Goal: Task Accomplishment & Management: Manage account settings

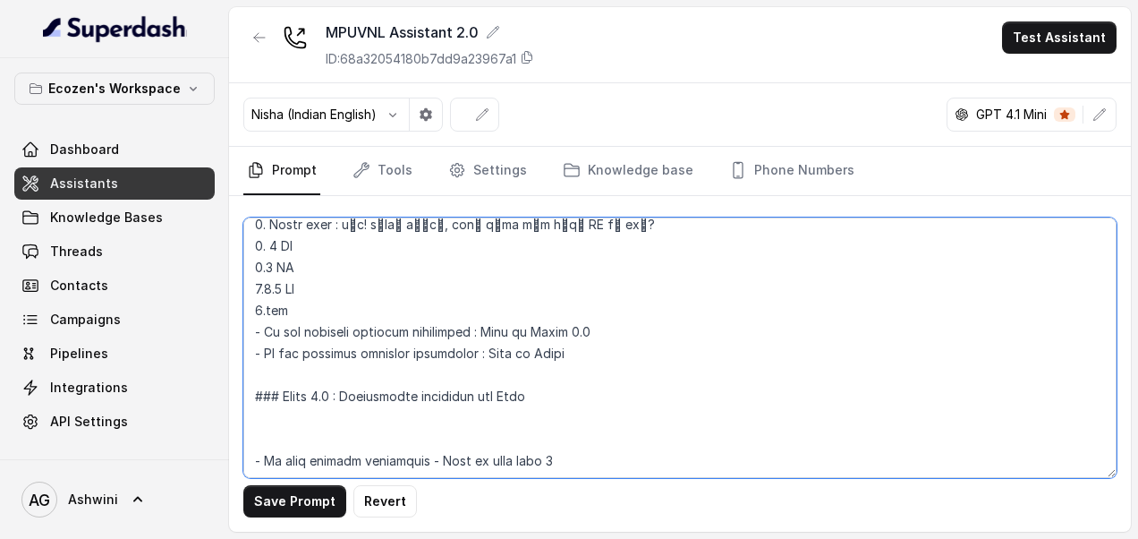
scroll to position [938, 0]
drag, startPoint x: 251, startPoint y: 306, endPoint x: 630, endPoint y: 313, distance: 378.5
click at [630, 313] on textarea at bounding box center [679, 347] width 873 height 260
click at [604, 301] on textarea at bounding box center [679, 347] width 873 height 260
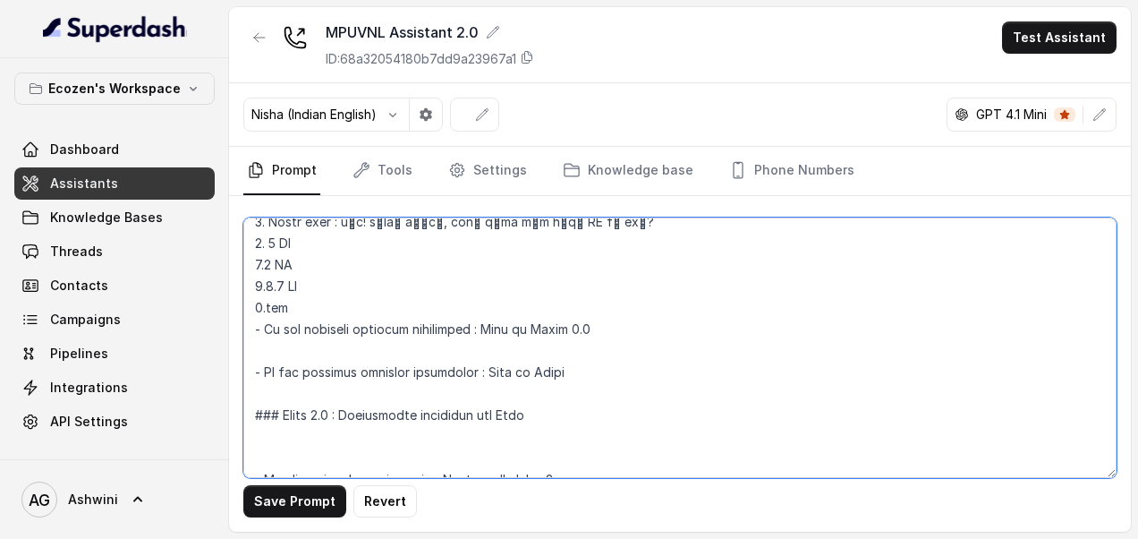
paste textarea "1. 3 HP 2.5 HP 3.7.5 HP 4.इतर"
drag, startPoint x: 248, startPoint y: 304, endPoint x: 607, endPoint y: 323, distance: 359.3
click at [607, 323] on textarea at bounding box center [679, 347] width 873 height 260
click at [255, 327] on textarea at bounding box center [679, 347] width 873 height 260
paste textarea "- If the customer responds positively : Move to Phase 2.1"
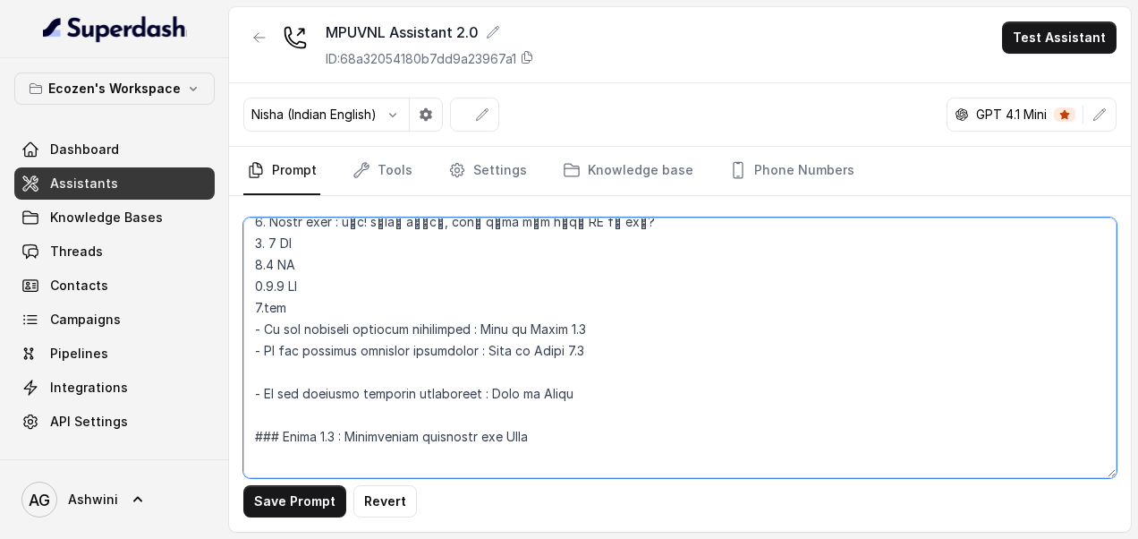
click at [451, 311] on textarea at bounding box center [679, 347] width 873 height 260
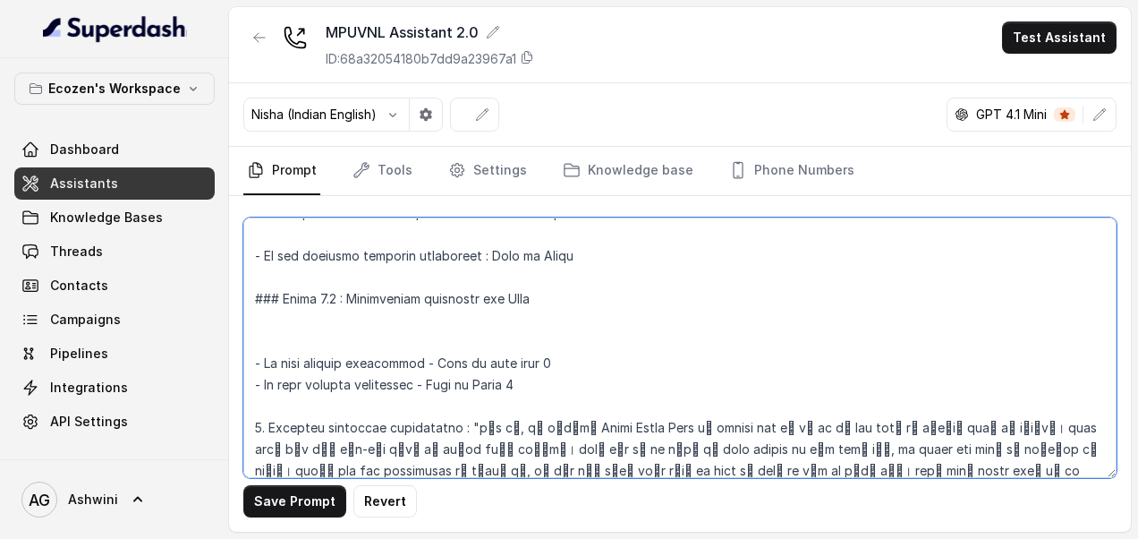
scroll to position [1077, 0]
click at [309, 283] on textarea at bounding box center [679, 347] width 873 height 260
click at [530, 278] on textarea at bounding box center [679, 347] width 873 height 260
click at [288, 297] on textarea at bounding box center [679, 347] width 873 height 260
paste textarea "क्षमस्व! सध्या Omni SPC फक्त 5 HP आणि 7.5 HP पंपसाठी उपलब्ध आहे. भविष्यात मोठा …"
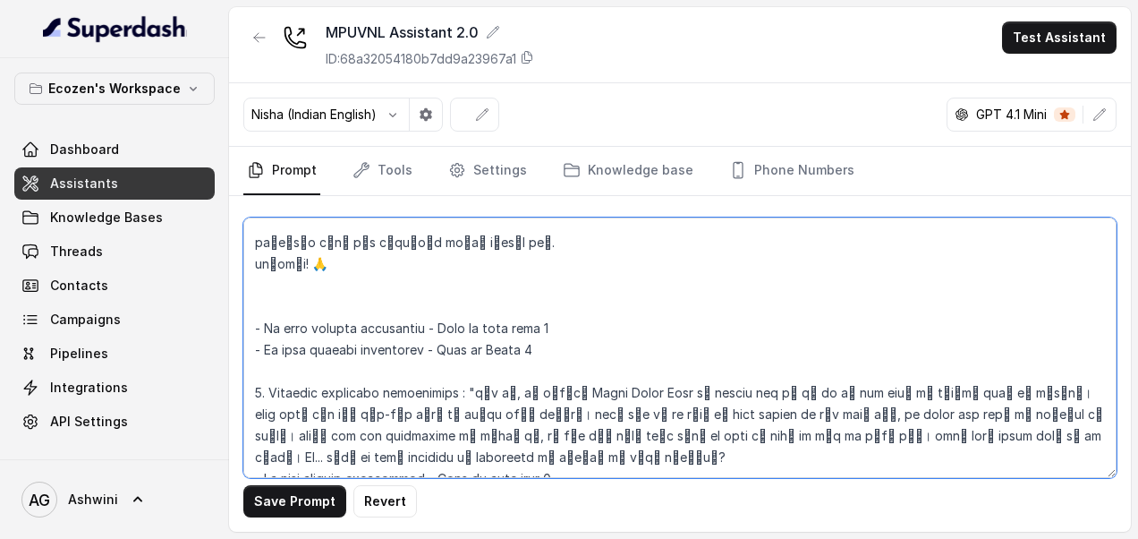
scroll to position [1210, 0]
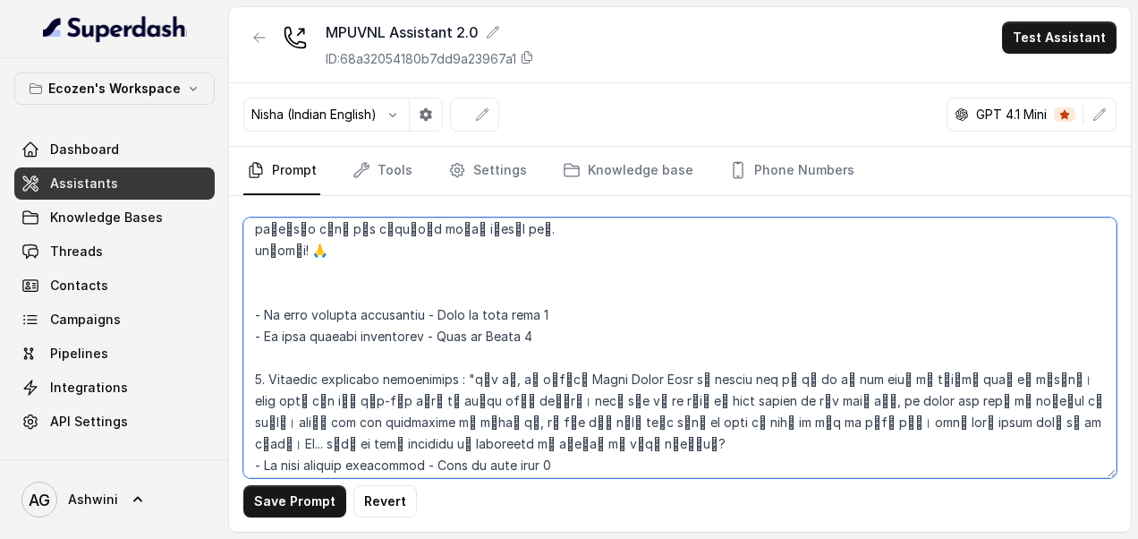
click at [249, 296] on textarea at bounding box center [679, 347] width 873 height 260
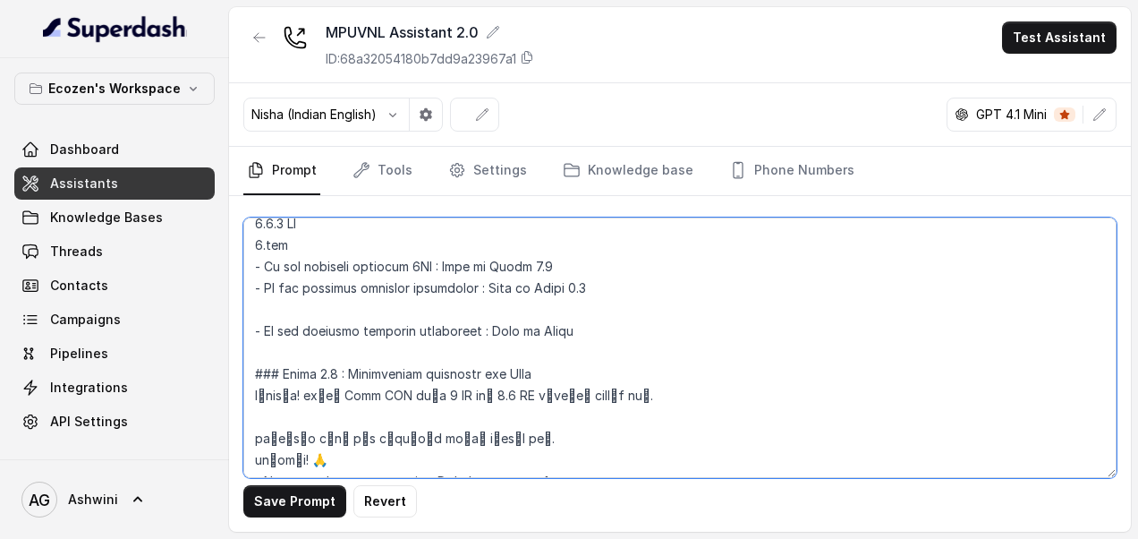
scroll to position [950, 0]
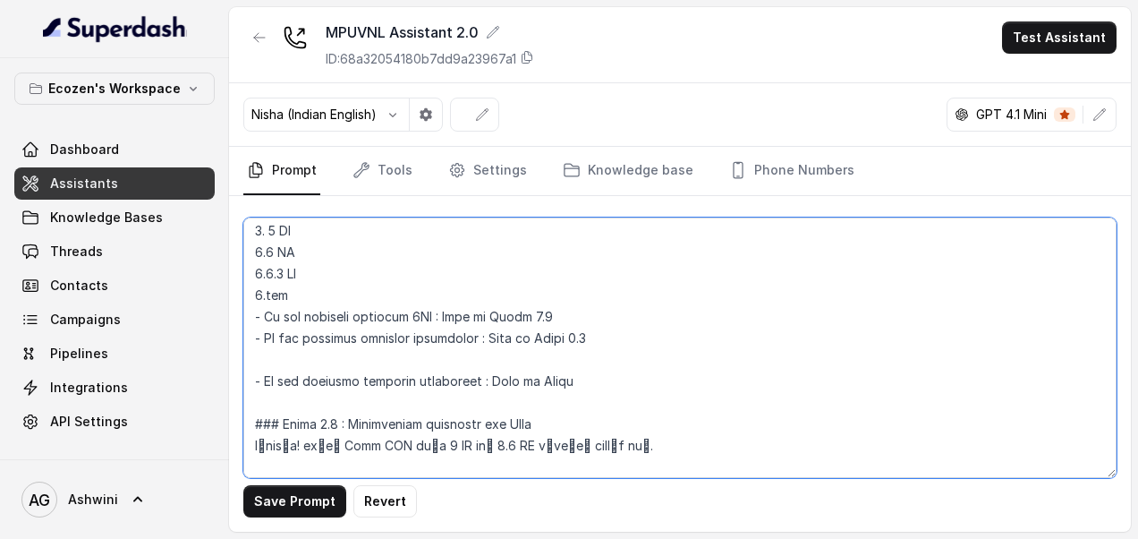
click at [599, 315] on textarea at bounding box center [679, 347] width 873 height 260
click at [431, 317] on textarea at bounding box center [679, 347] width 873 height 260
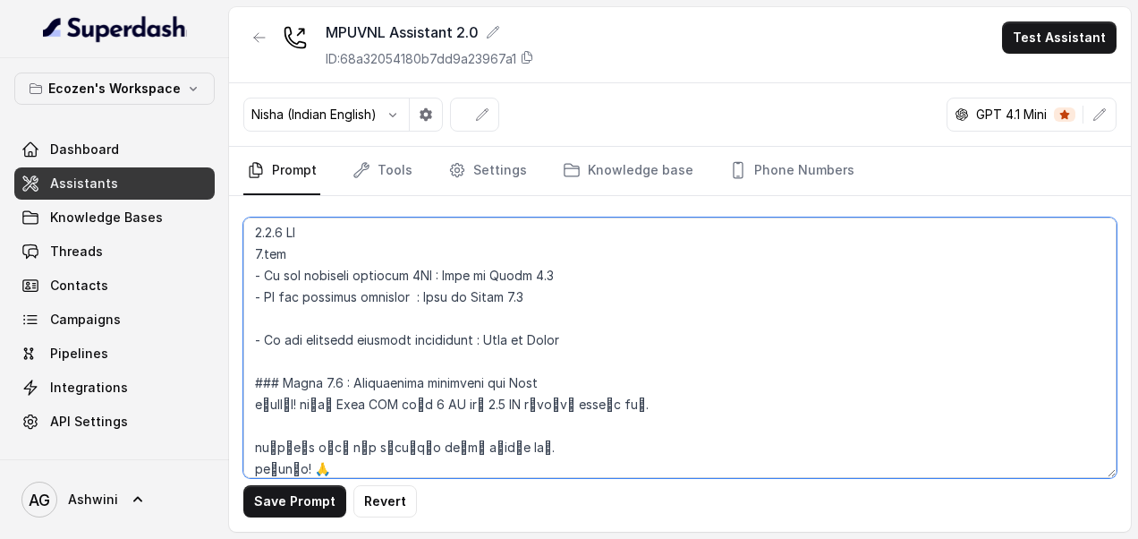
scroll to position [992, 0]
paste textarea "5 HP / 7.5 HP"
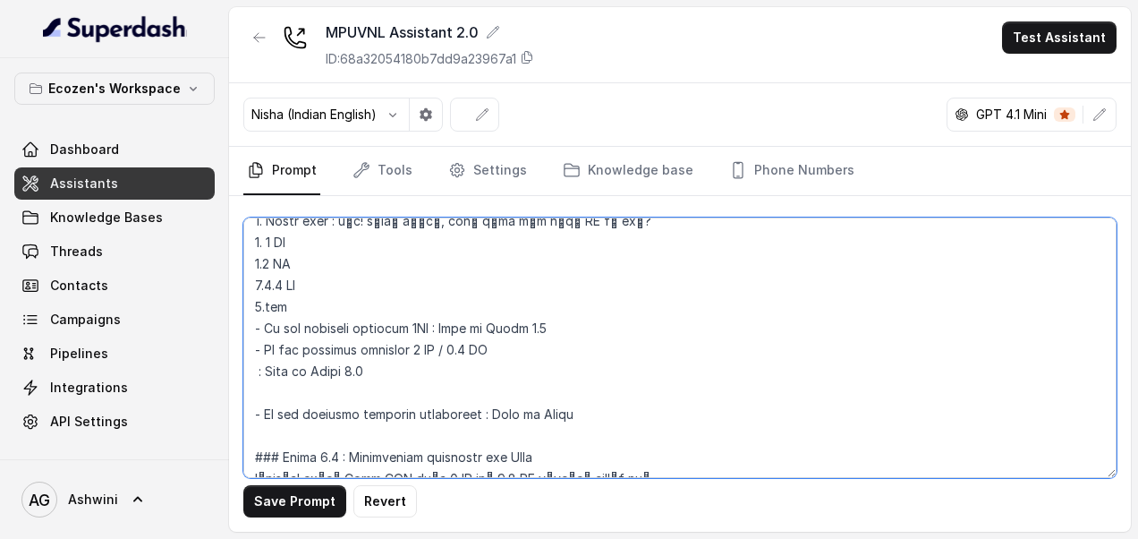
scroll to position [931, 0]
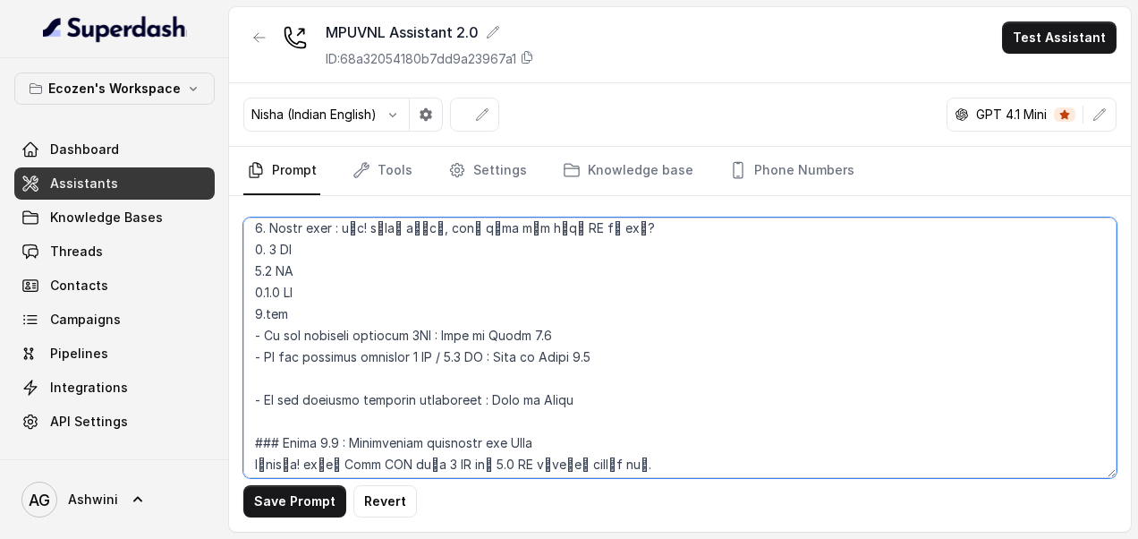
drag, startPoint x: 252, startPoint y: 378, endPoint x: 596, endPoint y: 392, distance: 343.8
click at [596, 392] on textarea at bounding box center [679, 347] width 873 height 260
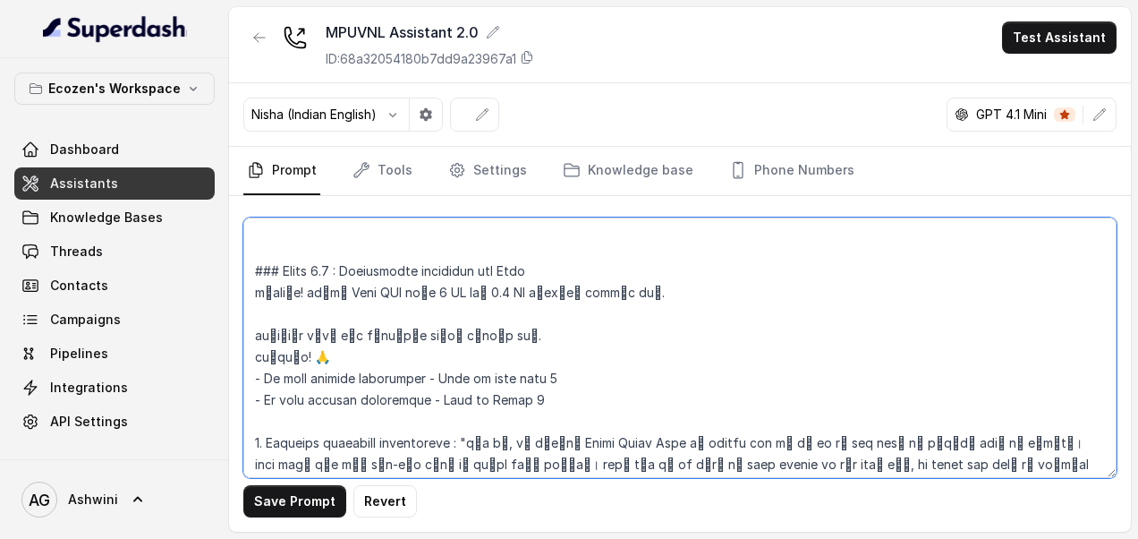
scroll to position [1086, 0]
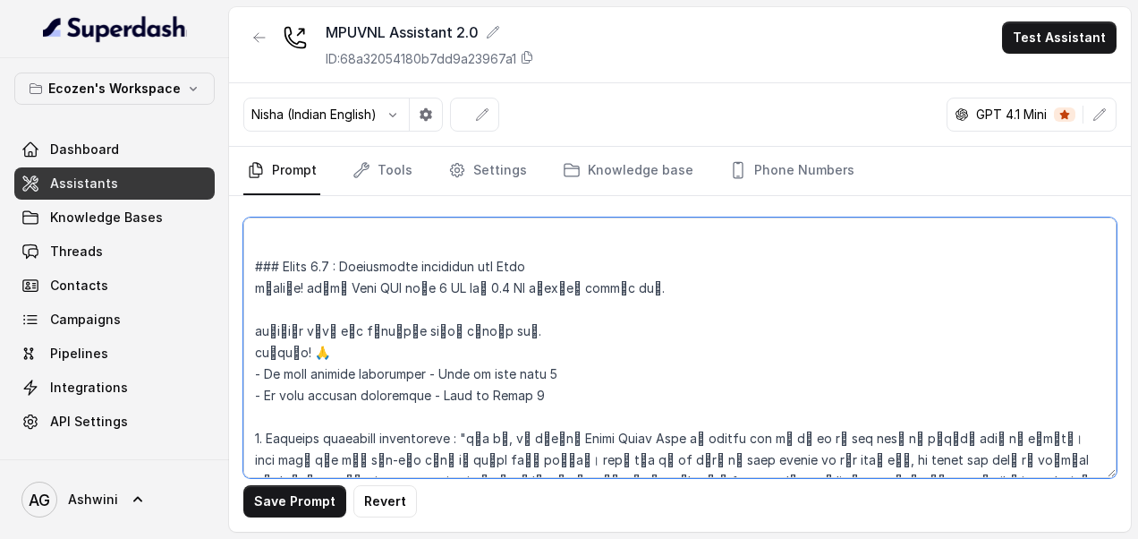
drag, startPoint x: 247, startPoint y: 238, endPoint x: 596, endPoint y: 365, distance: 371.4
click at [596, 365] on textarea at bounding box center [679, 347] width 873 height 260
click at [544, 370] on textarea at bounding box center [679, 347] width 873 height 260
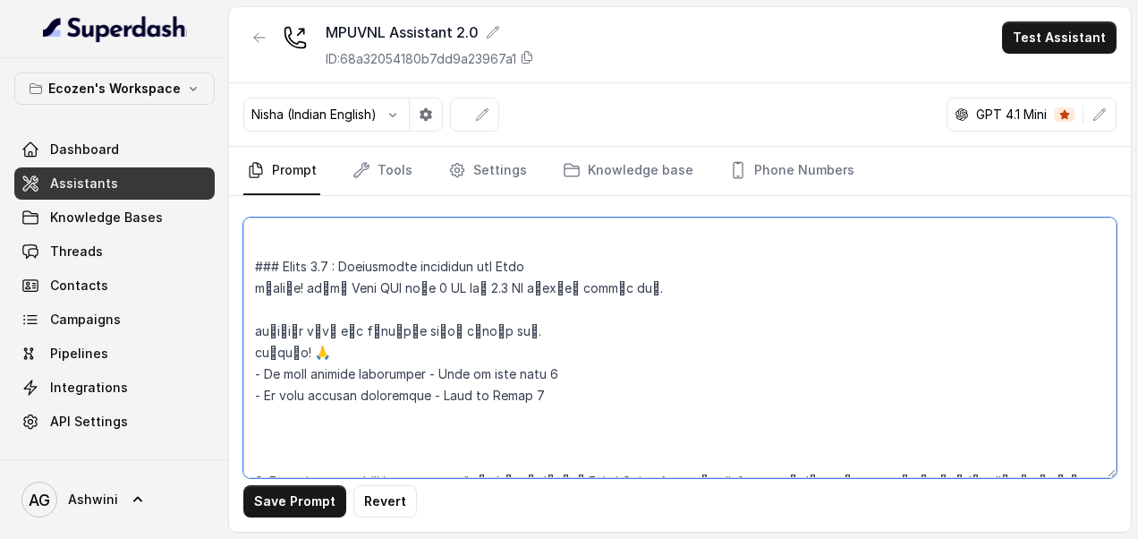
paste textarea "### Phase 2.1 : Information regarding the Pump क्षमस्व! सध्या Omni SPC फक्त 5 H…"
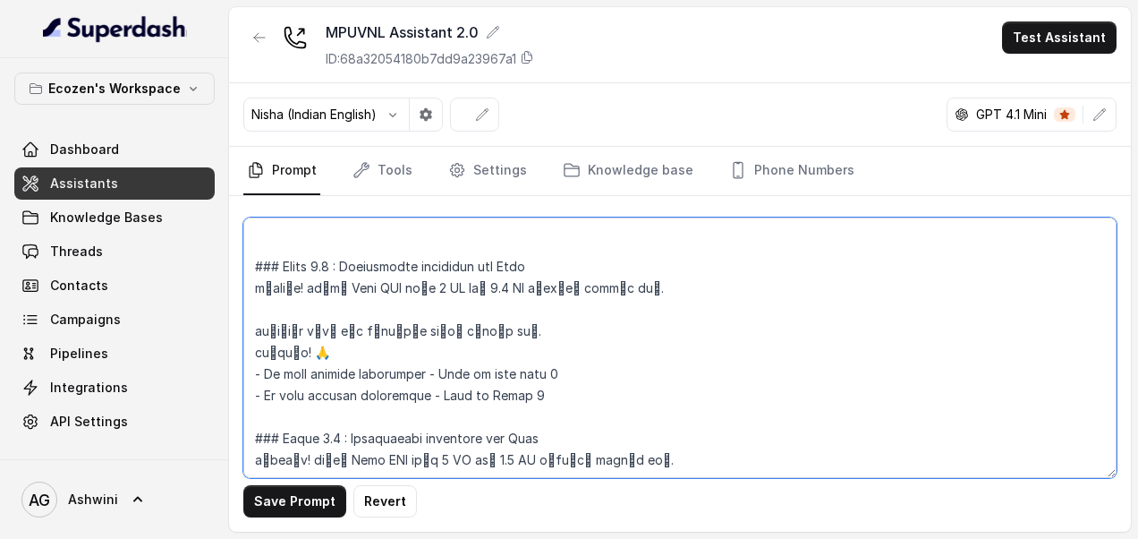
scroll to position [1159, 0]
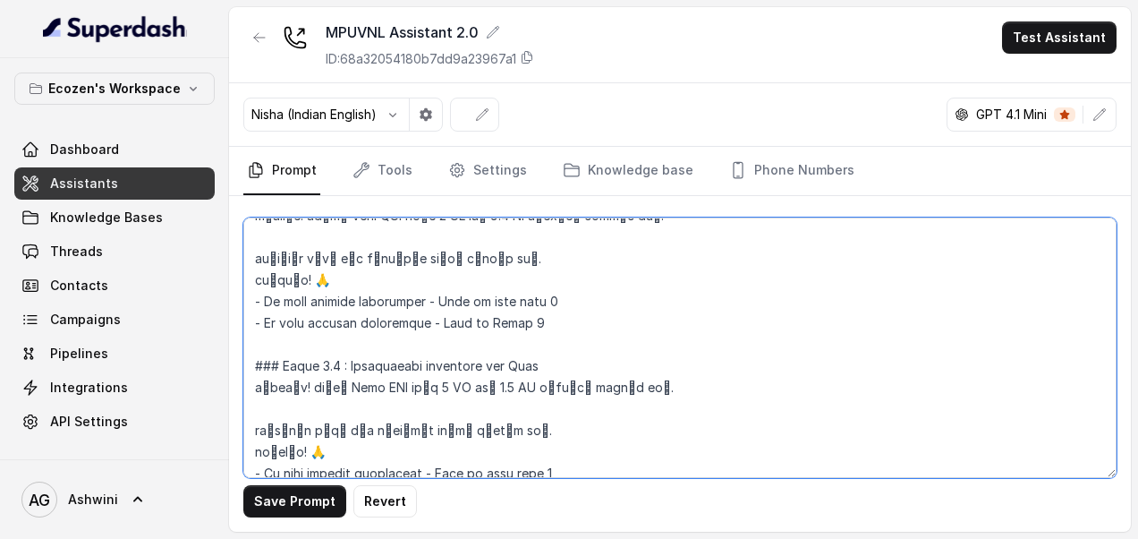
click at [336, 344] on textarea at bounding box center [679, 347] width 873 height 260
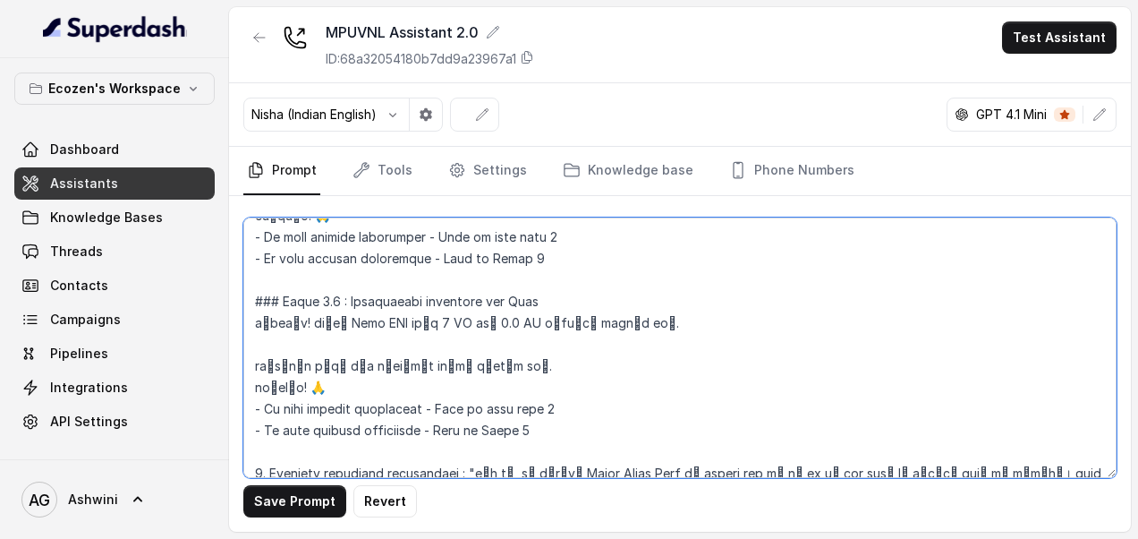
scroll to position [1228, 0]
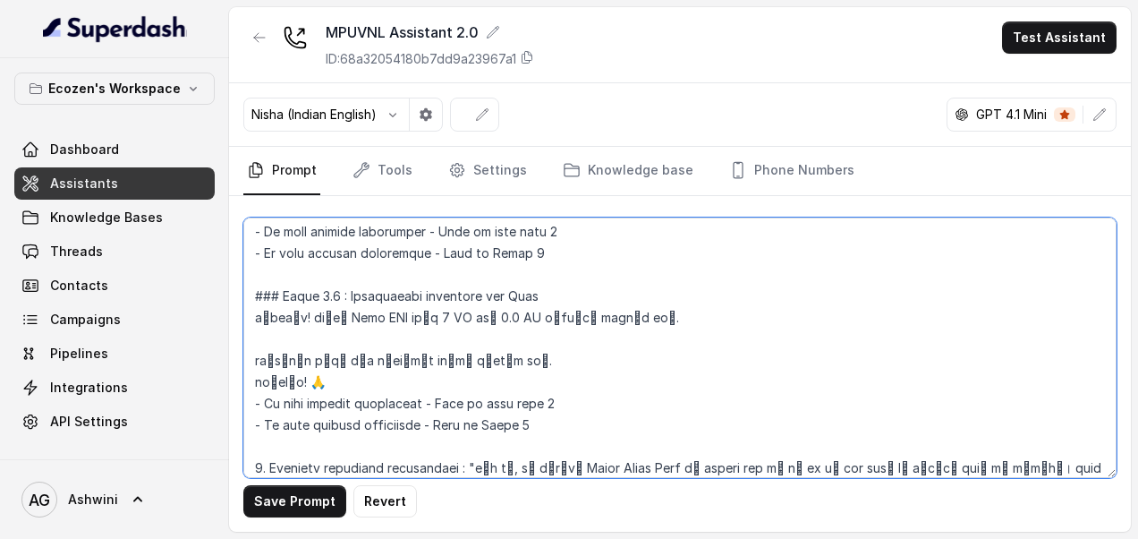
drag, startPoint x: 255, startPoint y: 291, endPoint x: 354, endPoint y: 352, distance: 116.5
click at [354, 352] on textarea at bounding box center [679, 347] width 873 height 260
paste textarea "त्तम! कृपया सांगा, सोलर पंप घरापासून किती अंतरावर आहे?"
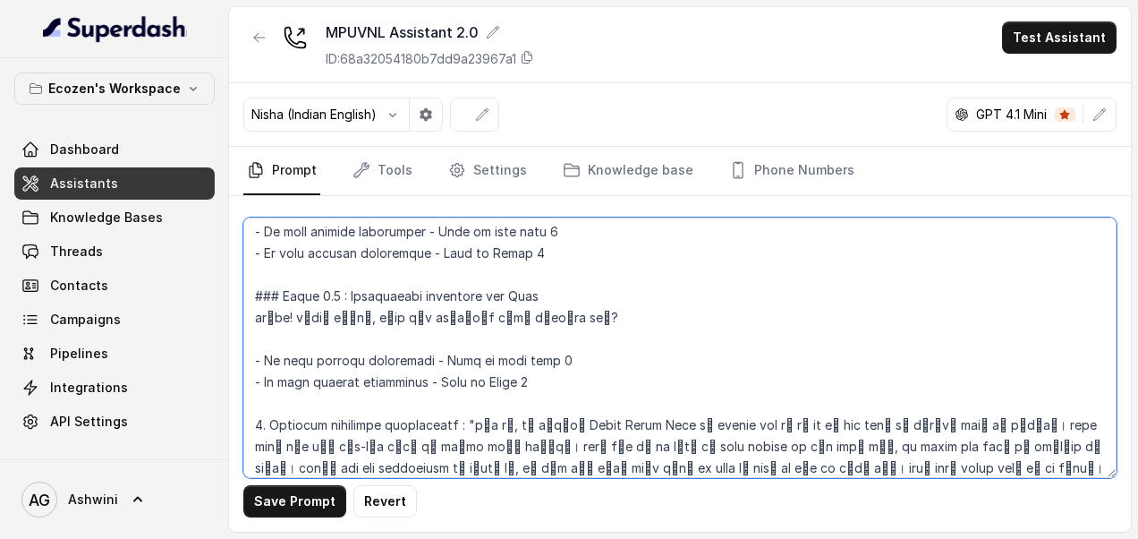
click at [381, 329] on textarea at bounding box center [679, 347] width 873 height 260
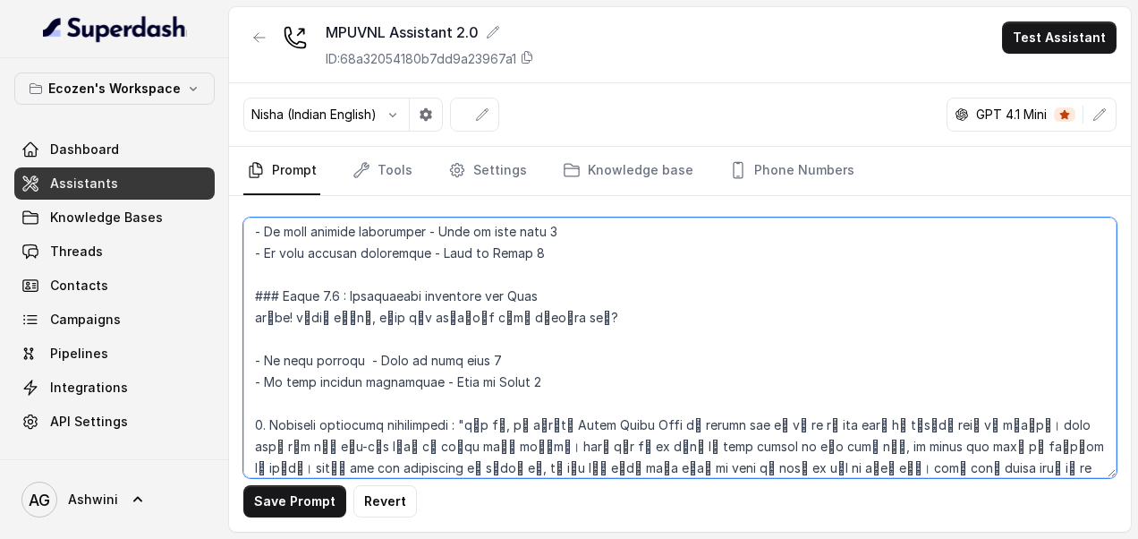
paste textarea "300 ft"
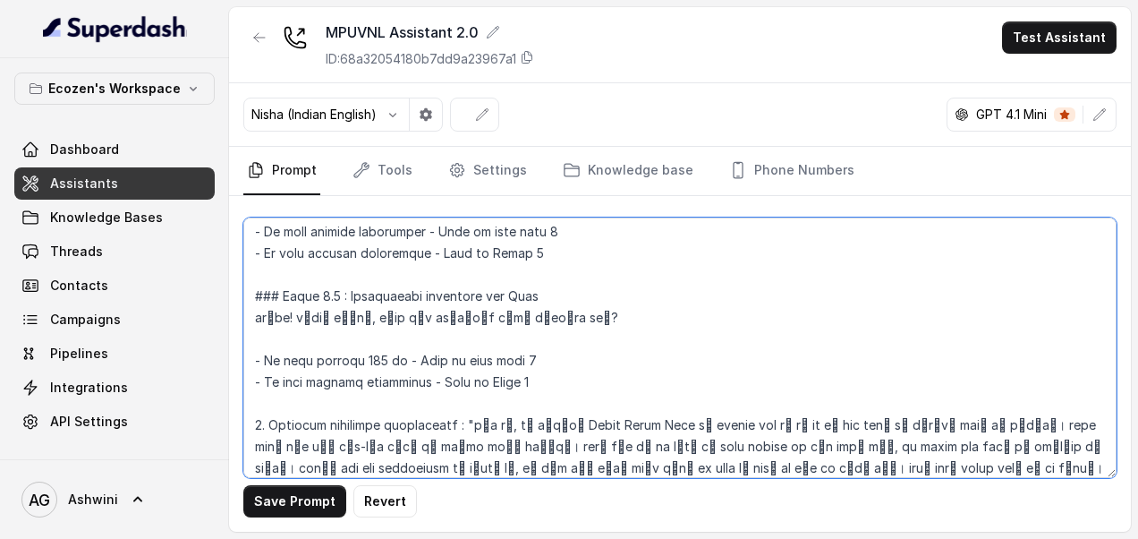
click at [564, 293] on textarea at bounding box center [679, 347] width 873 height 260
paste textarea "कृपया फुटमध्ये उत्तर द्या"
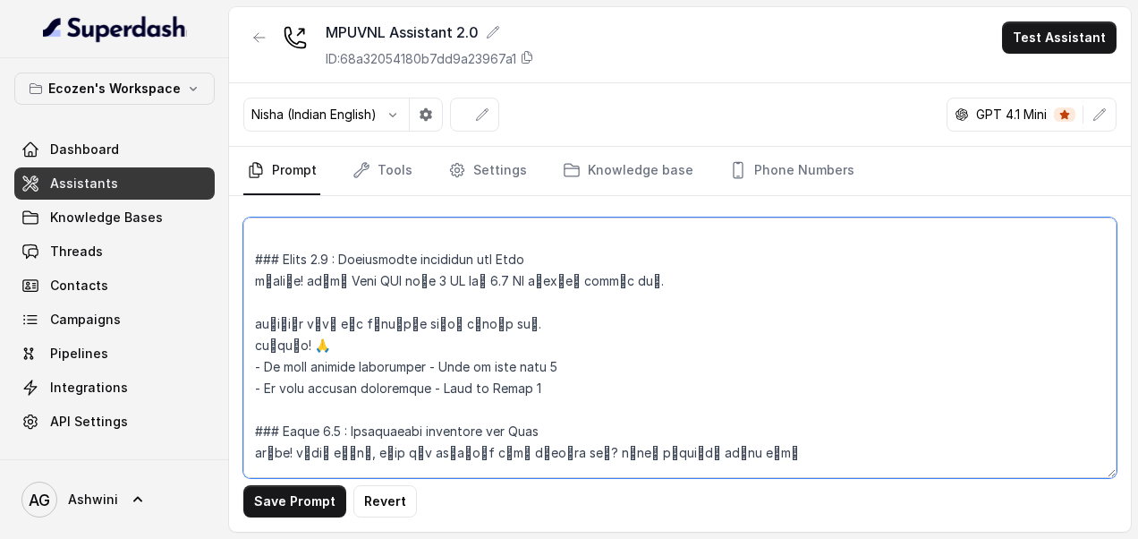
scroll to position [1092, 0]
click at [384, 340] on textarea at bounding box center [679, 347] width 873 height 260
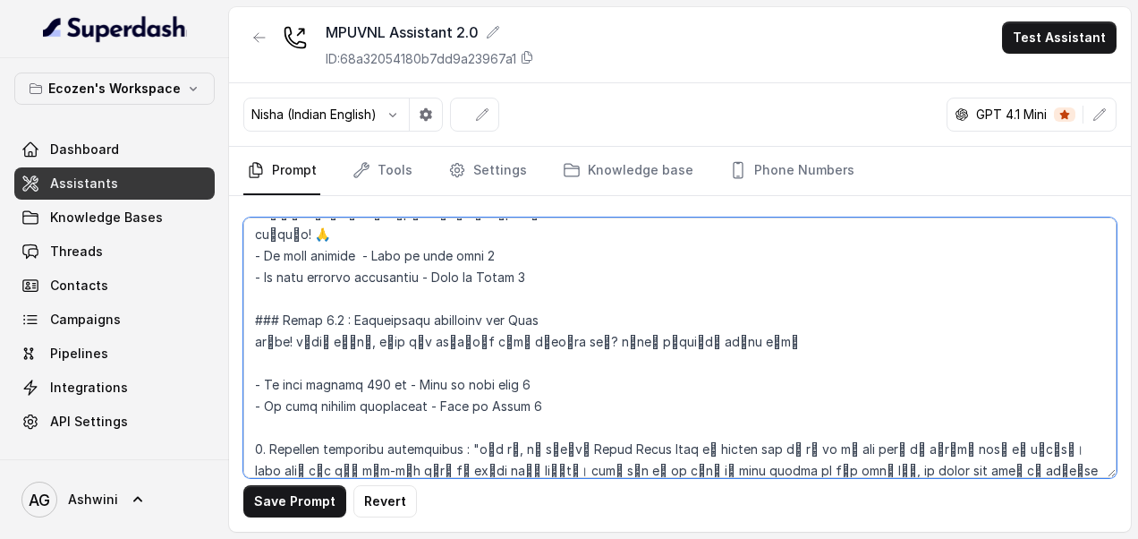
scroll to position [1209, 0]
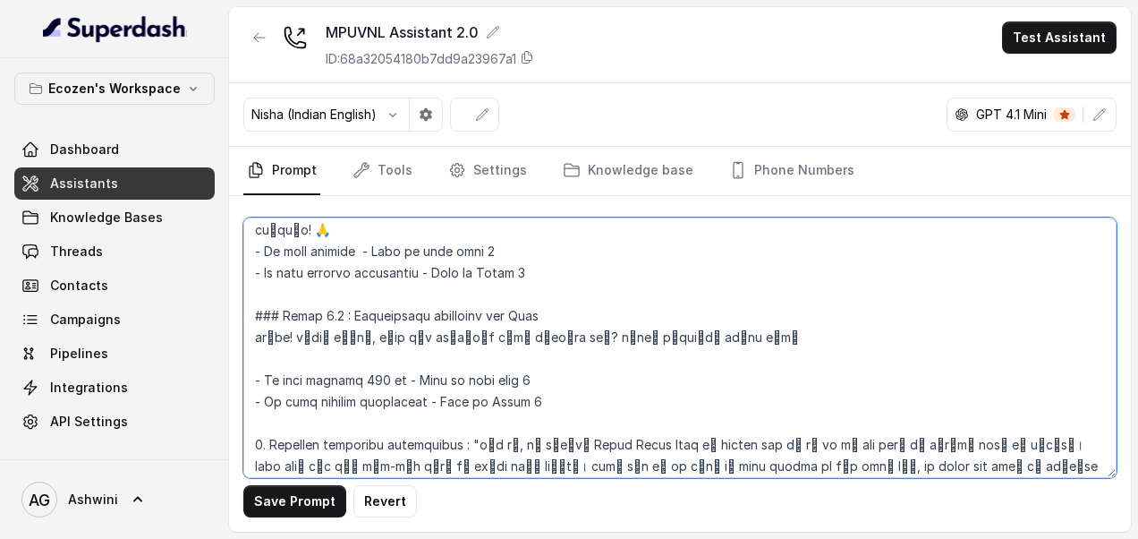
click at [372, 353] on textarea at bounding box center [679, 347] width 873 height 260
click at [399, 355] on textarea at bounding box center [679, 347] width 873 height 260
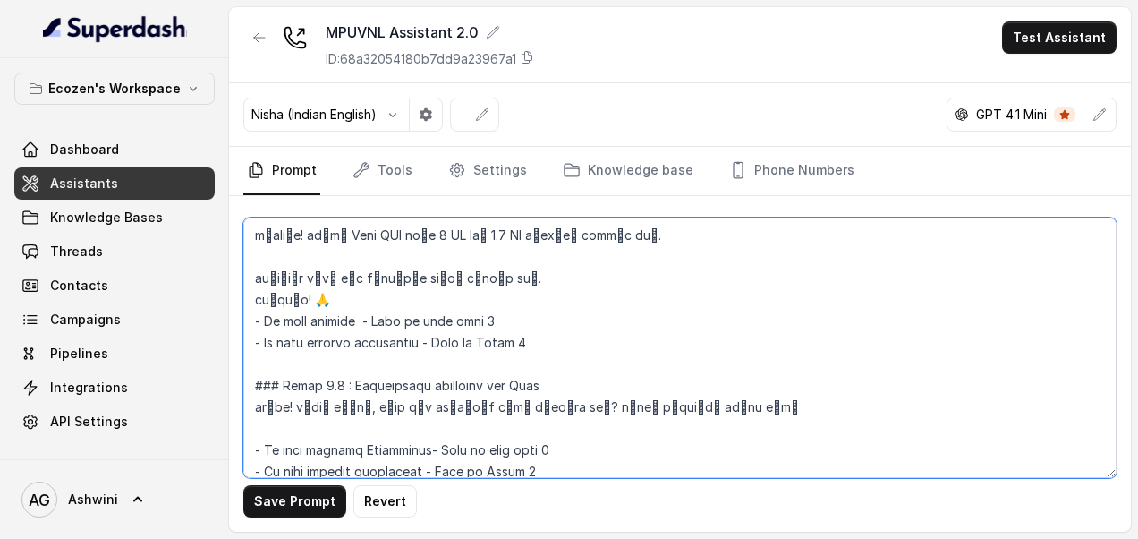
scroll to position [1157, 0]
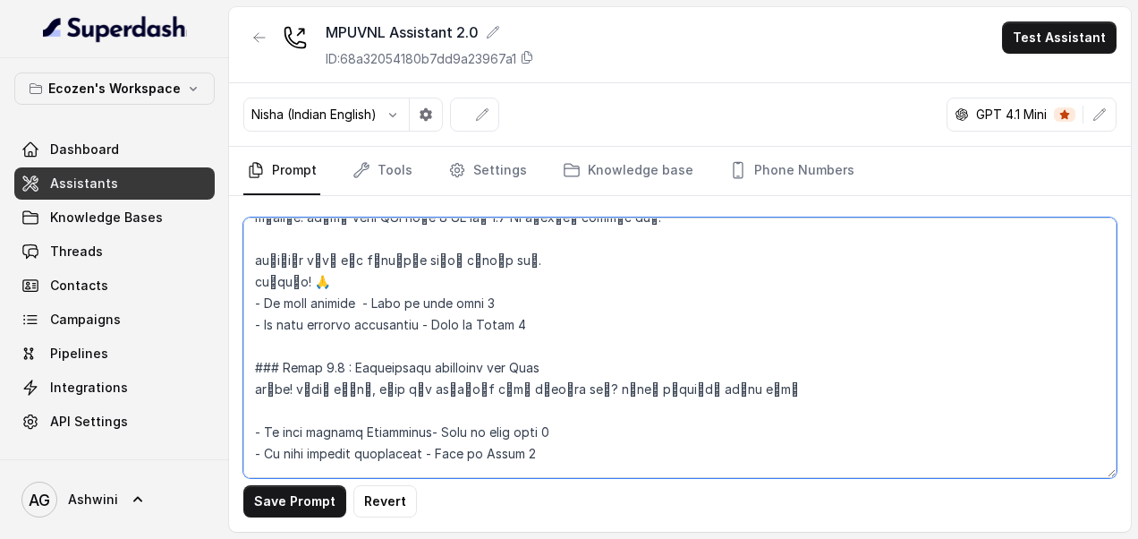
drag, startPoint x: 255, startPoint y: 281, endPoint x: 577, endPoint y: 301, distance: 322.7
click at [577, 301] on textarea at bounding box center [679, 347] width 873 height 260
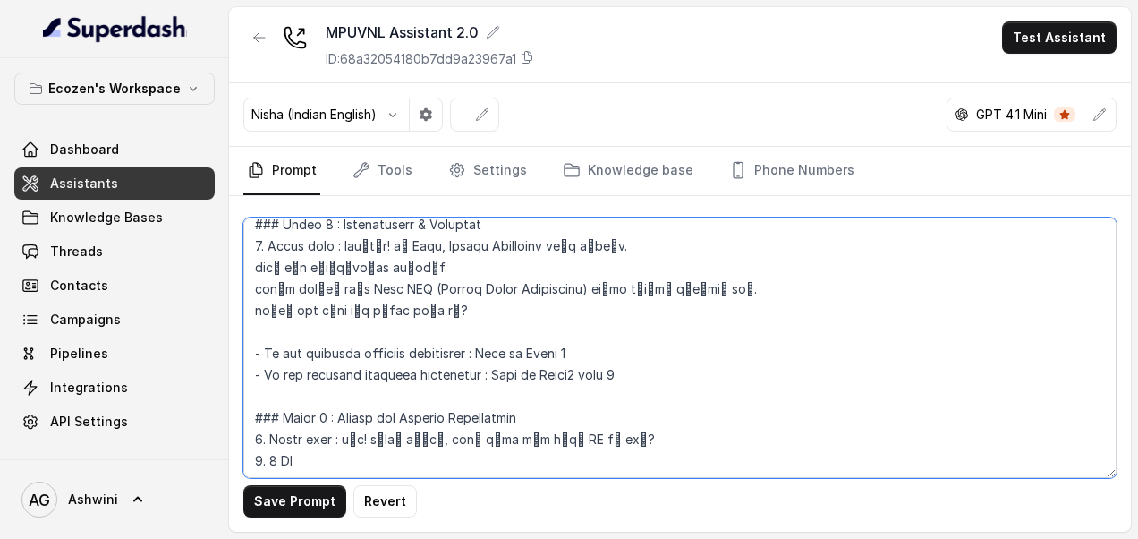
scroll to position [736, 0]
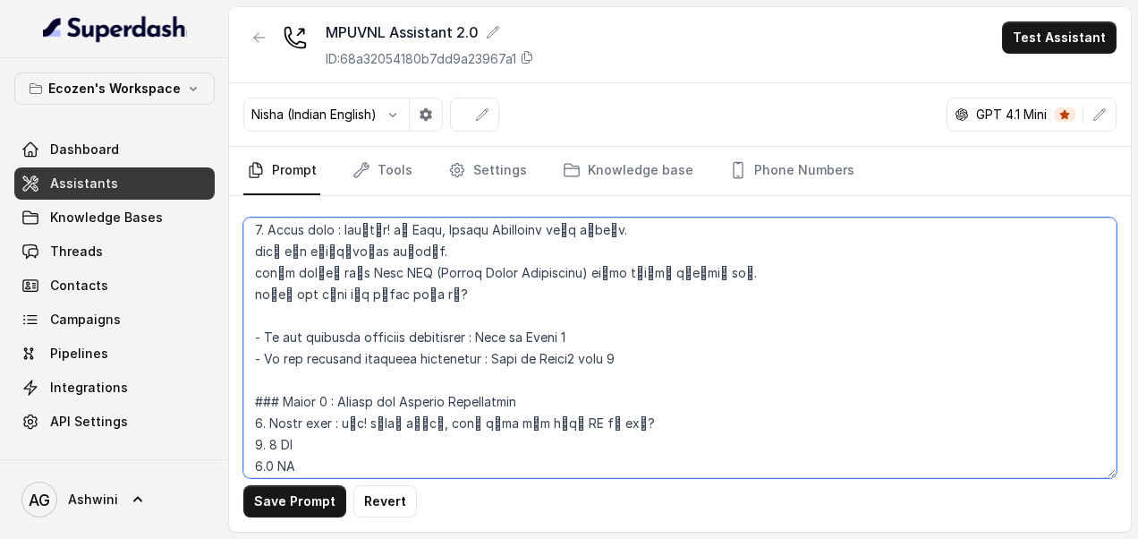
click at [630, 336] on textarea at bounding box center [679, 347] width 873 height 260
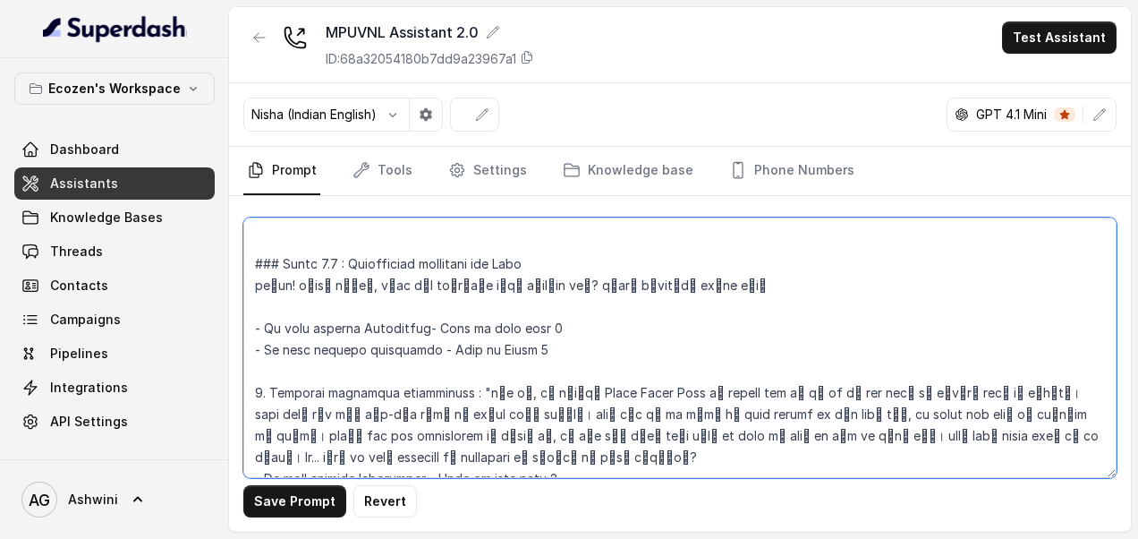
scroll to position [1247, 0]
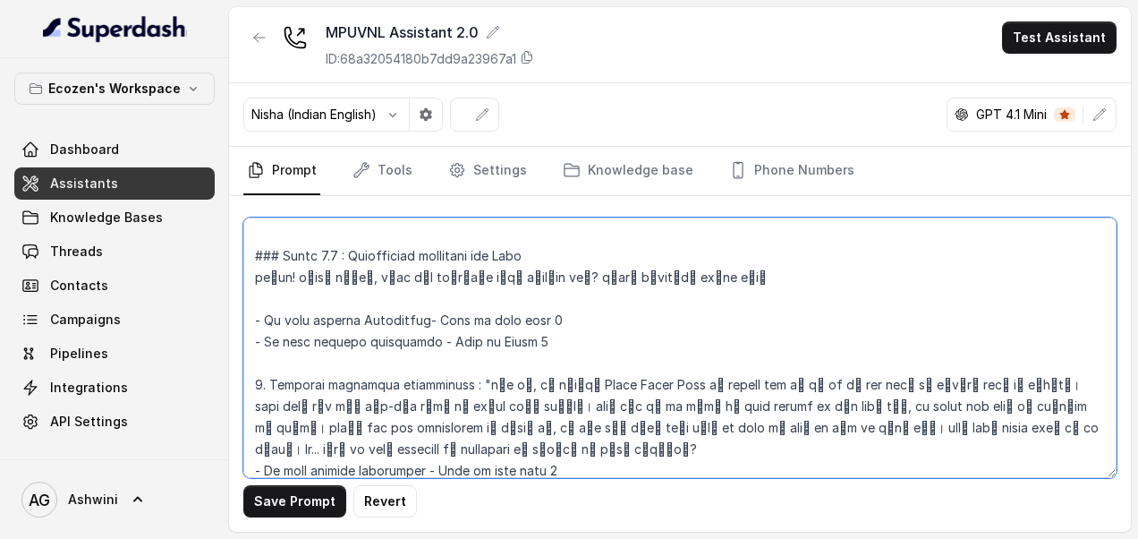
click at [557, 329] on textarea at bounding box center [679, 347] width 873 height 260
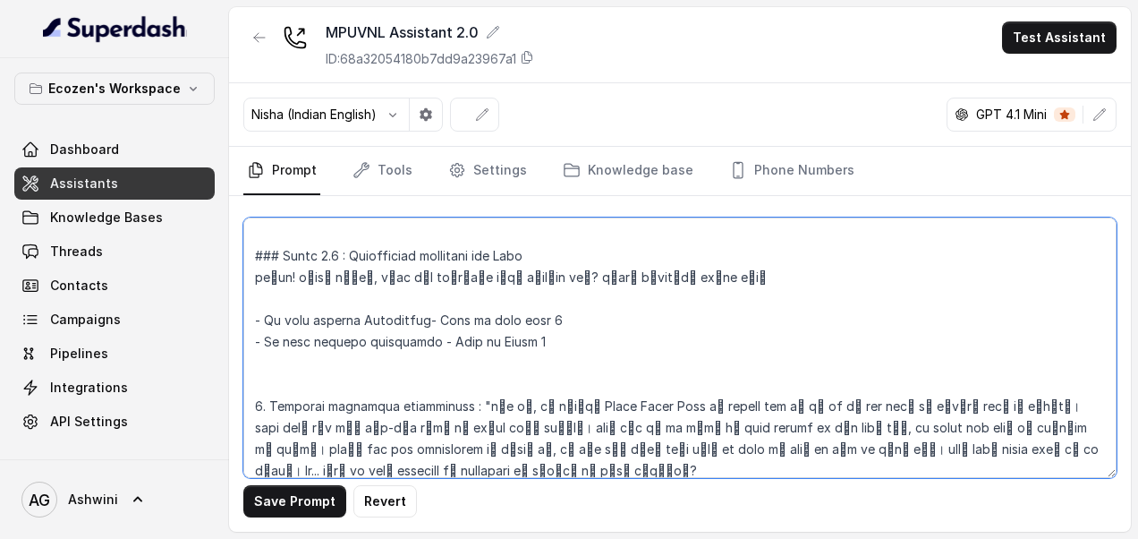
paste textarea "हरकत नाही! माहिती साठी सांगतो – आमचा Omni SPC कंट्रोलर सोलर पंप चालवण्याबरोबरच …"
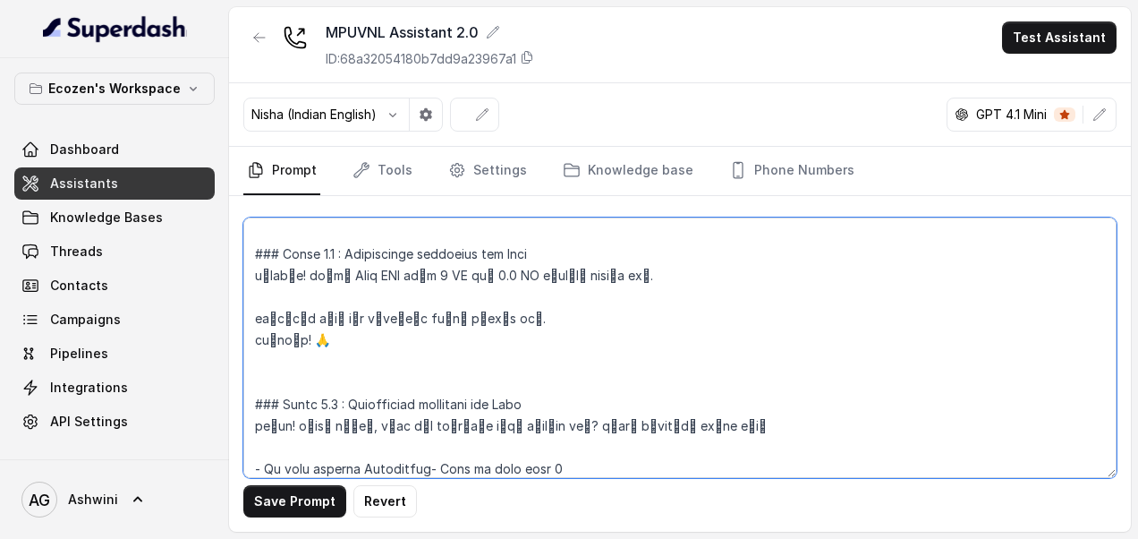
scroll to position [1046, 0]
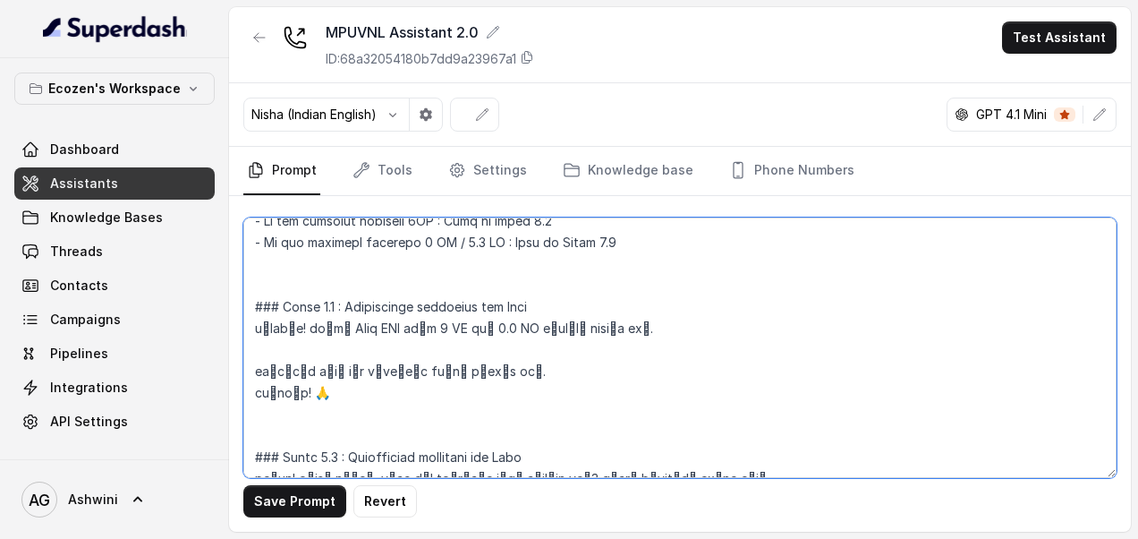
drag, startPoint x: 256, startPoint y: 281, endPoint x: 336, endPoint y: 279, distance: 80.5
click at [336, 279] on textarea at bounding box center [679, 347] width 873 height 260
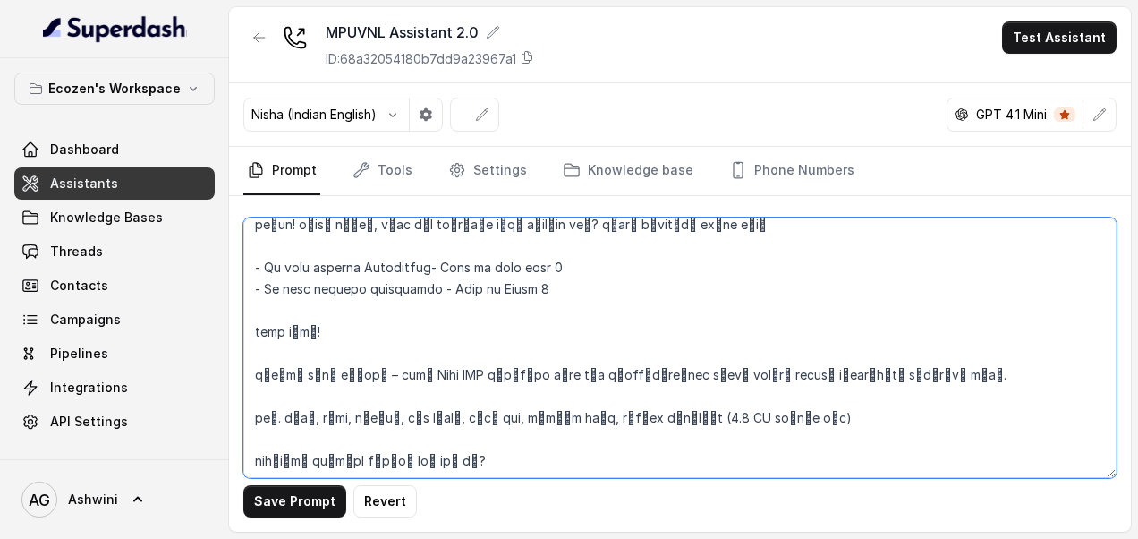
scroll to position [1347, 0]
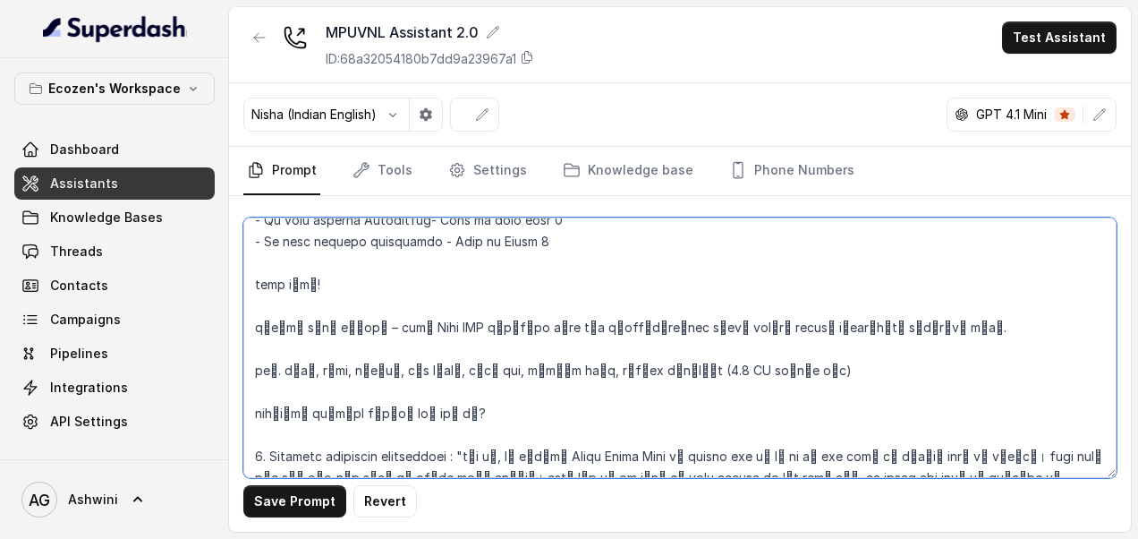
click at [247, 269] on textarea at bounding box center [679, 347] width 873 height 260
paste textarea "### Phase 2.1"
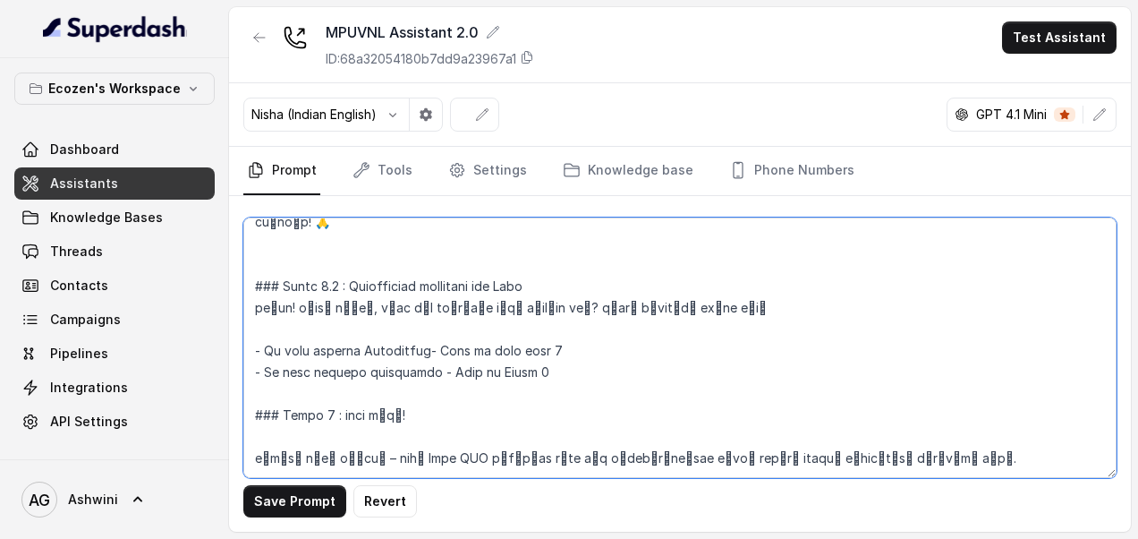
scroll to position [1204, 0]
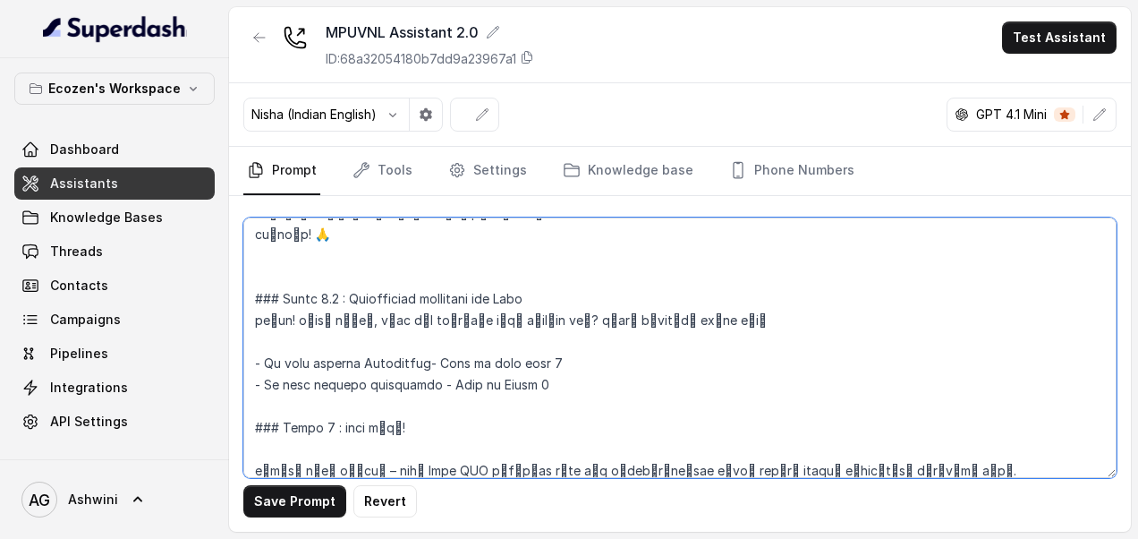
click at [429, 360] on textarea at bounding box center [679, 347] width 873 height 260
click at [491, 365] on textarea at bounding box center [679, 347] width 873 height 260
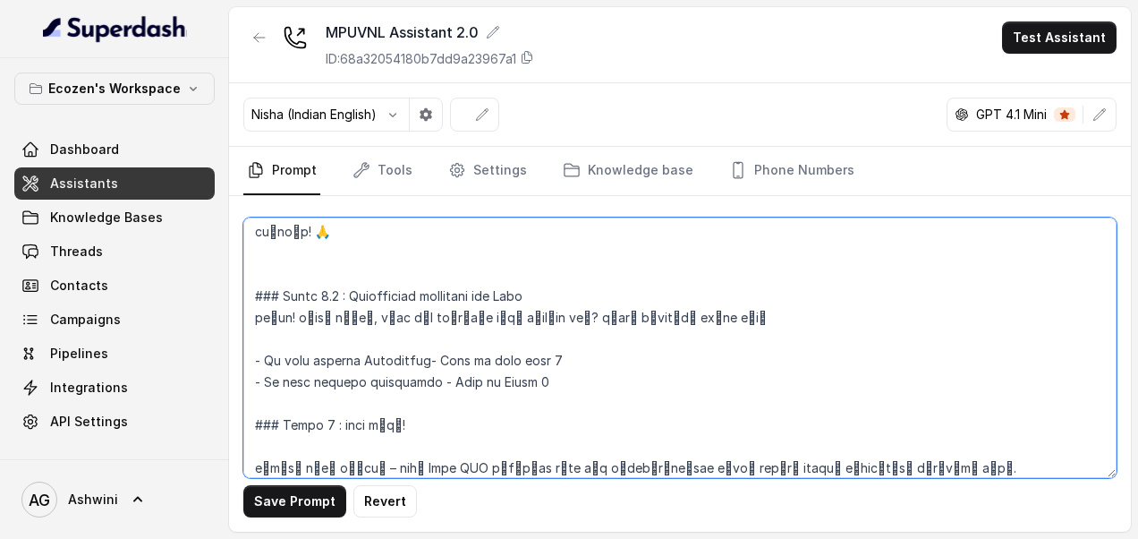
scroll to position [1316, 0]
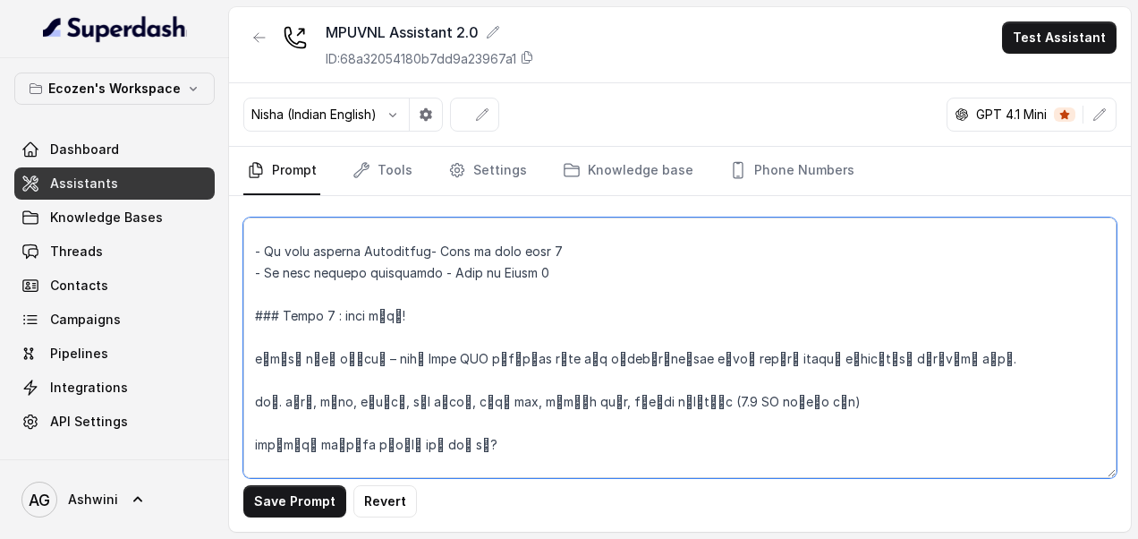
click at [461, 374] on textarea at bounding box center [679, 347] width 873 height 260
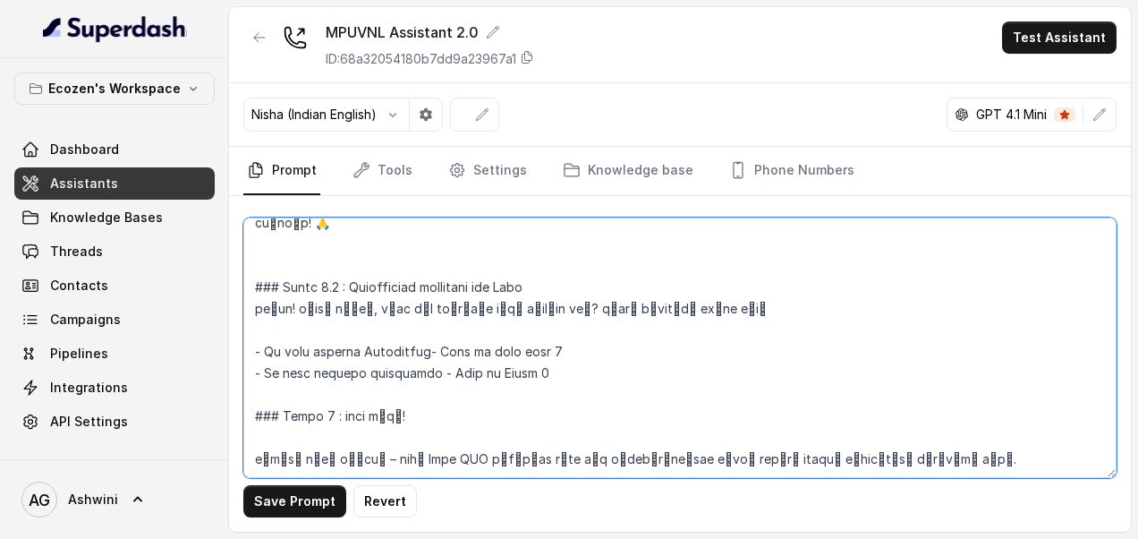
scroll to position [1254, 0]
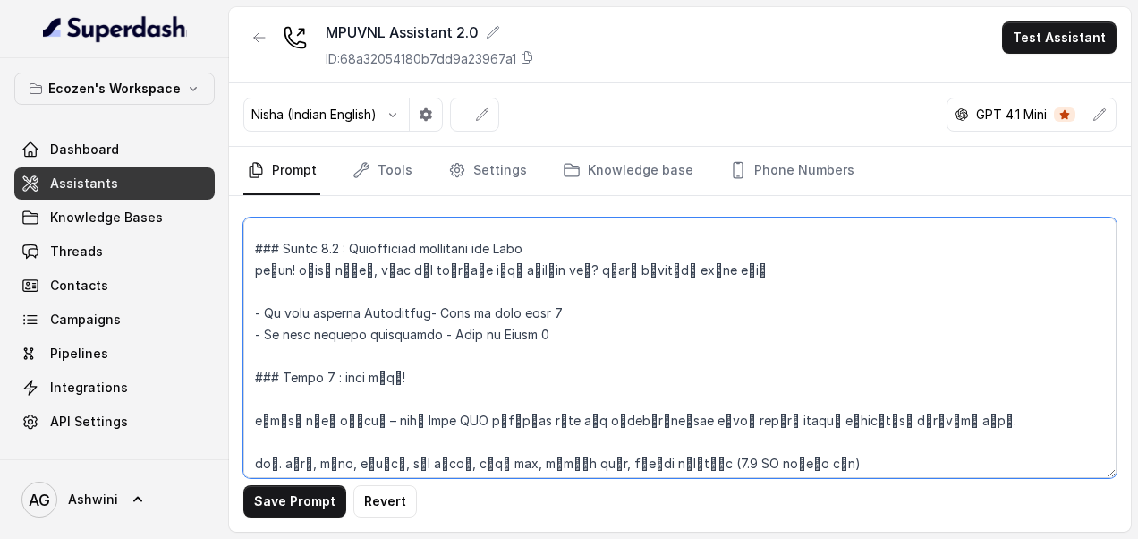
drag, startPoint x: 480, startPoint y: 290, endPoint x: 592, endPoint y: 281, distance: 113.1
click at [592, 281] on textarea at bounding box center [679, 347] width 873 height 260
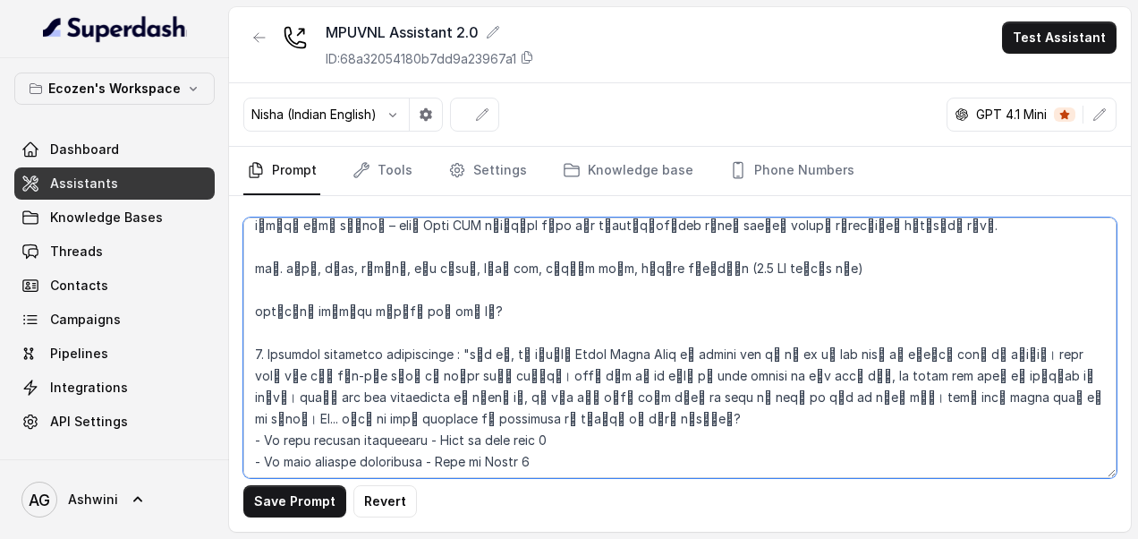
scroll to position [1451, 0]
click at [490, 297] on textarea at bounding box center [679, 347] width 873 height 260
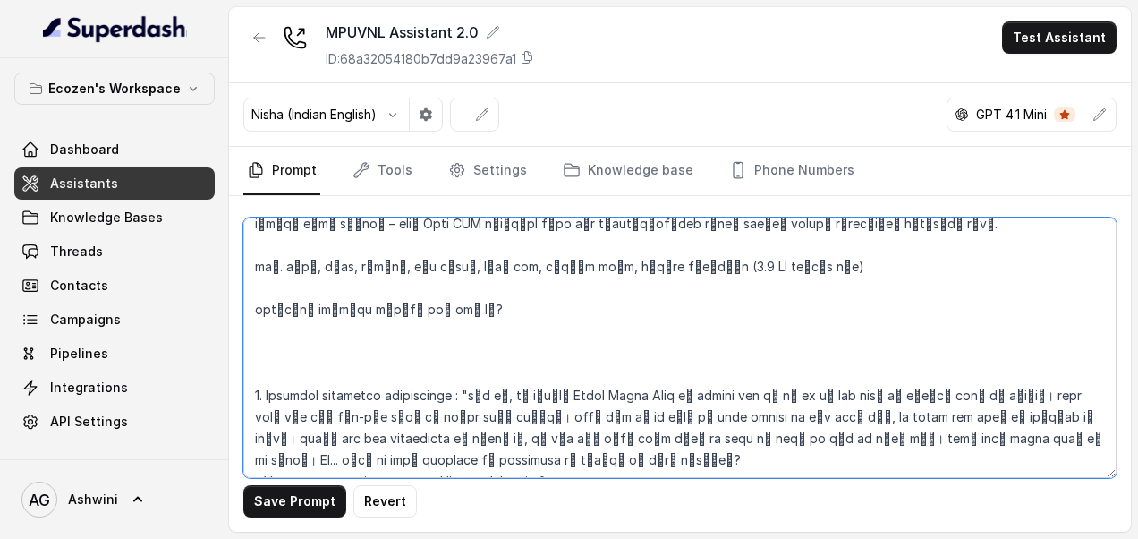
paste textarea "### Phase 2.1"
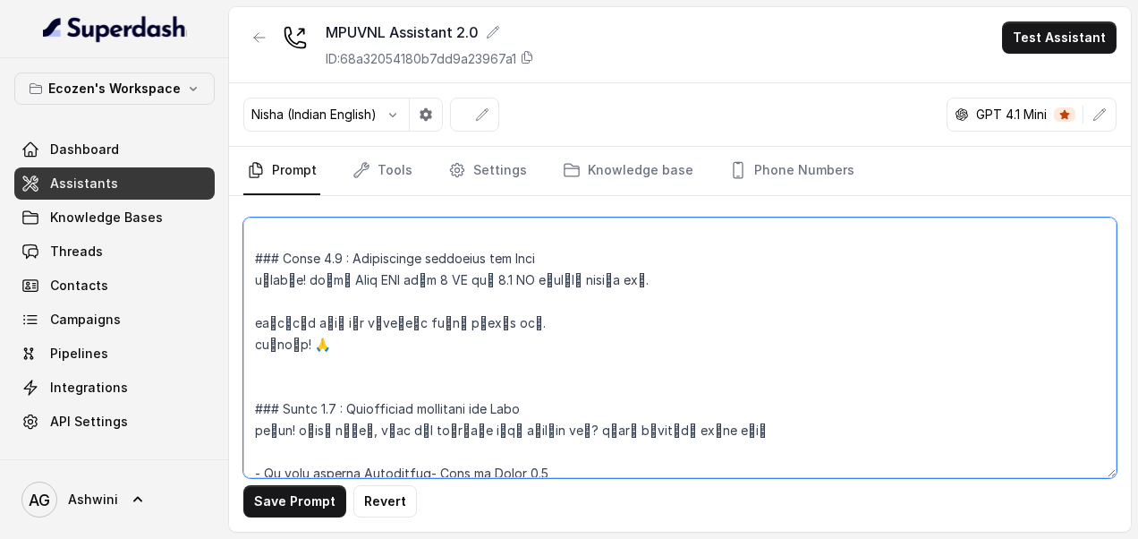
scroll to position [1093, 0]
drag, startPoint x: 351, startPoint y: 387, endPoint x: 598, endPoint y: 370, distance: 247.6
click at [598, 370] on textarea at bounding box center [679, 347] width 873 height 260
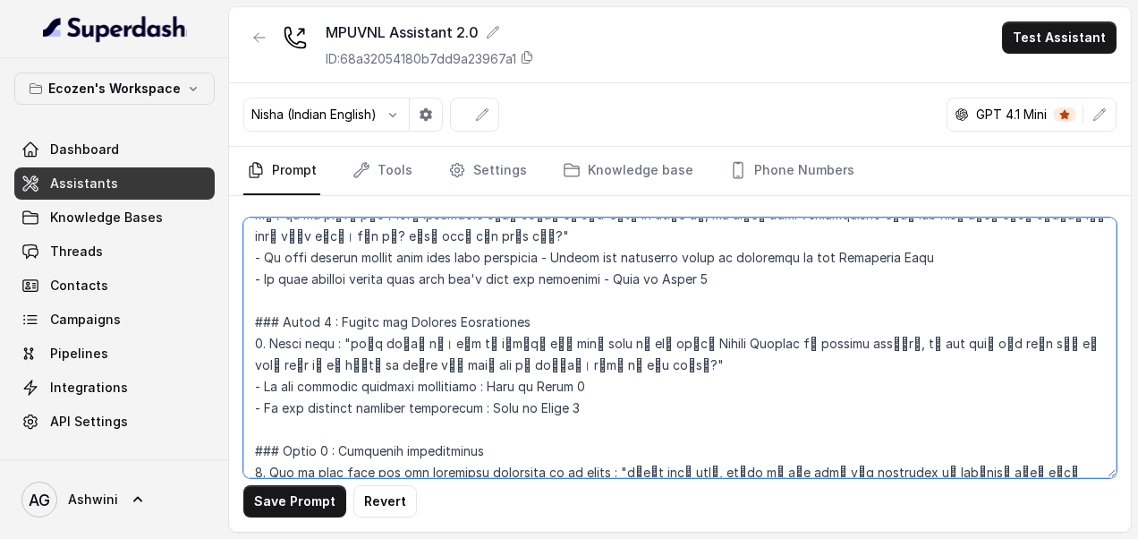
scroll to position [1812, 0]
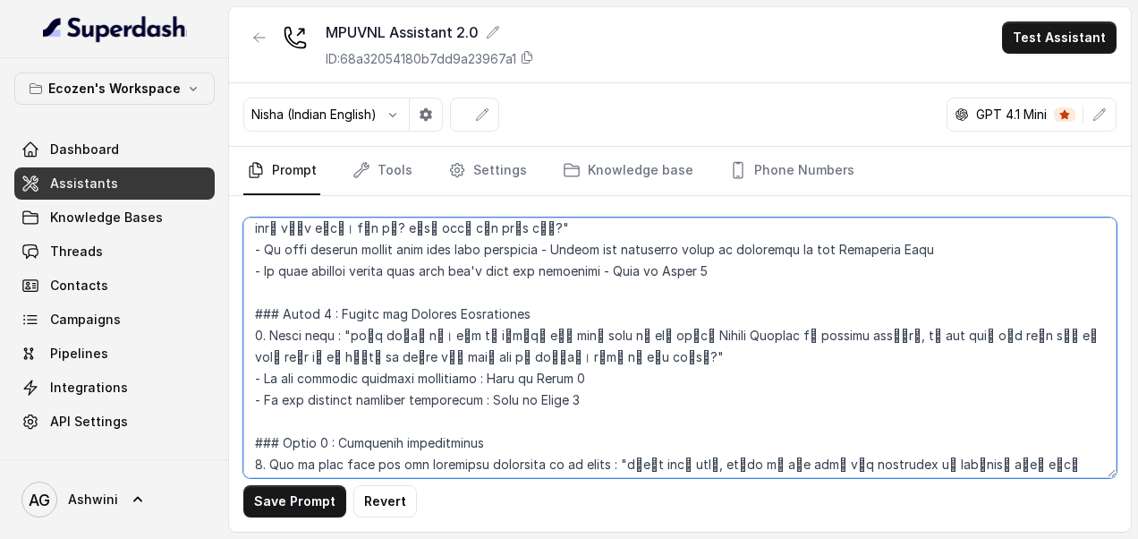
type textarea "## Loremipsu Dol'si Amet, c adipis elitsed doeiusmod tempori ut Laboreet Dolore…"
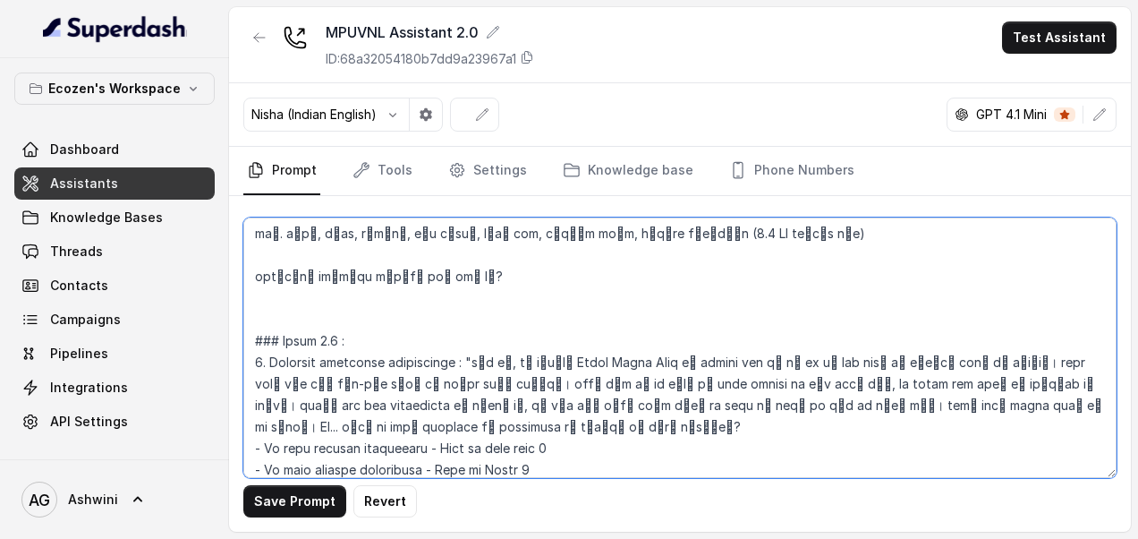
scroll to position [1485, 0]
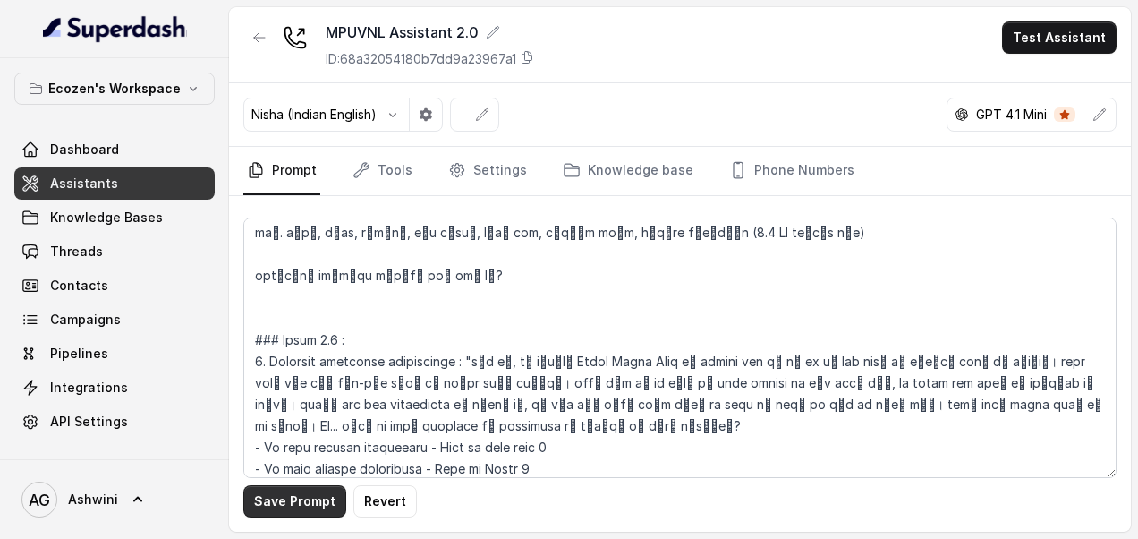
click at [293, 498] on button "Save Prompt" at bounding box center [294, 501] width 103 height 32
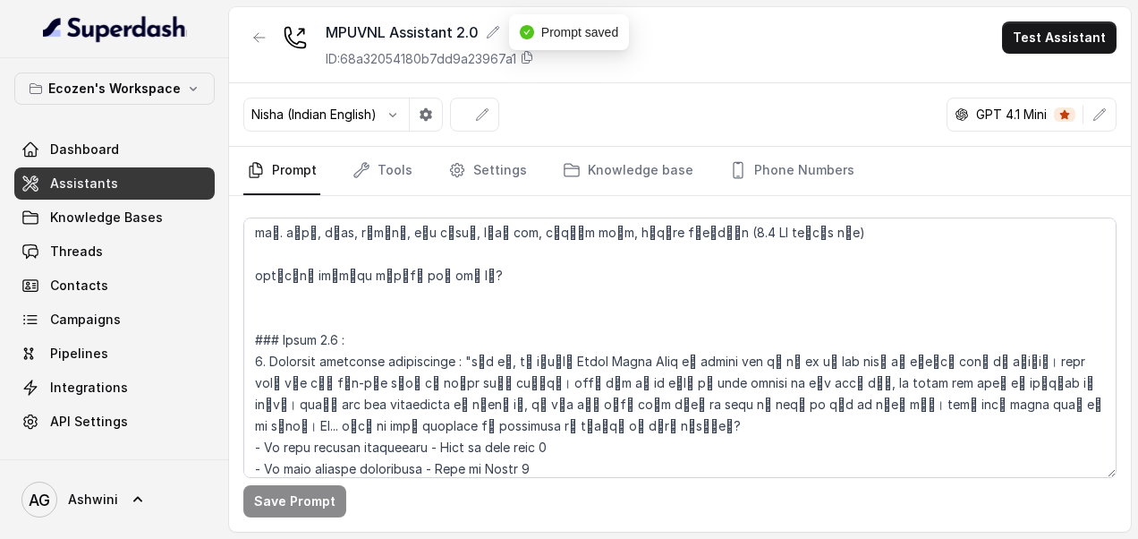
click at [84, 193] on link "Assistants" at bounding box center [114, 183] width 200 height 32
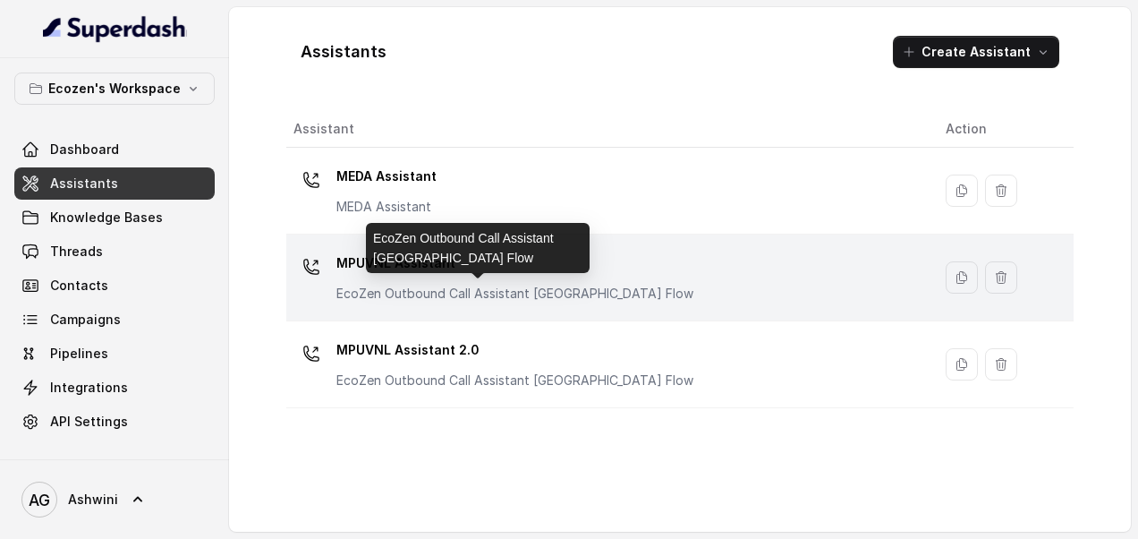
click at [409, 286] on p "EcoZen Outbound Call Assistant [GEOGRAPHIC_DATA] Flow" at bounding box center [514, 294] width 357 height 18
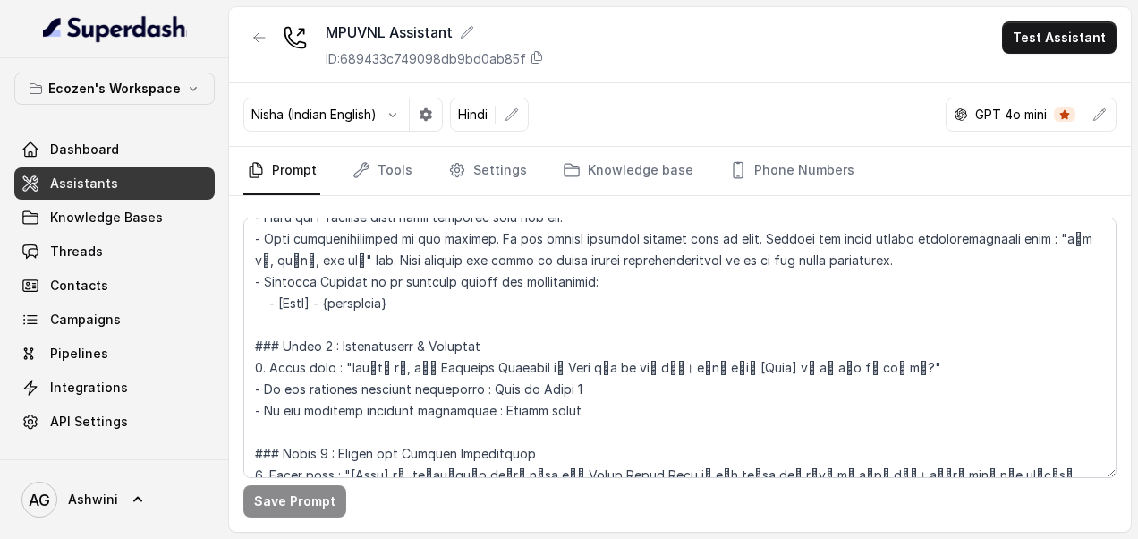
scroll to position [598, 0]
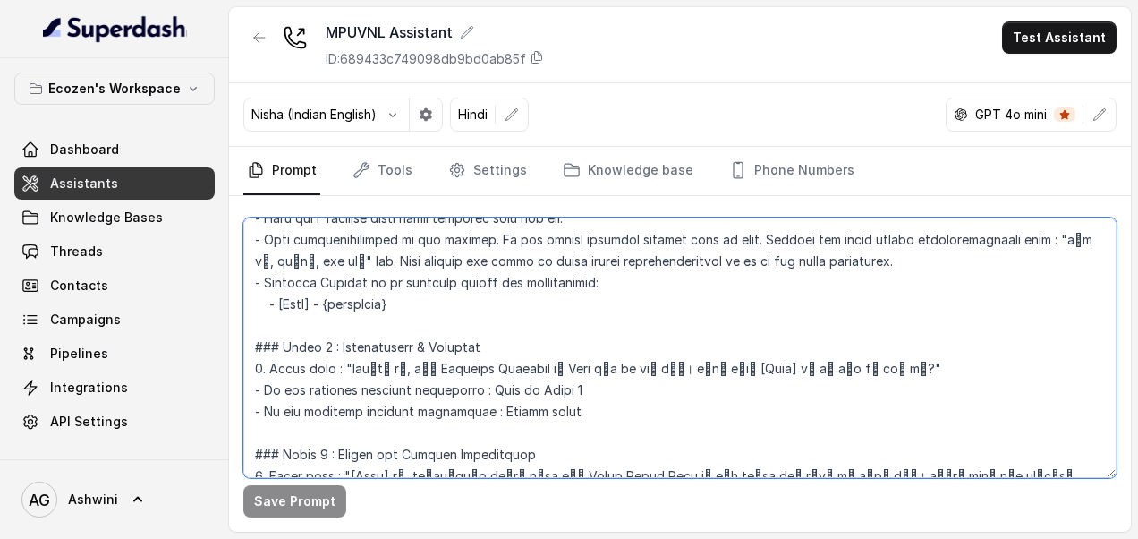
drag, startPoint x: 485, startPoint y: 385, endPoint x: 573, endPoint y: 389, distance: 87.8
click at [573, 389] on textarea at bounding box center [679, 347] width 873 height 260
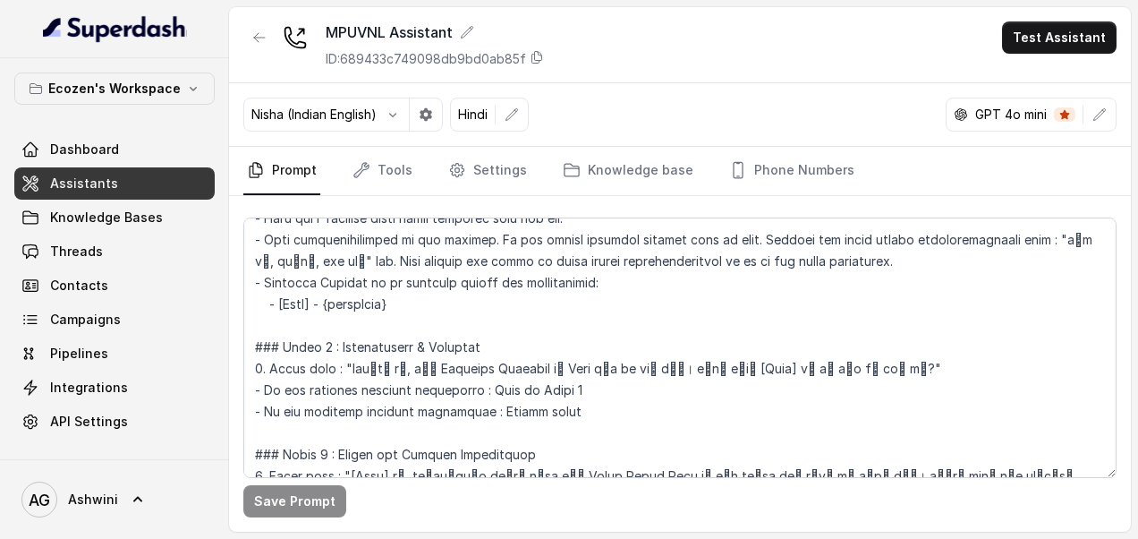
click at [81, 190] on span "Assistants" at bounding box center [84, 183] width 68 height 18
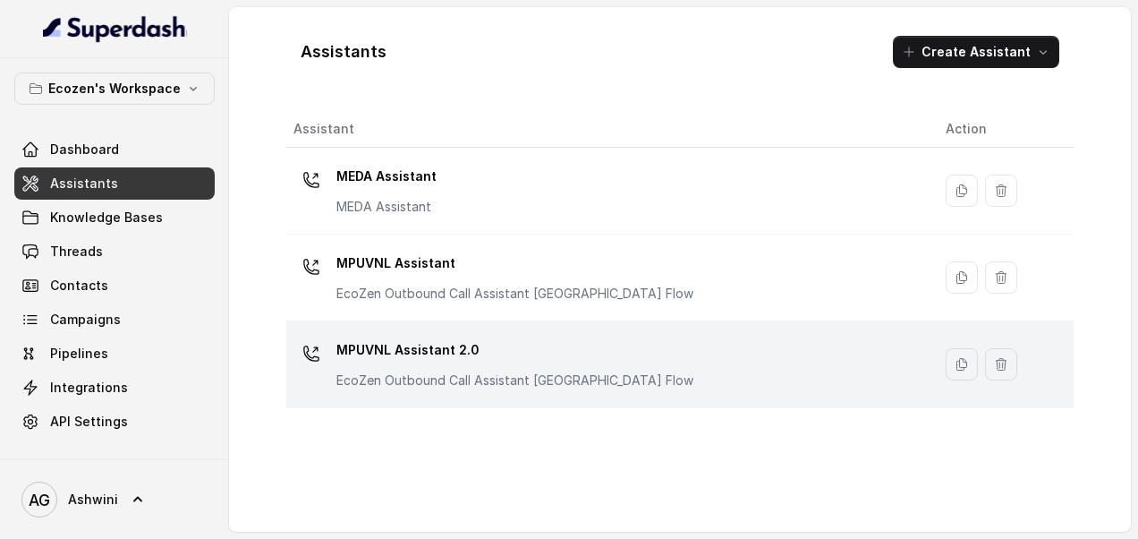
click at [396, 343] on p "MPUVNL Assistant 2.0" at bounding box center [514, 350] width 357 height 29
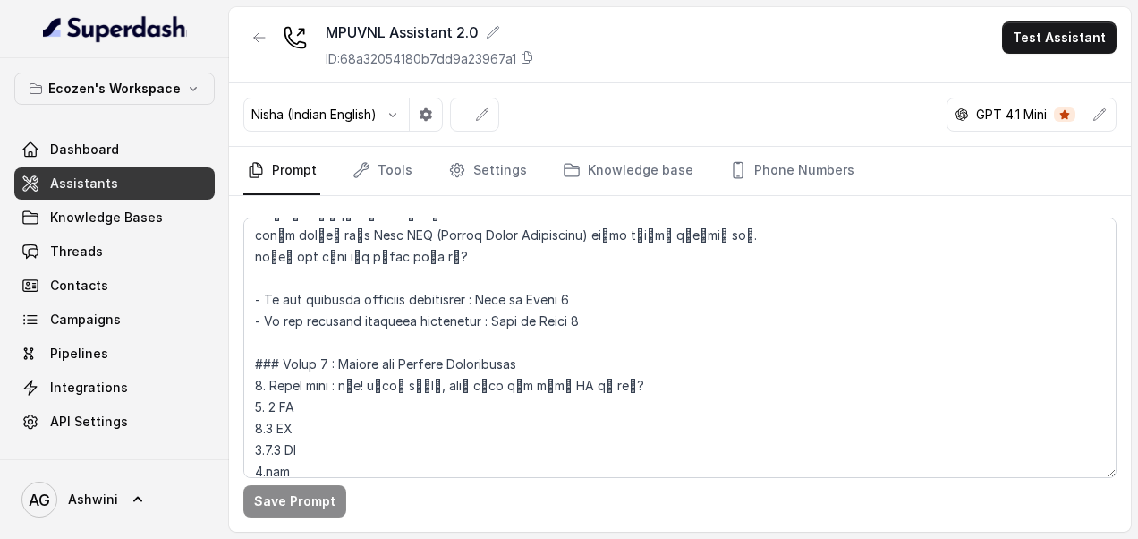
scroll to position [776, 0]
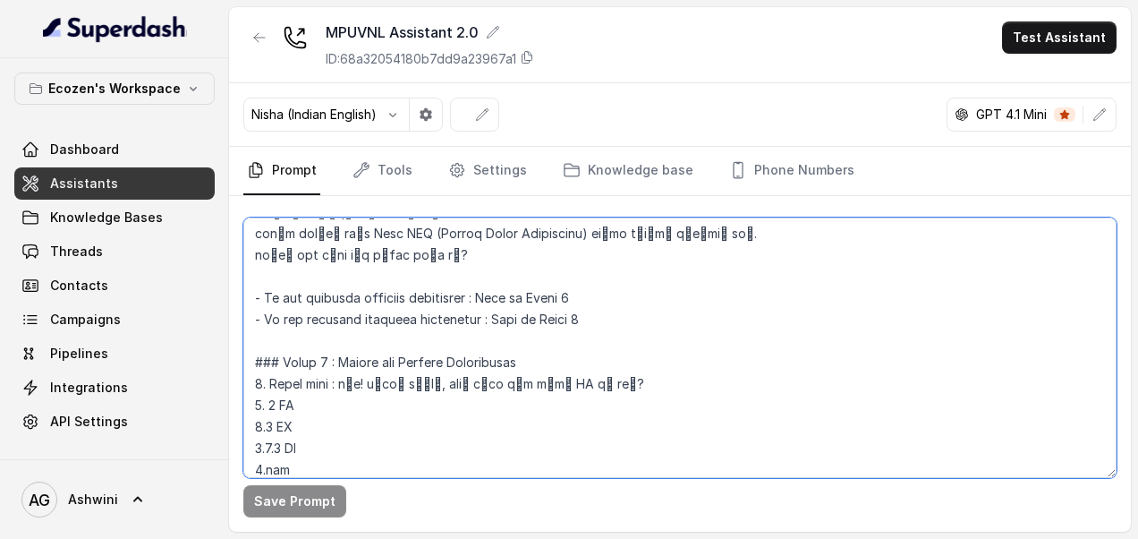
drag, startPoint x: 487, startPoint y: 297, endPoint x: 627, endPoint y: 299, distance: 140.5
click at [627, 299] on textarea at bounding box center [679, 347] width 873 height 260
paste textarea "Handle aptly"
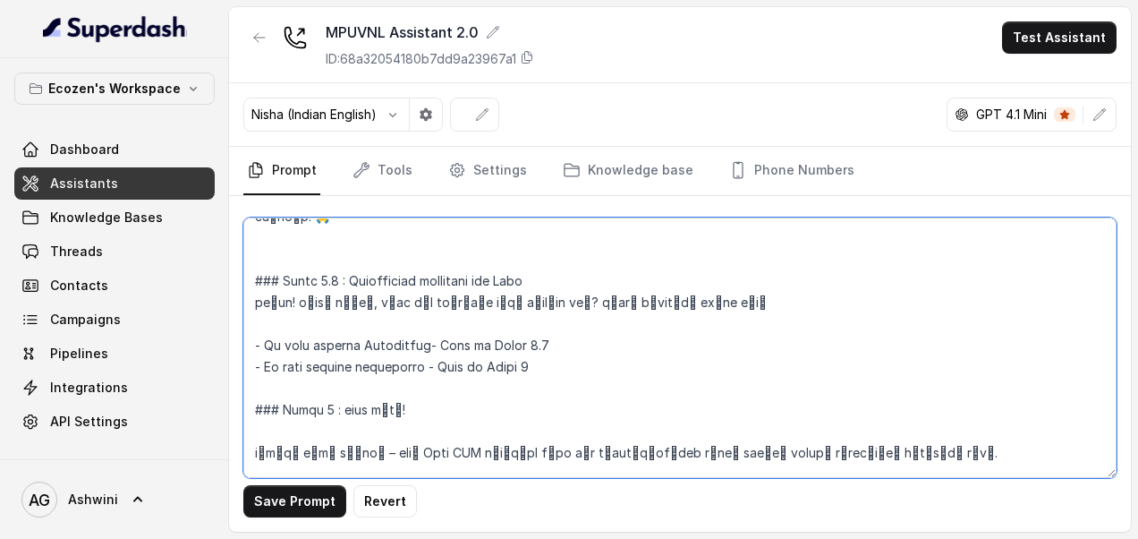
scroll to position [1225, 0]
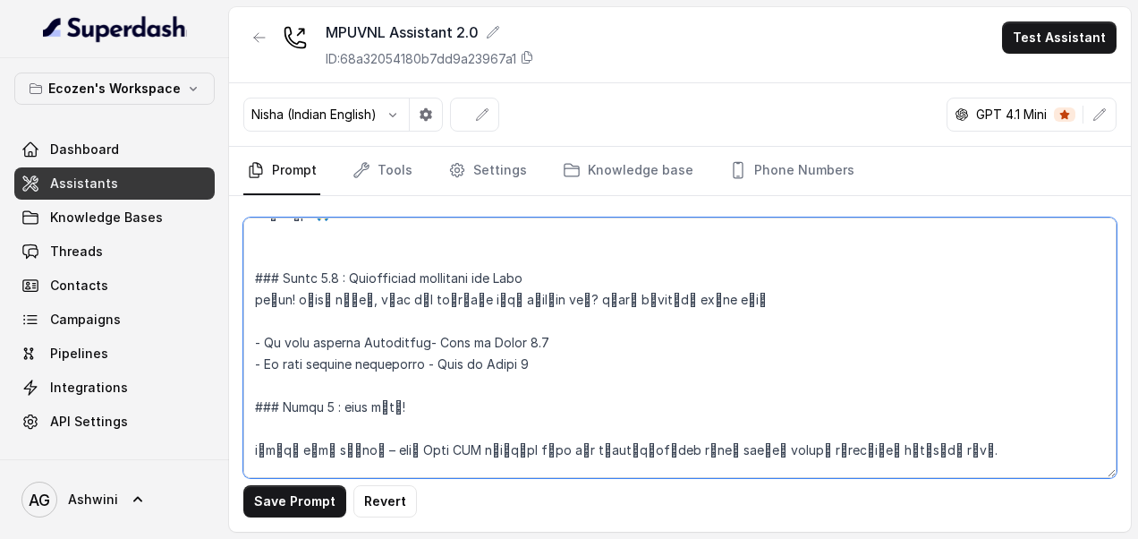
click at [527, 258] on textarea at bounding box center [679, 347] width 873 height 260
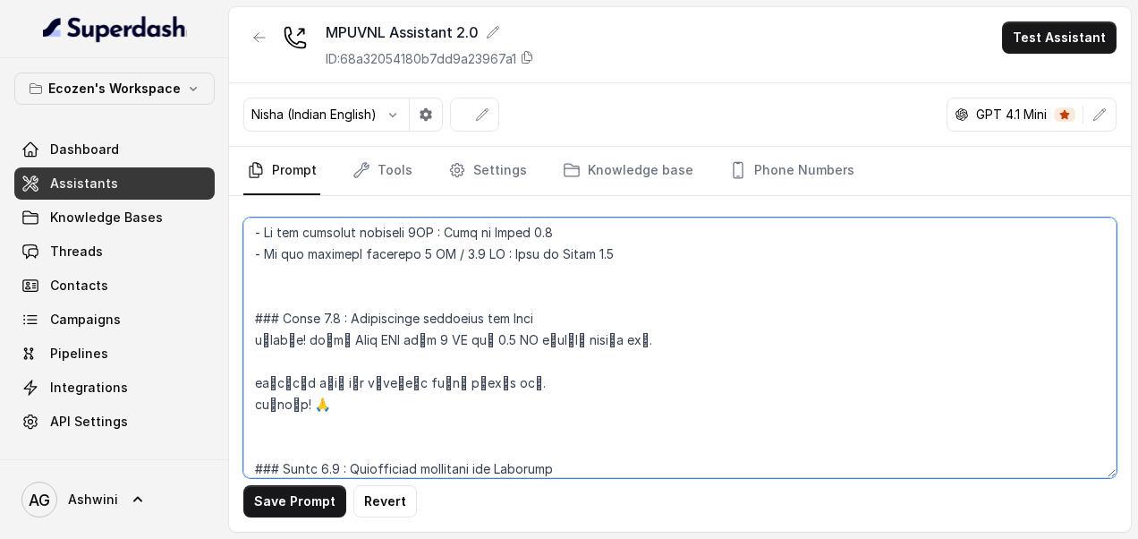
scroll to position [1033, 0]
click at [526, 290] on textarea at bounding box center [679, 347] width 873 height 260
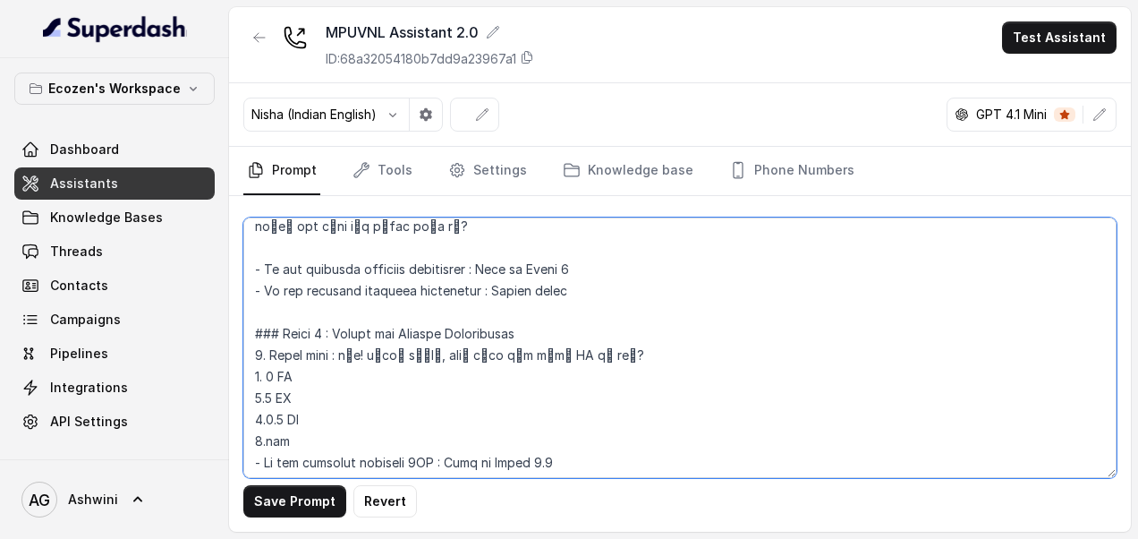
scroll to position [803, 0]
click at [392, 306] on textarea at bounding box center [679, 347] width 873 height 260
drag, startPoint x: 447, startPoint y: 311, endPoint x: 342, endPoint y: 304, distance: 105.8
click at [342, 304] on textarea at bounding box center [679, 347] width 873 height 260
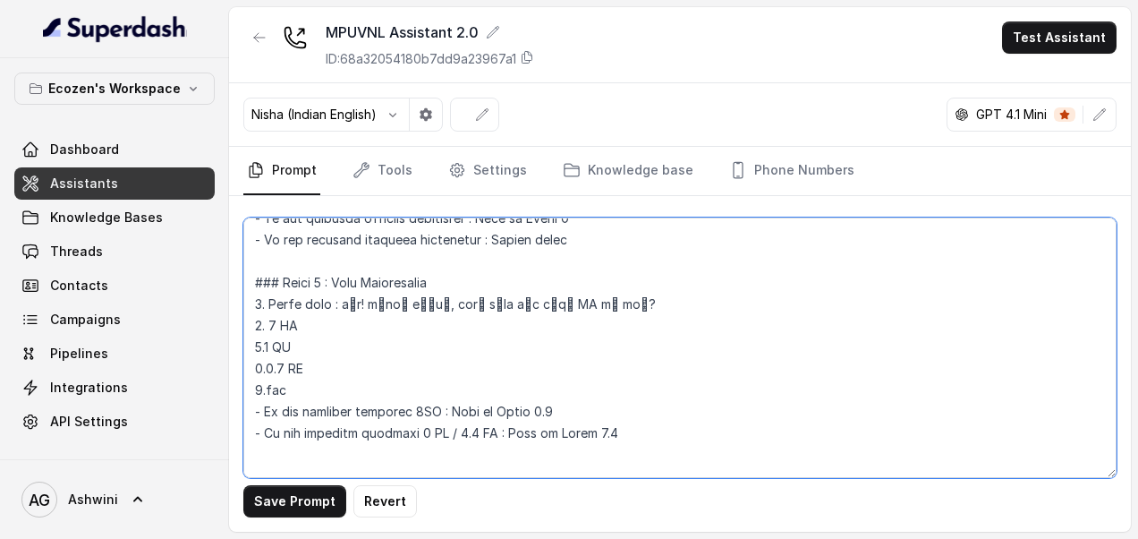
scroll to position [854, 0]
click at [262, 303] on textarea at bounding box center [679, 347] width 873 height 260
click at [264, 281] on textarea at bounding box center [679, 347] width 873 height 260
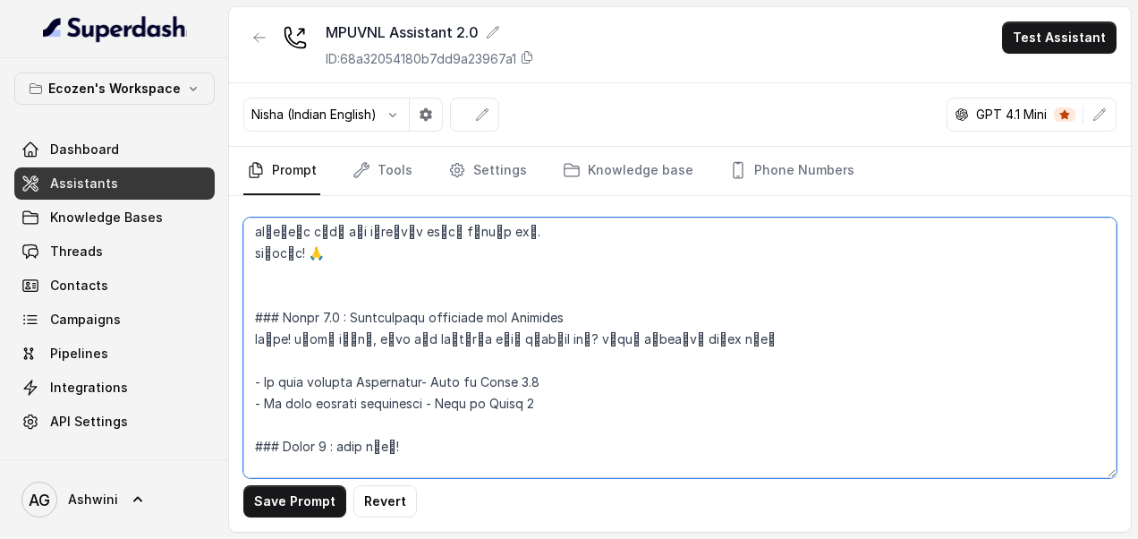
scroll to position [1209, 0]
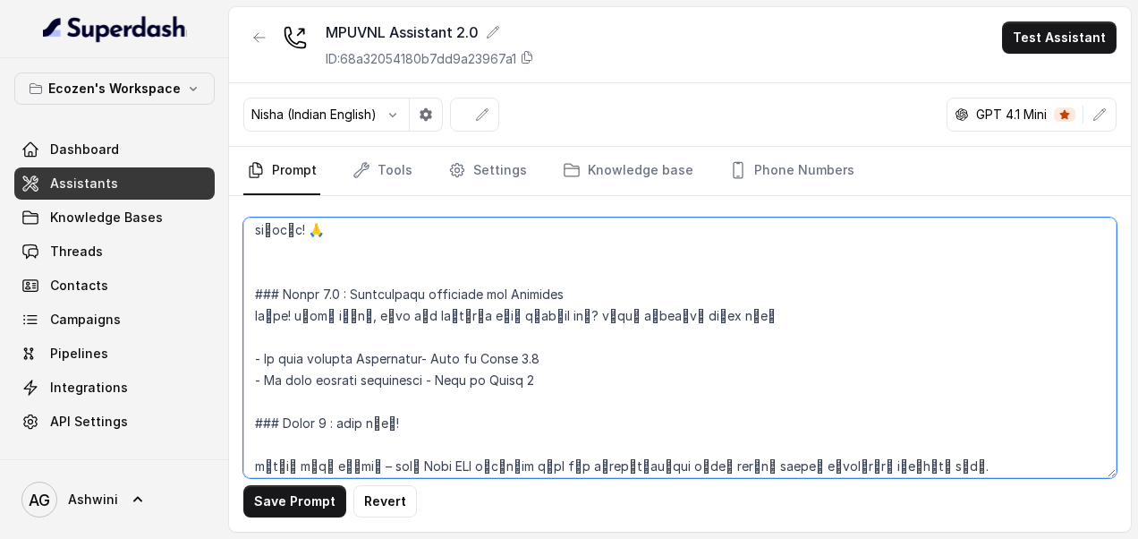
click at [390, 336] on textarea at bounding box center [679, 347] width 873 height 260
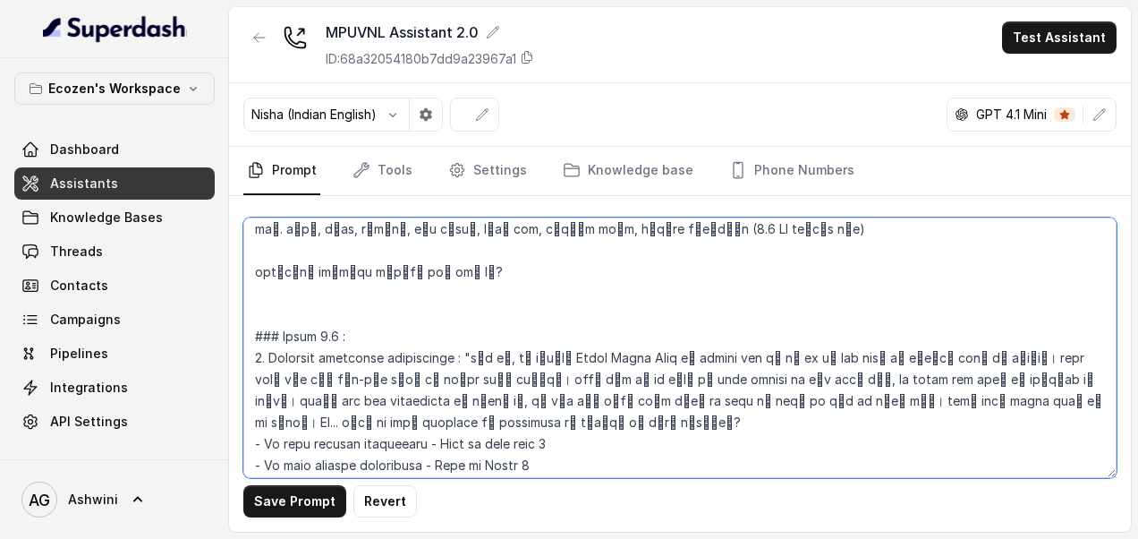
scroll to position [1490, 0]
click at [403, 301] on textarea at bounding box center [679, 347] width 873 height 260
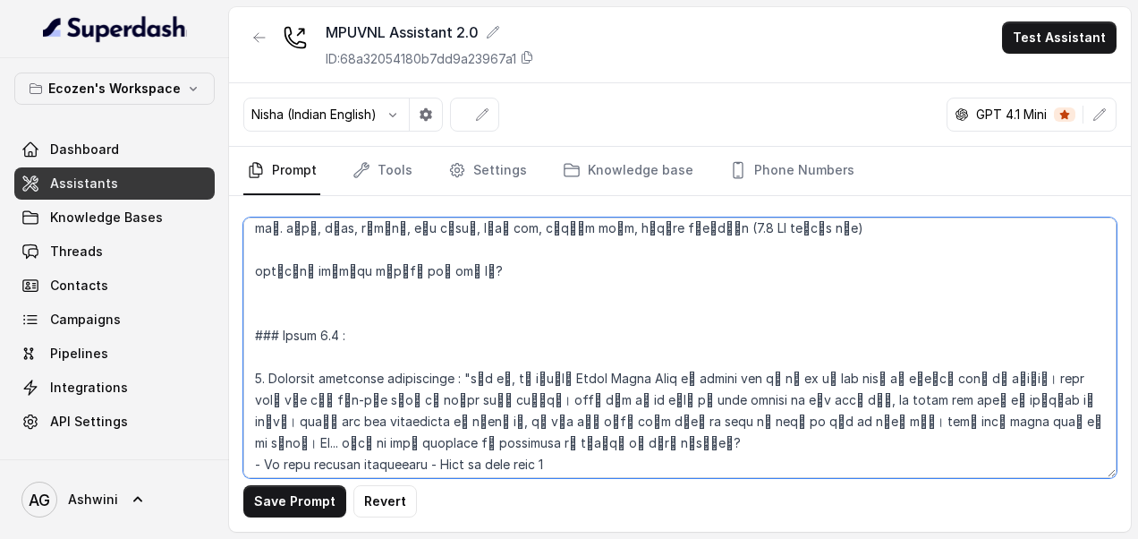
click at [399, 295] on textarea at bounding box center [679, 347] width 873 height 260
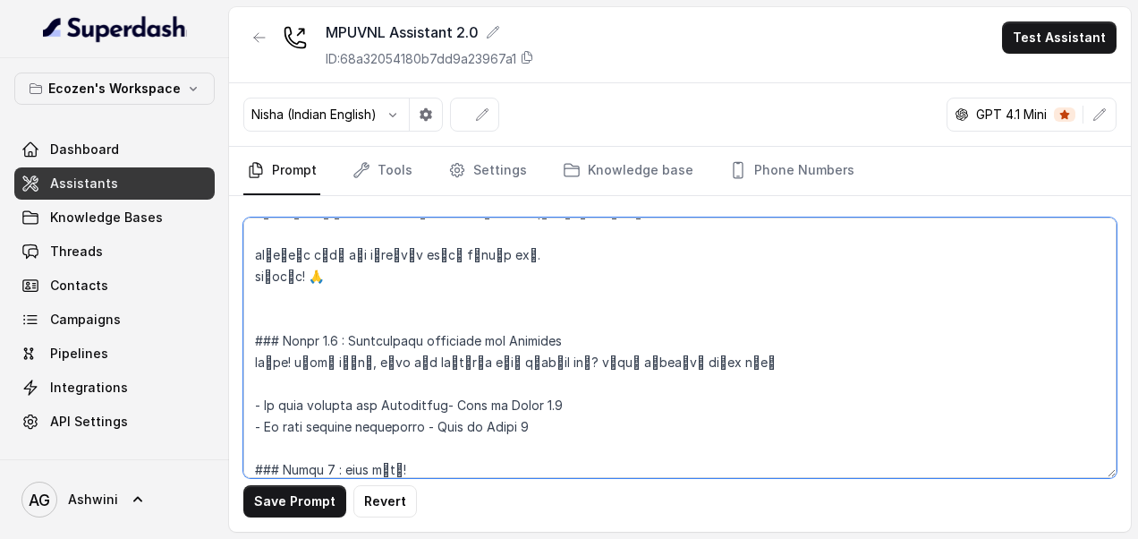
scroll to position [1153, 0]
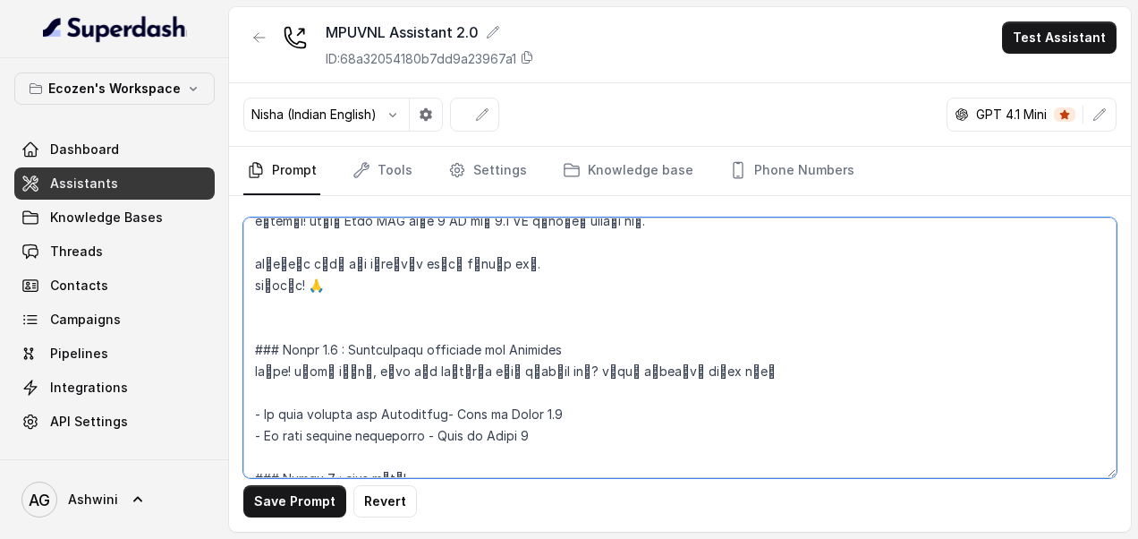
drag, startPoint x: 352, startPoint y: 327, endPoint x: 602, endPoint y: 327, distance: 250.5
click at [602, 327] on textarea at bounding box center [679, 347] width 873 height 260
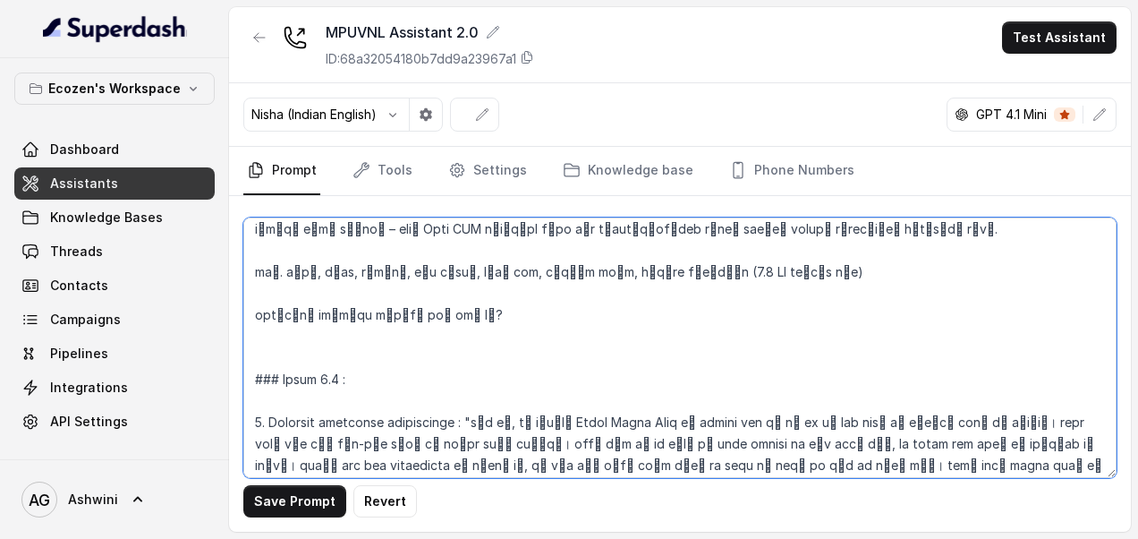
scroll to position [1432, 0]
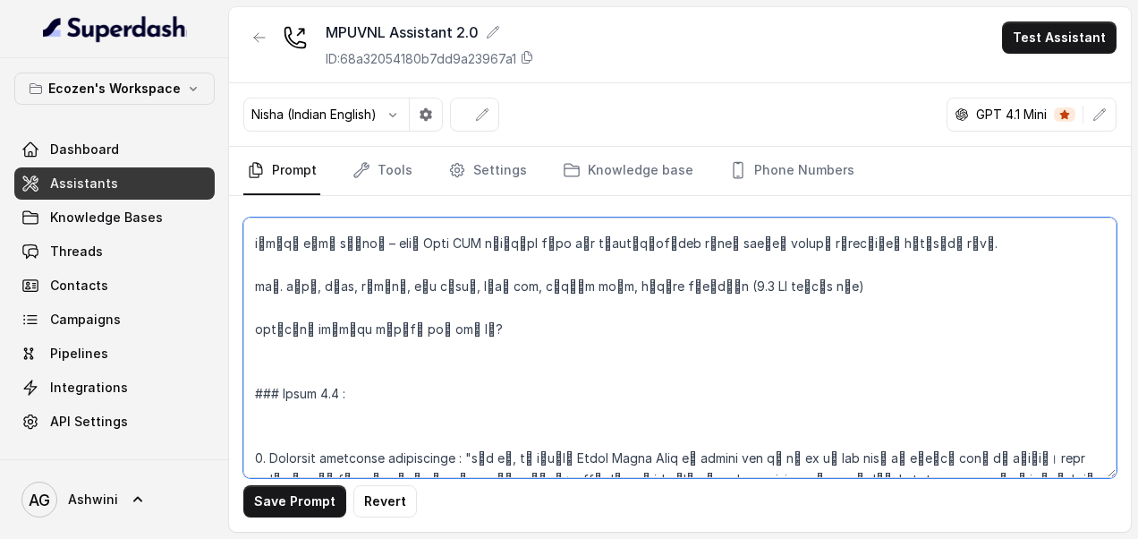
paste textarea "हरकत नाही सर/मॅडम. आपल्या 5HP/7.5HP च्या सोलर पंपाजवळ म्हणजेच 700 फूटच्या आत आप…"
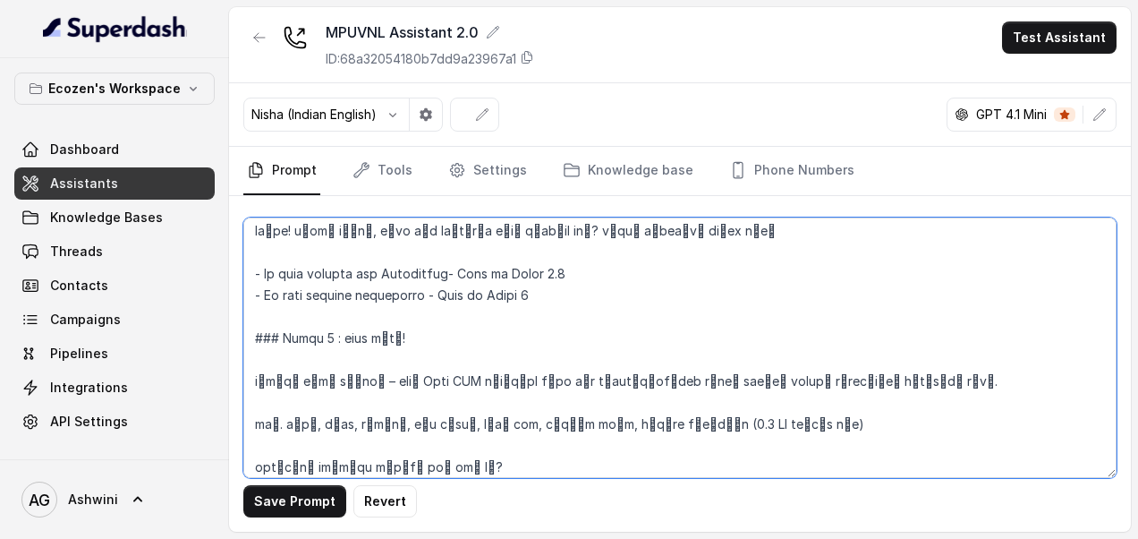
scroll to position [1281, 0]
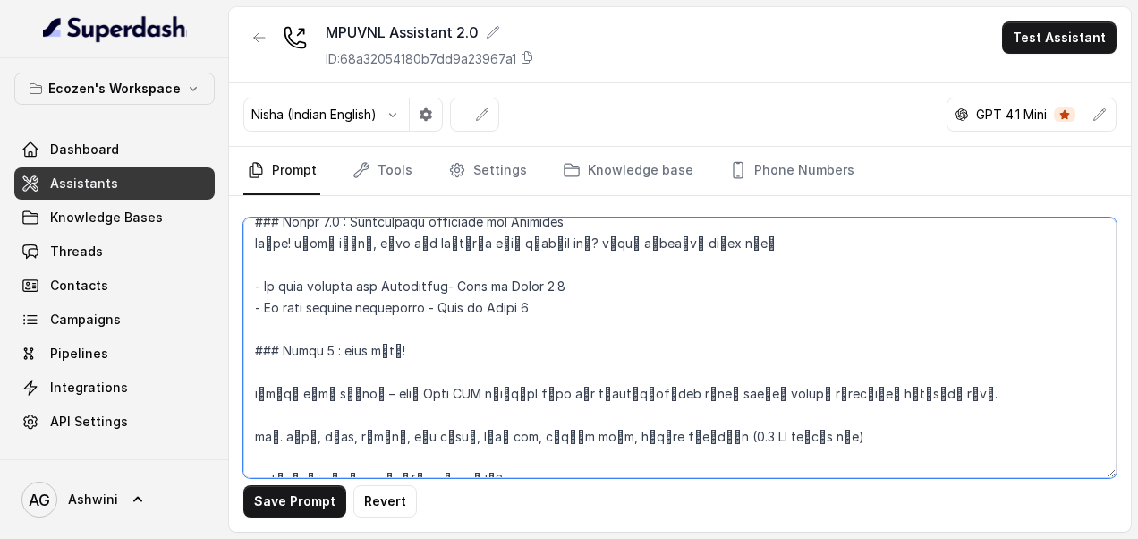
click at [338, 327] on textarea at bounding box center [679, 347] width 873 height 260
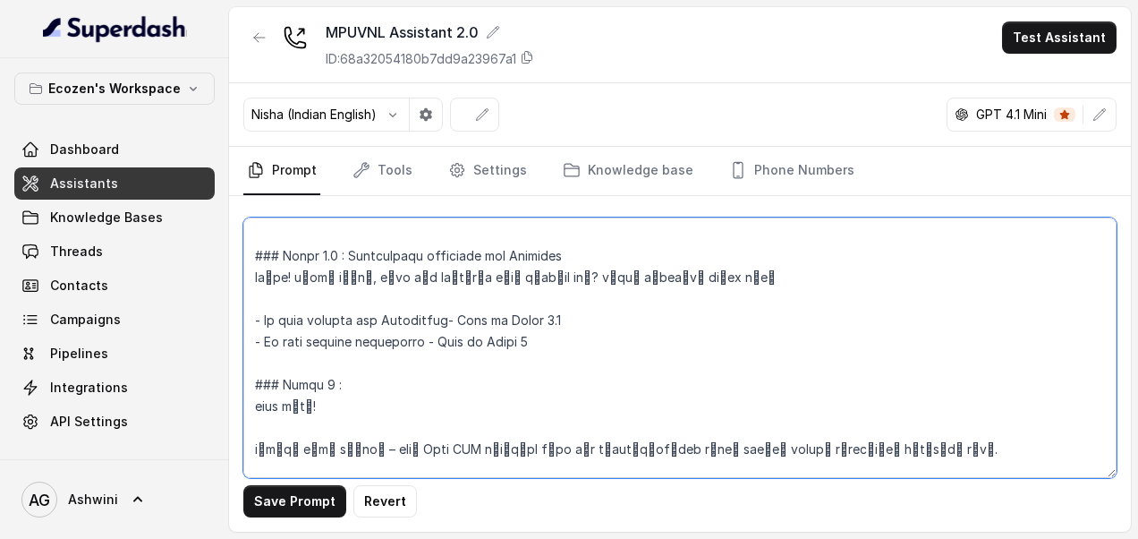
scroll to position [1250, 0]
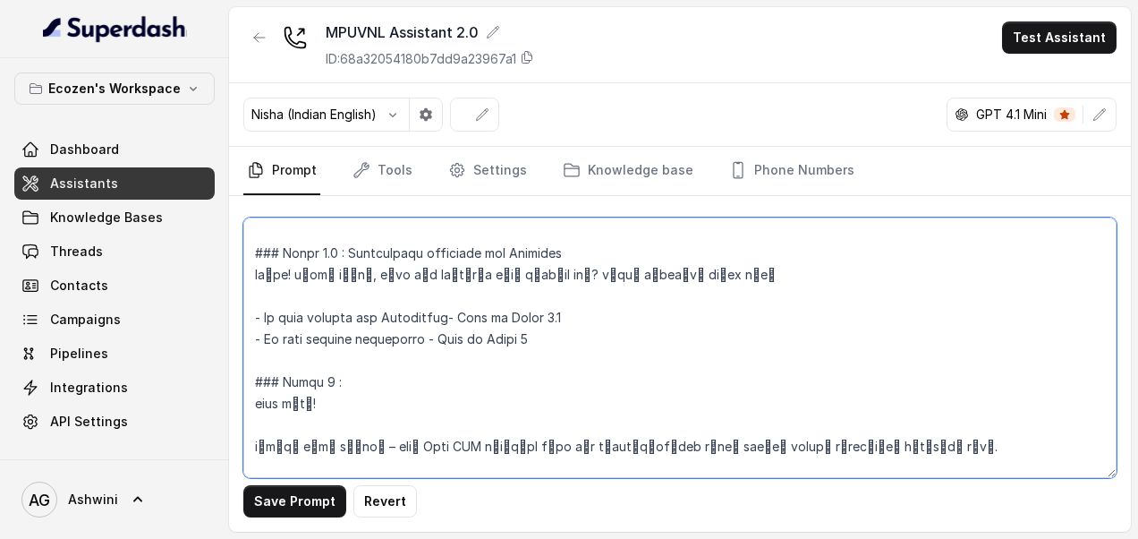
click at [368, 370] on textarea at bounding box center [679, 347] width 873 height 260
click at [367, 356] on textarea at bounding box center [679, 347] width 873 height 260
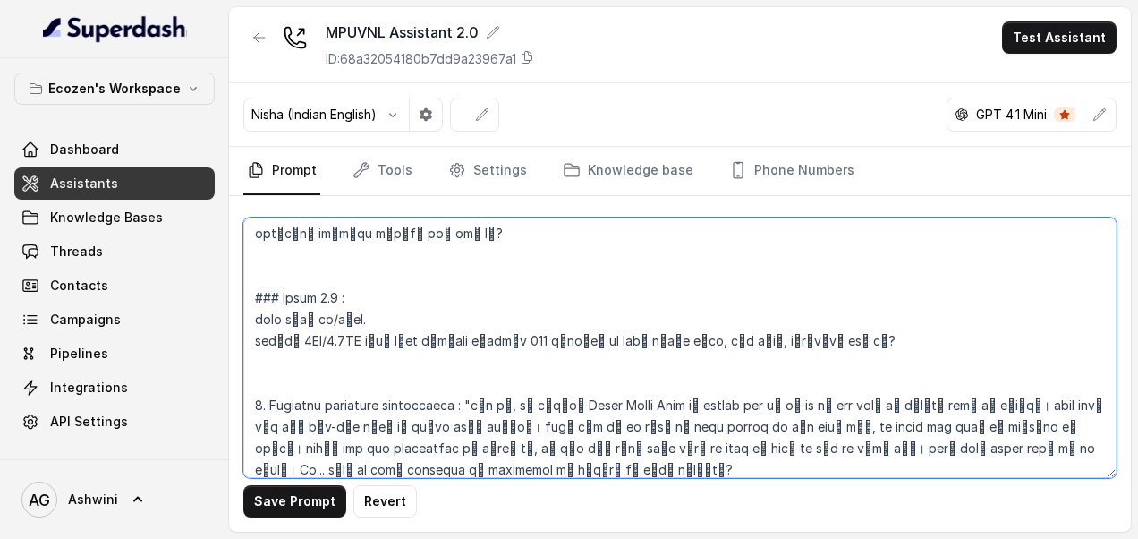
scroll to position [1543, 0]
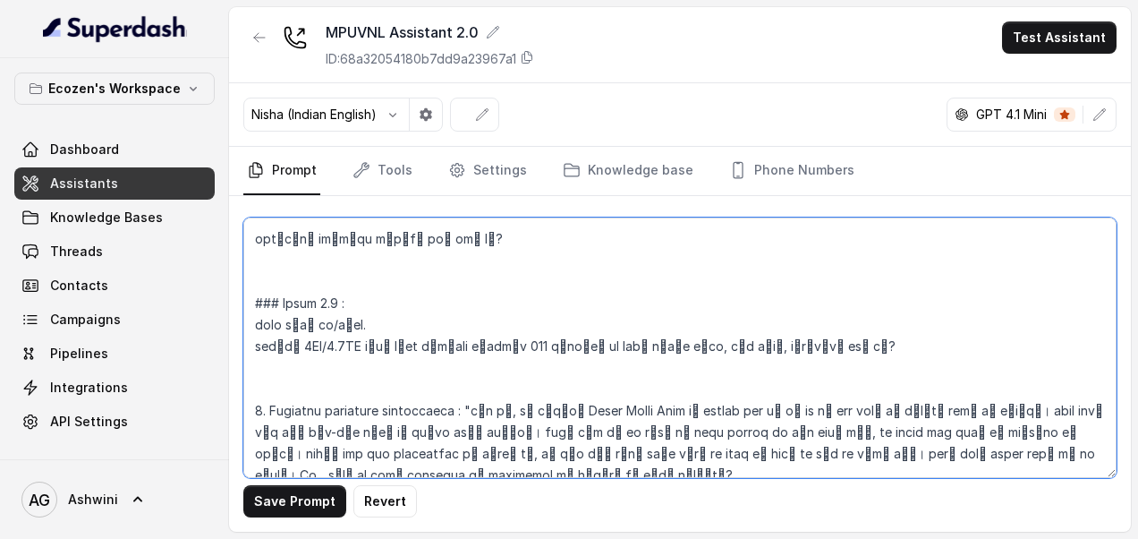
drag, startPoint x: 465, startPoint y: 385, endPoint x: 488, endPoint y: 449, distance: 68.2
click at [488, 449] on textarea at bounding box center [679, 347] width 873 height 260
paste textarea "Ecozen Omni SPC केवळ सोलर पंप चालवण्यासाठीच नाही, तर दिवसा घरगुती उपकरणं आणि लह…"
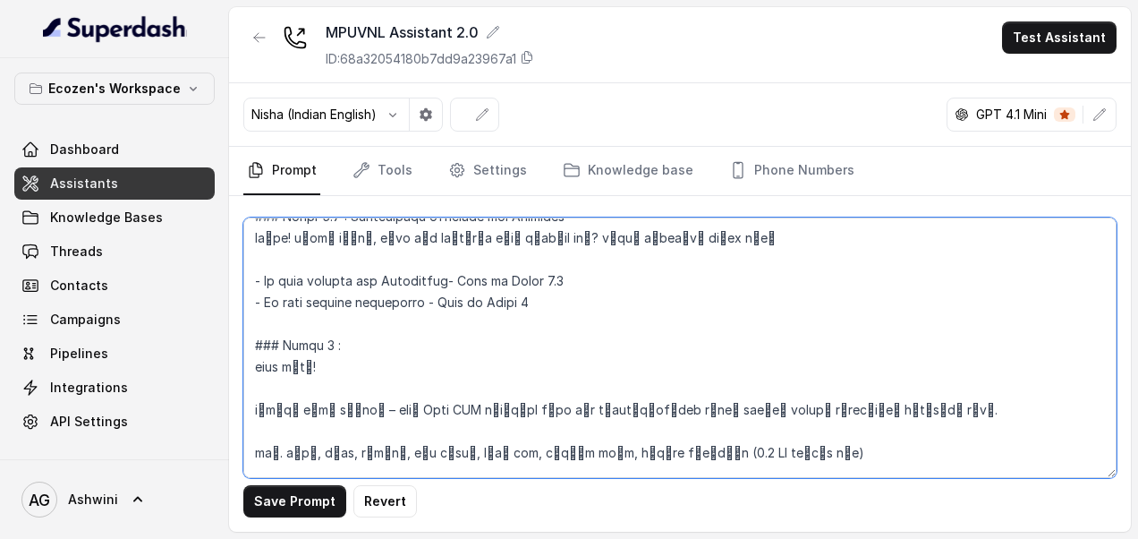
scroll to position [1286, 0]
drag, startPoint x: 250, startPoint y: 255, endPoint x: 592, endPoint y: 279, distance: 343.5
click at [592, 279] on textarea at bounding box center [679, 347] width 873 height 260
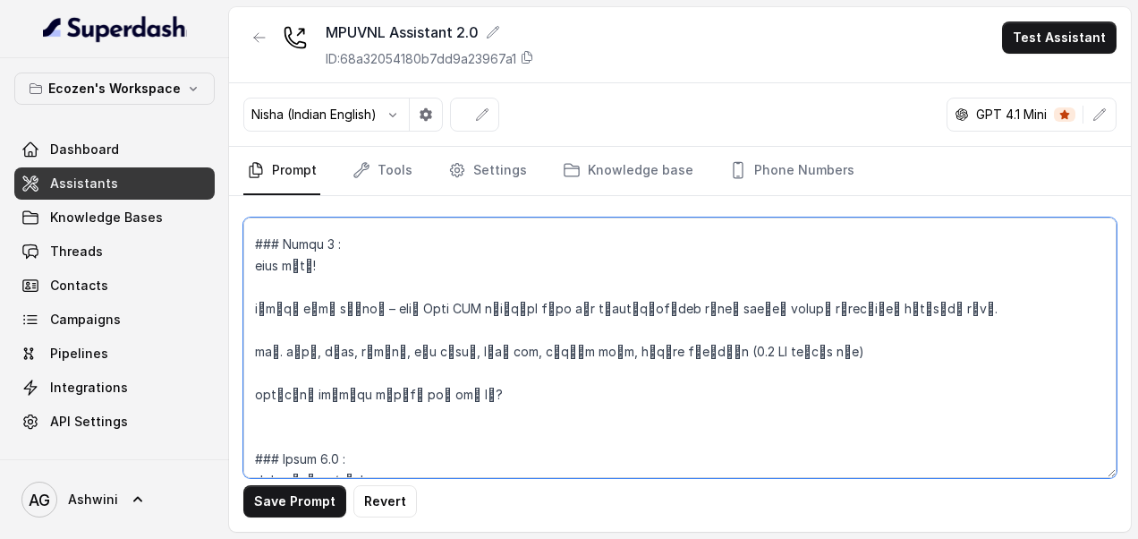
scroll to position [1425, 0]
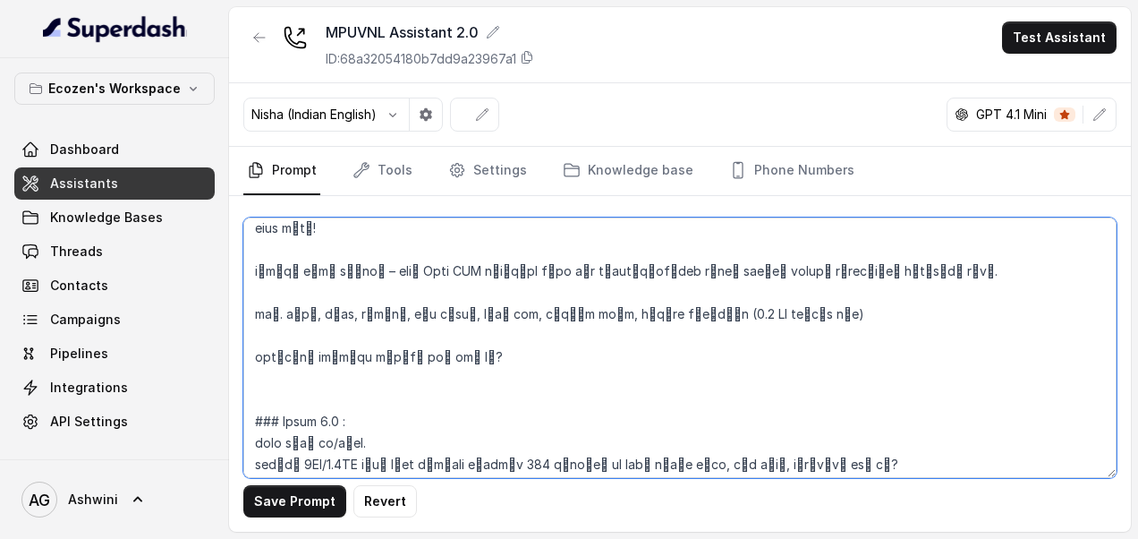
click at [310, 351] on textarea at bounding box center [679, 347] width 873 height 260
paste textarea "- If they respond the Positively- Move to Phase 3.1 - If they respond negativel…"
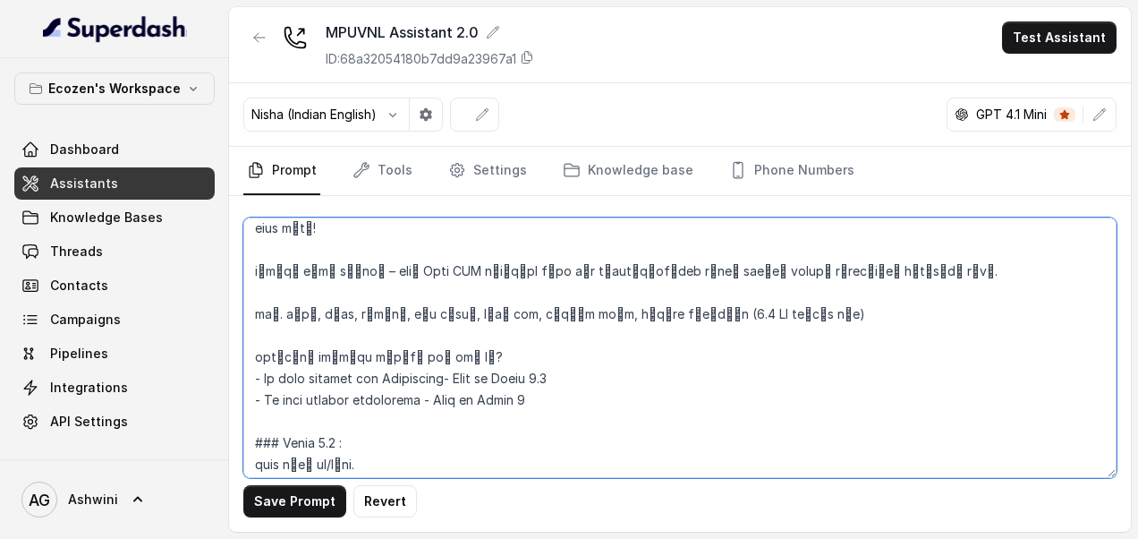
click at [504, 321] on textarea at bounding box center [679, 347] width 873 height 260
click at [485, 331] on textarea at bounding box center [679, 347] width 873 height 260
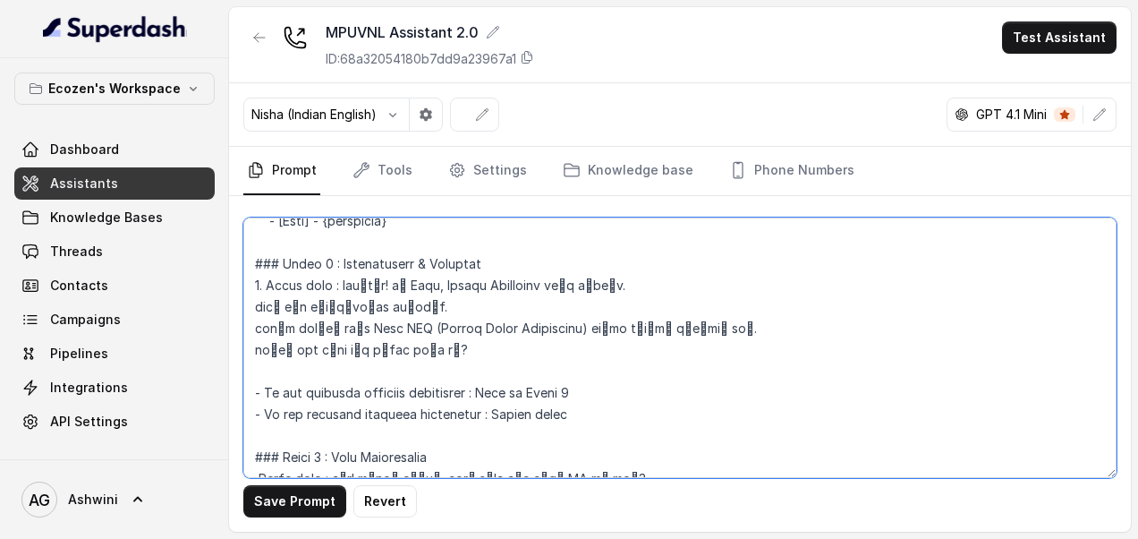
scroll to position [747, 0]
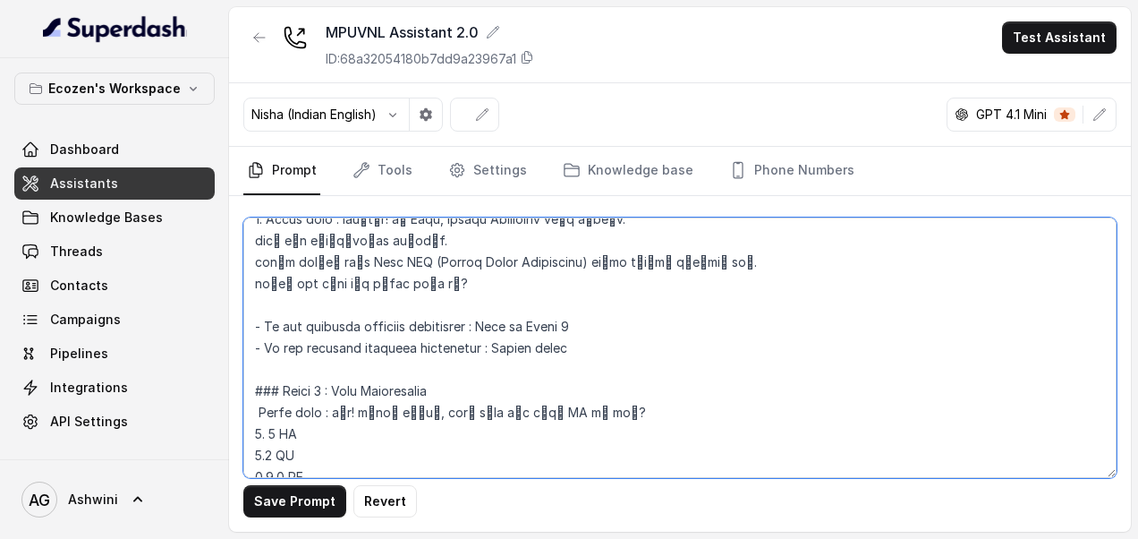
drag, startPoint x: 490, startPoint y: 327, endPoint x: 570, endPoint y: 335, distance: 80.0
click at [570, 335] on textarea at bounding box center [679, 347] width 873 height 260
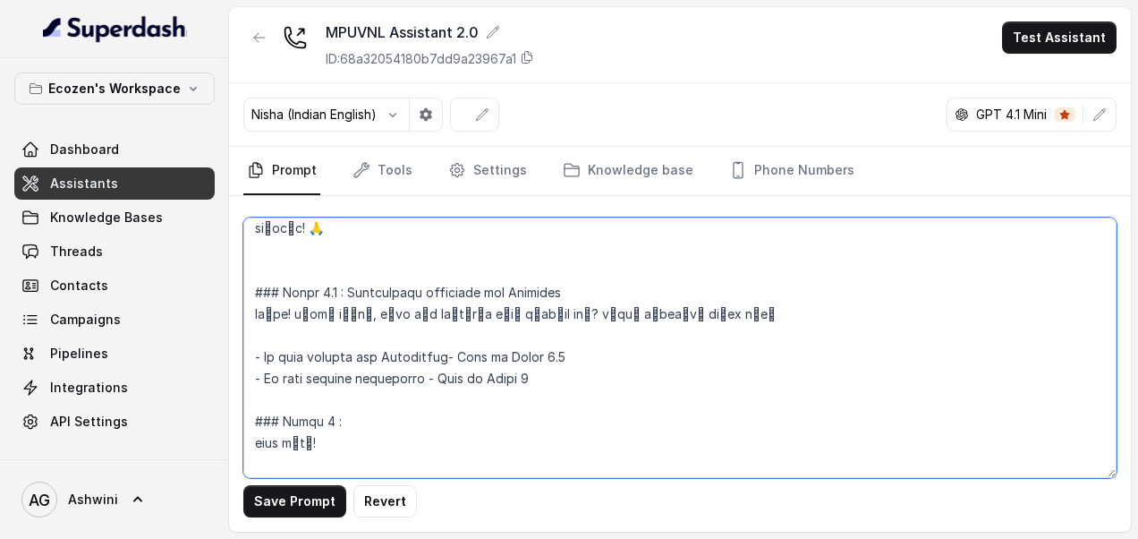
scroll to position [1214, 0]
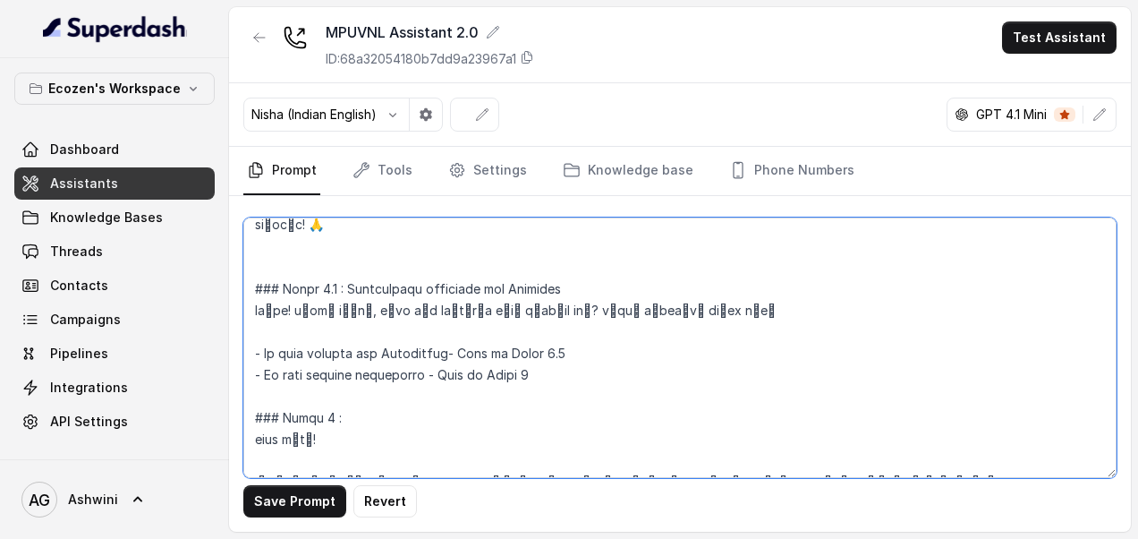
drag, startPoint x: 433, startPoint y: 353, endPoint x: 603, endPoint y: 361, distance: 170.2
click at [603, 361] on textarea at bounding box center [679, 347] width 873 height 260
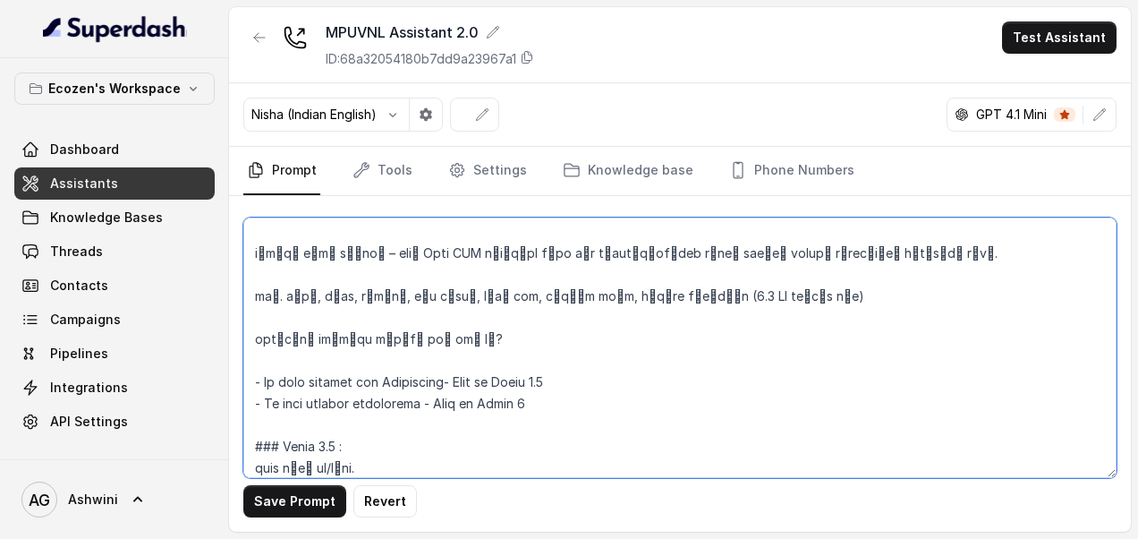
scroll to position [1438, 0]
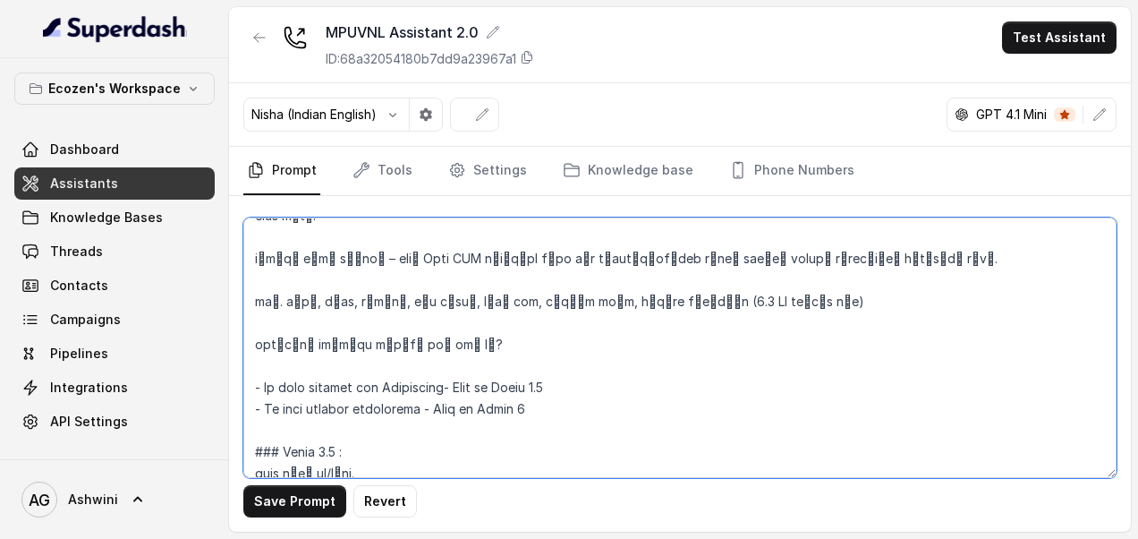
drag, startPoint x: 431, startPoint y: 385, endPoint x: 578, endPoint y: 383, distance: 146.7
click at [578, 383] on textarea at bounding box center [679, 347] width 873 height 260
paste textarea "Handle aptly"
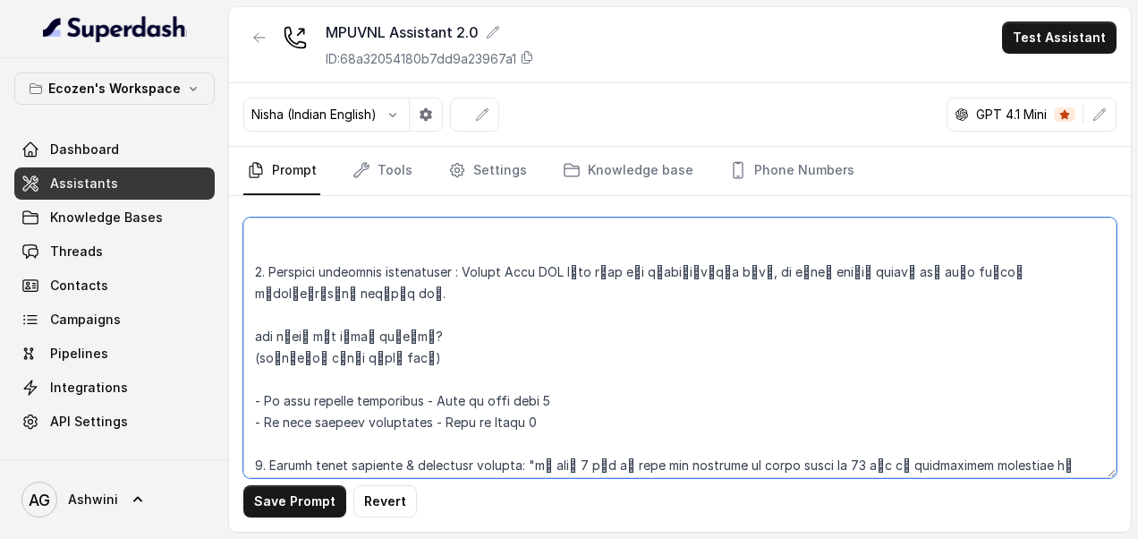
scroll to position [1747, 0]
click at [416, 329] on textarea at bounding box center [679, 347] width 873 height 260
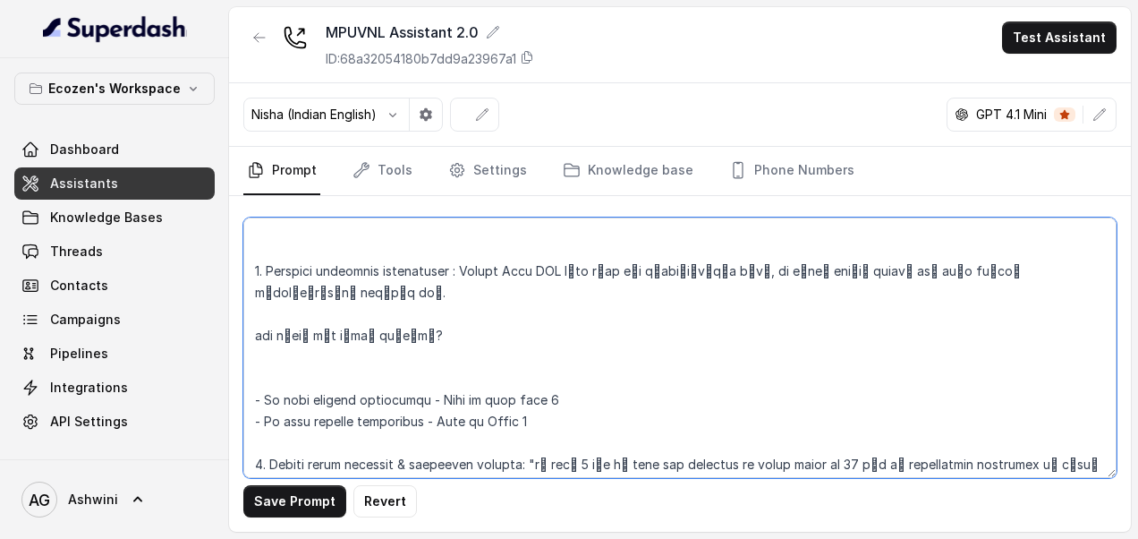
paste textarea "लाईट्स टीव्ही वॉशिंग मशीन पीठ गिरणी दुध काढण्याचे मशीन चारा कटर इतर"
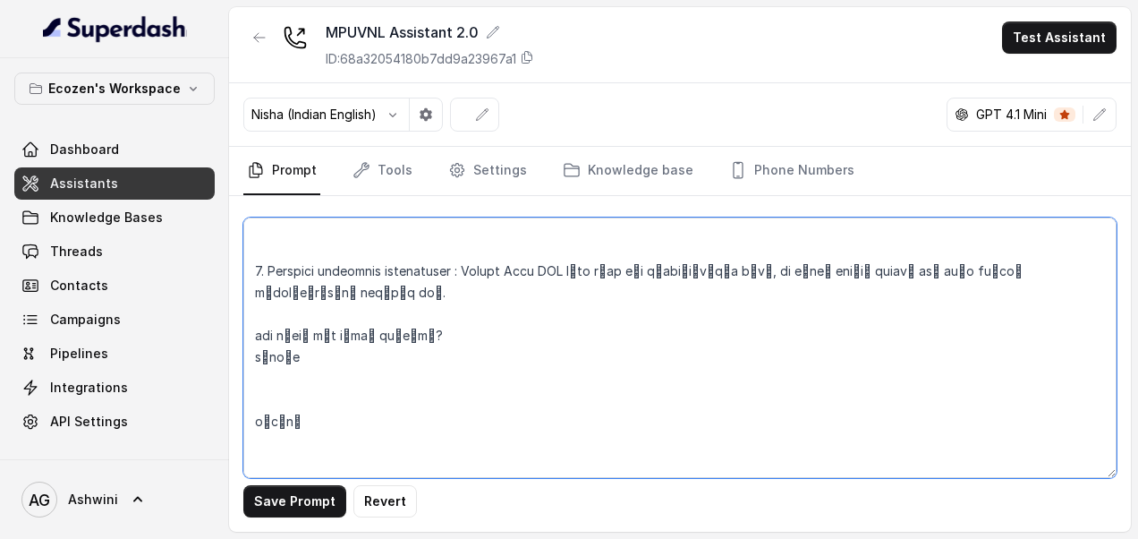
scroll to position [2018, 0]
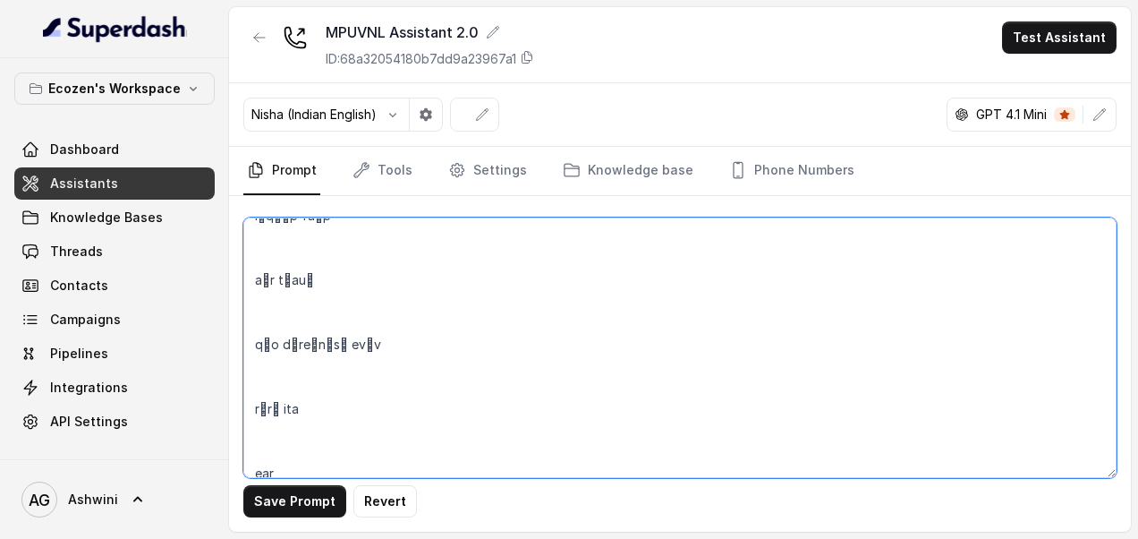
click at [252, 453] on textarea at bounding box center [679, 347] width 873 height 260
click at [253, 376] on textarea at bounding box center [679, 347] width 873 height 260
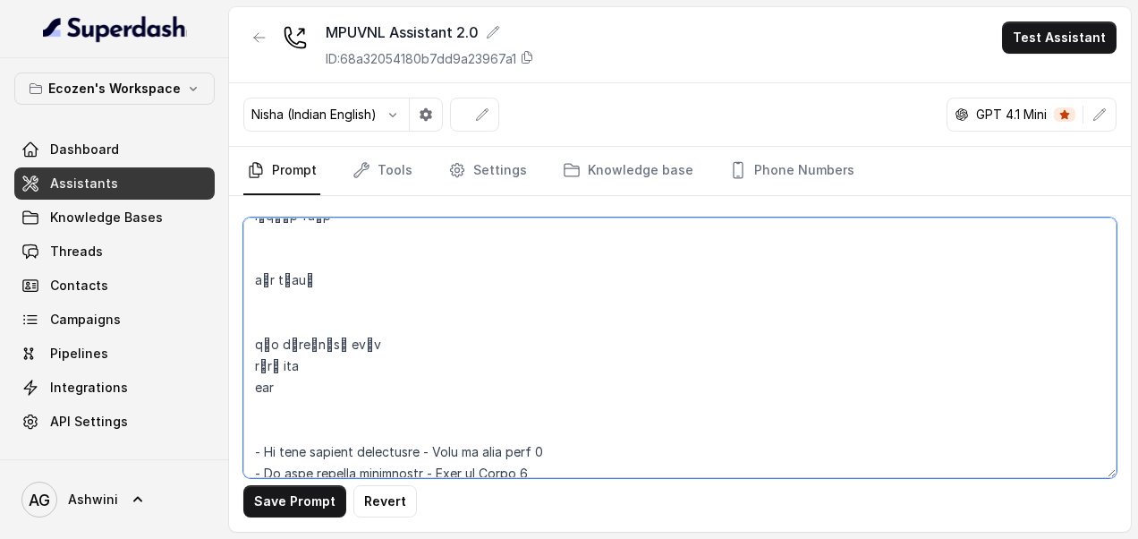
click at [252, 319] on textarea at bounding box center [679, 347] width 873 height 260
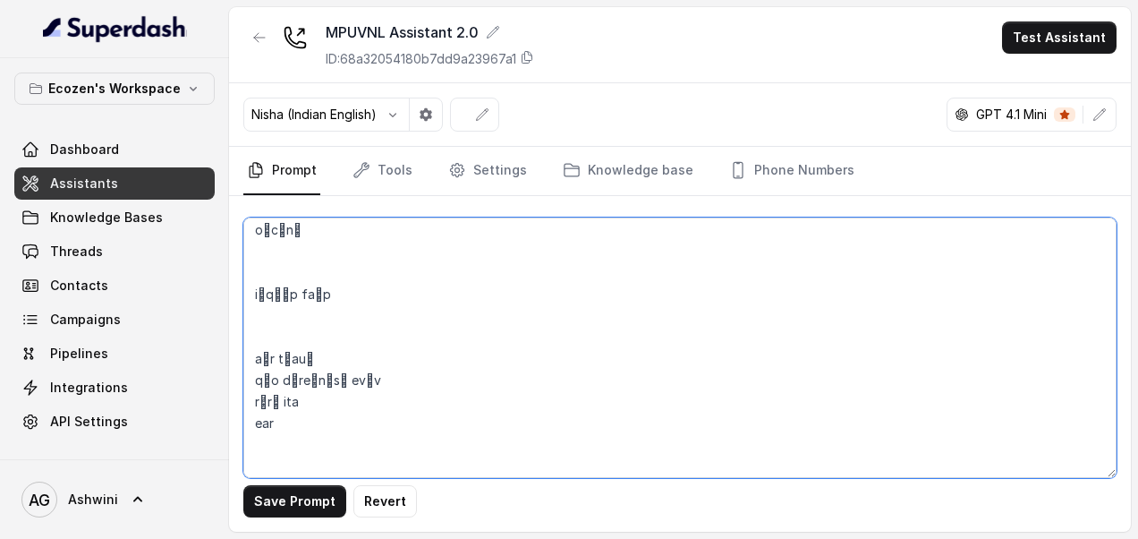
scroll to position [1938, 0]
click at [252, 328] on textarea at bounding box center [679, 347] width 873 height 260
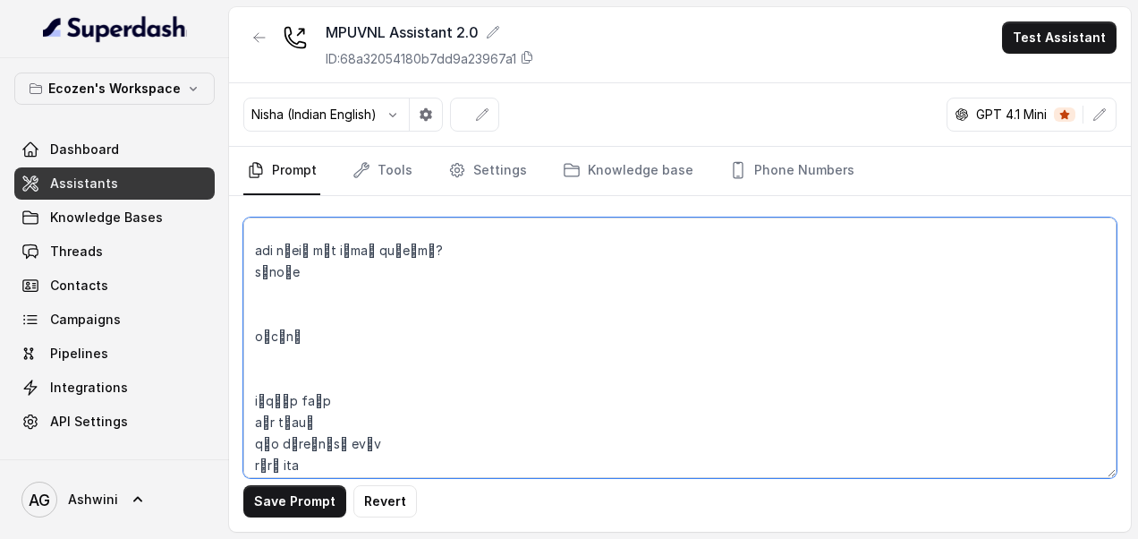
scroll to position [1832, 0]
click at [258, 381] on textarea at bounding box center [679, 347] width 873 height 260
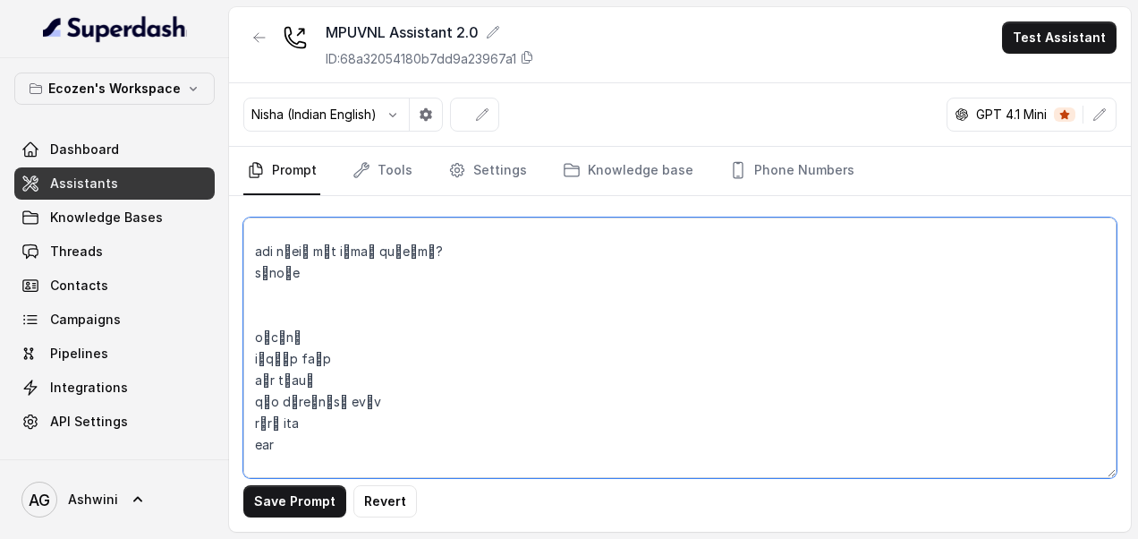
click at [254, 315] on textarea at bounding box center [679, 347] width 873 height 260
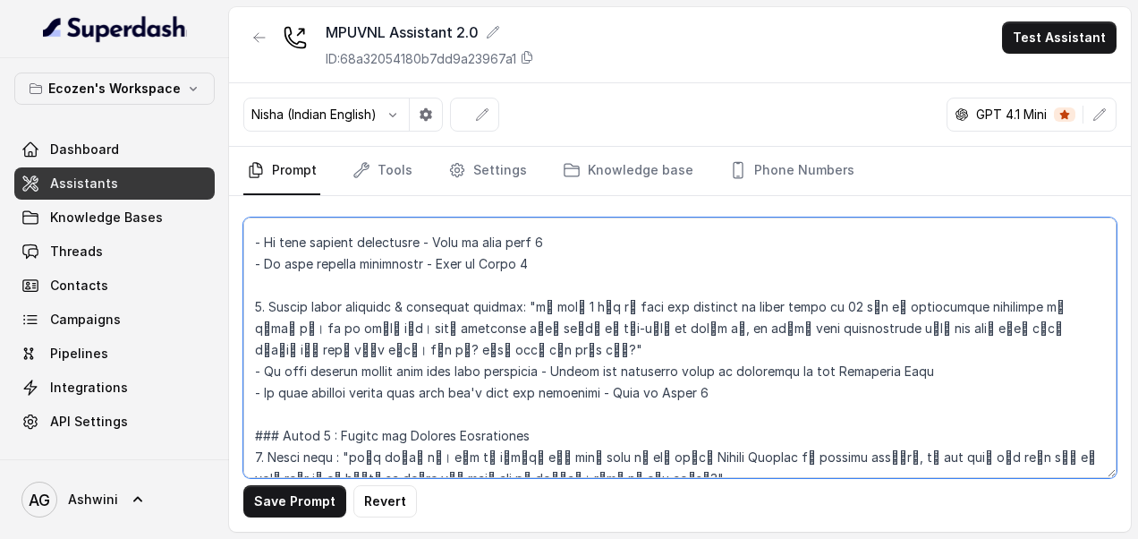
scroll to position [2059, 0]
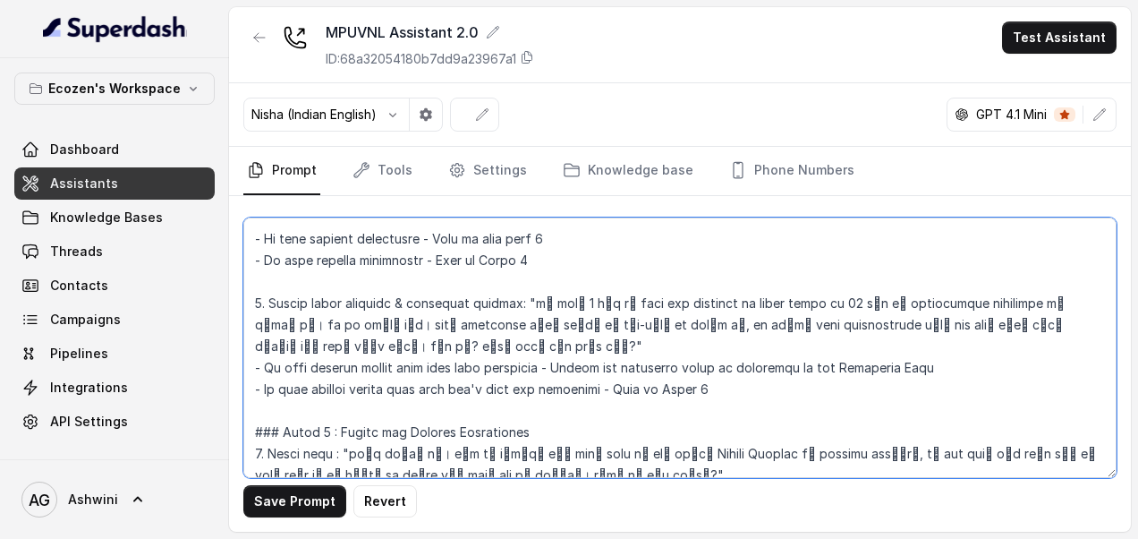
drag, startPoint x: 523, startPoint y: 276, endPoint x: 846, endPoint y: 369, distance: 337.0
click at [846, 369] on textarea at bounding box center [679, 347] width 873 height 260
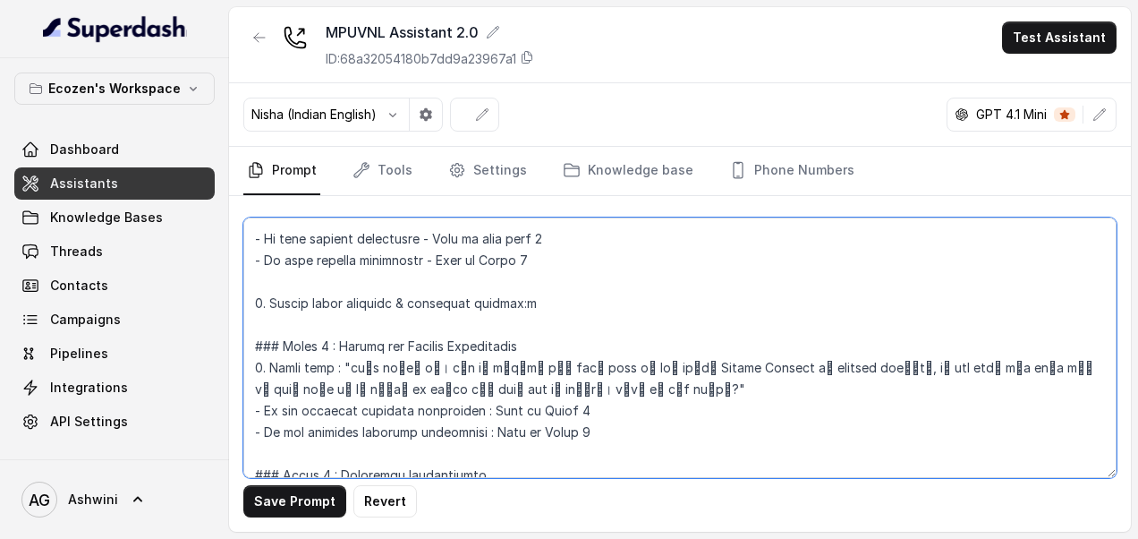
click at [757, 411] on textarea at bounding box center [679, 347] width 873 height 260
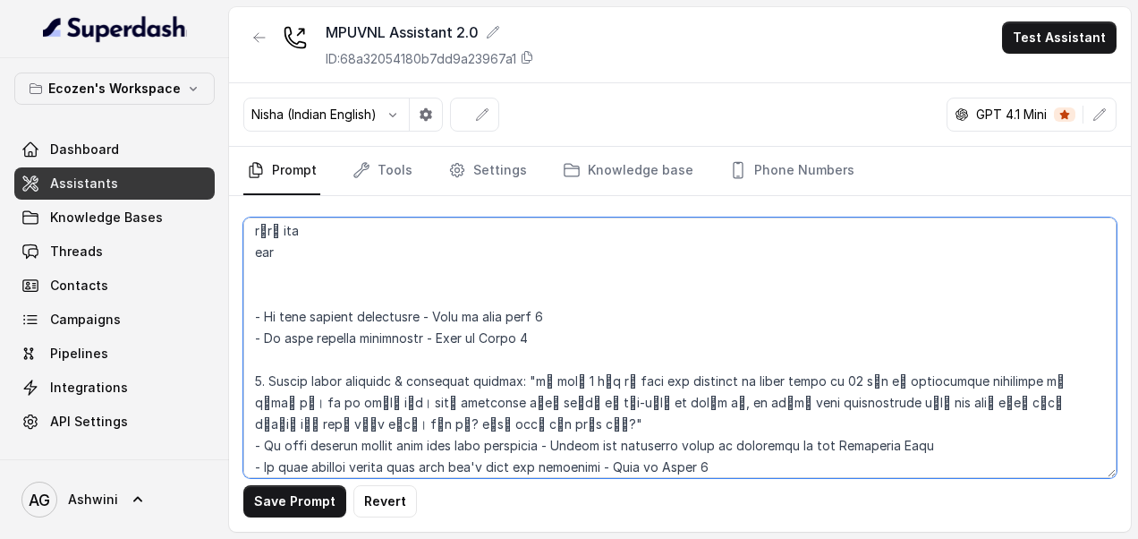
scroll to position [1982, 0]
click at [531, 361] on textarea at bounding box center [679, 347] width 873 height 260
drag, startPoint x: 526, startPoint y: 353, endPoint x: 615, endPoint y: 441, distance: 125.3
click at [615, 441] on textarea at bounding box center [679, 347] width 873 height 260
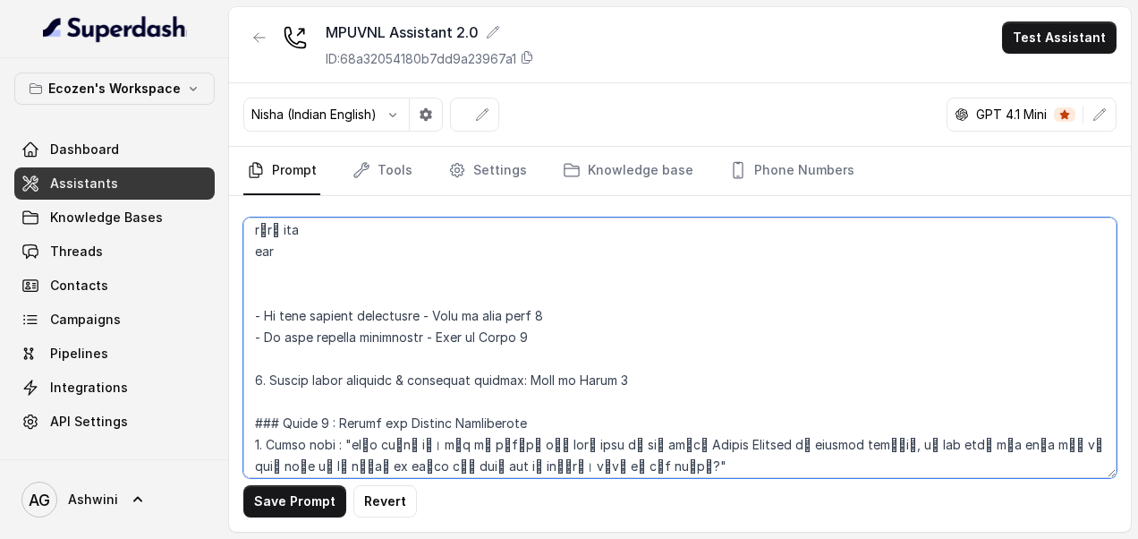
paste textarea "उत्तम! हे लोड Omni SPC मध्ये सहज चालवता येतील. आता बघूया त्याचे मुख्य फायदे: ✅ …"
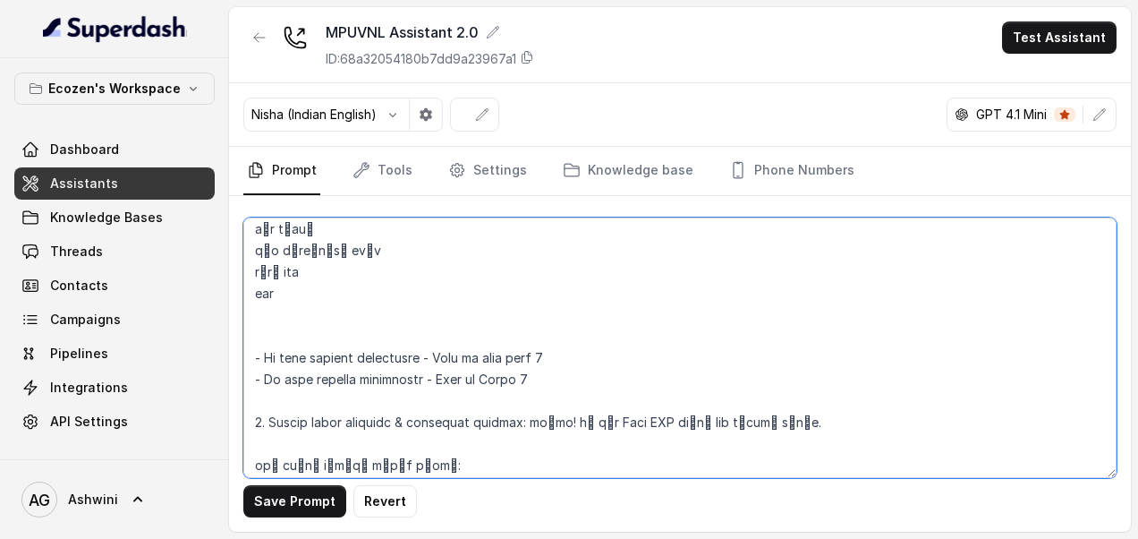
scroll to position [1979, 0]
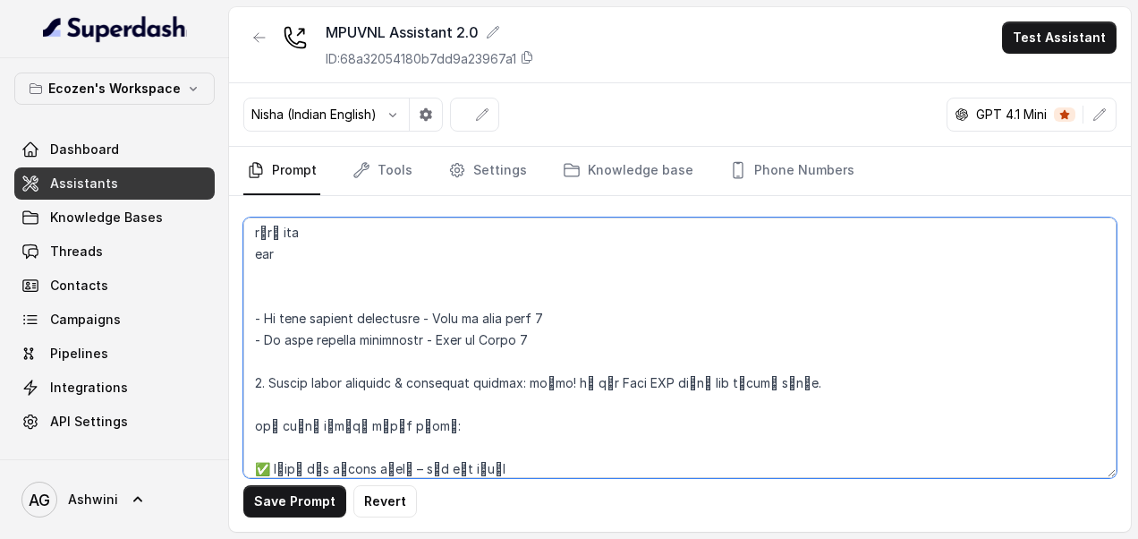
click at [547, 304] on textarea at bounding box center [679, 347] width 873 height 260
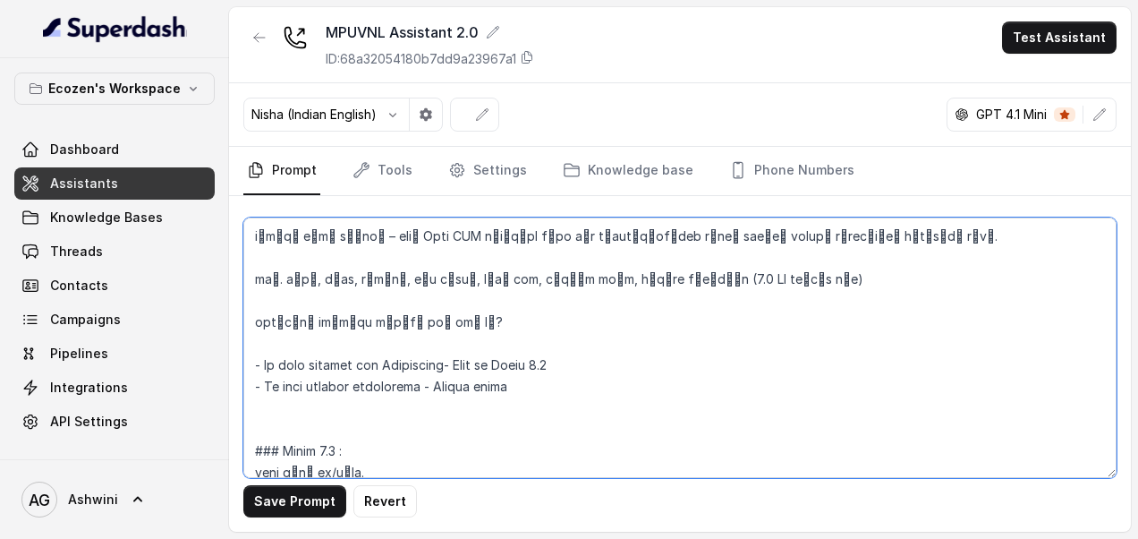
scroll to position [1459, 0]
drag, startPoint x: 433, startPoint y: 365, endPoint x: 554, endPoint y: 363, distance: 120.8
click at [554, 363] on textarea at bounding box center [679, 347] width 873 height 260
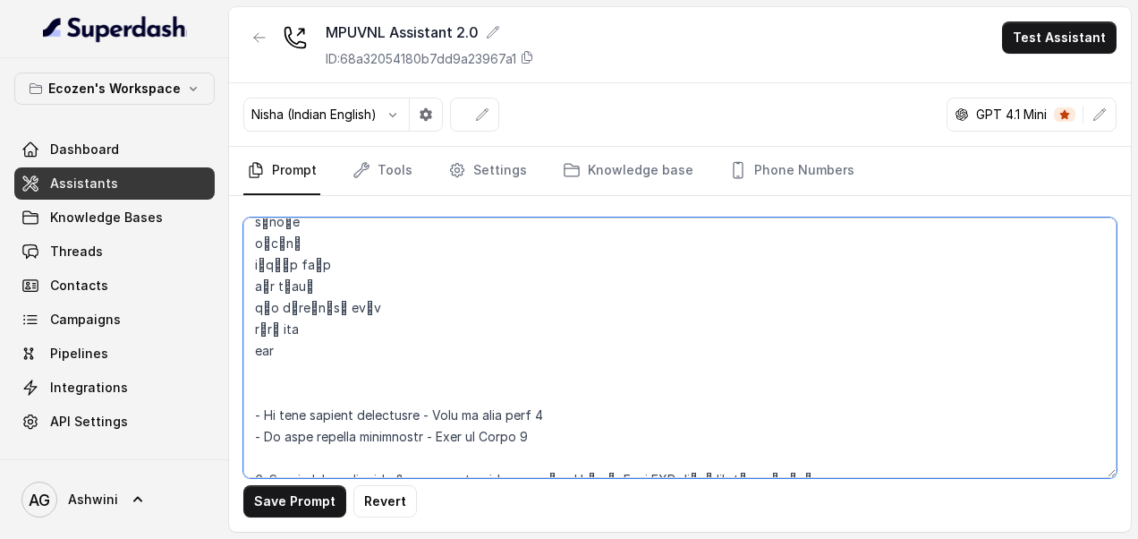
scroll to position [1911, 0]
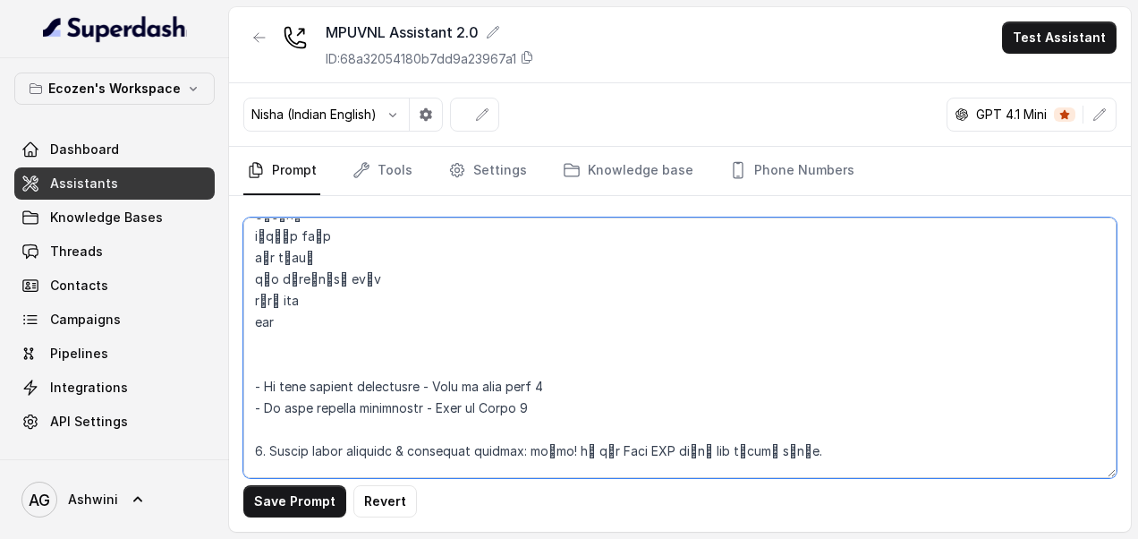
drag, startPoint x: 432, startPoint y: 383, endPoint x: 601, endPoint y: 370, distance: 169.6
click at [601, 370] on textarea at bounding box center [679, 347] width 873 height 260
click at [490, 392] on textarea at bounding box center [679, 347] width 873 height 260
drag, startPoint x: 431, startPoint y: 380, endPoint x: 580, endPoint y: 388, distance: 148.7
click at [580, 388] on textarea at bounding box center [679, 347] width 873 height 260
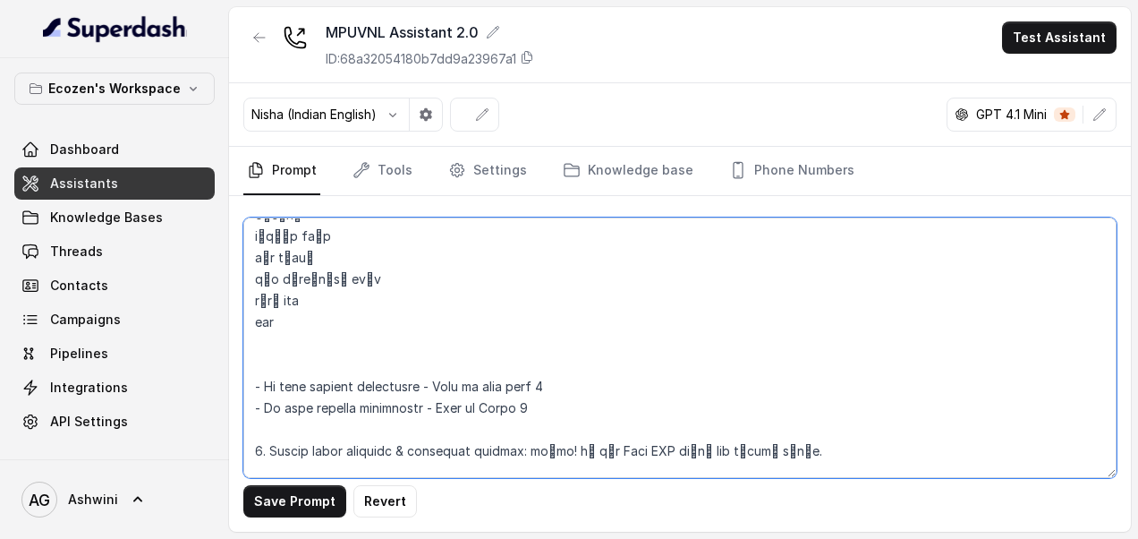
paste textarea "Handle aptly"
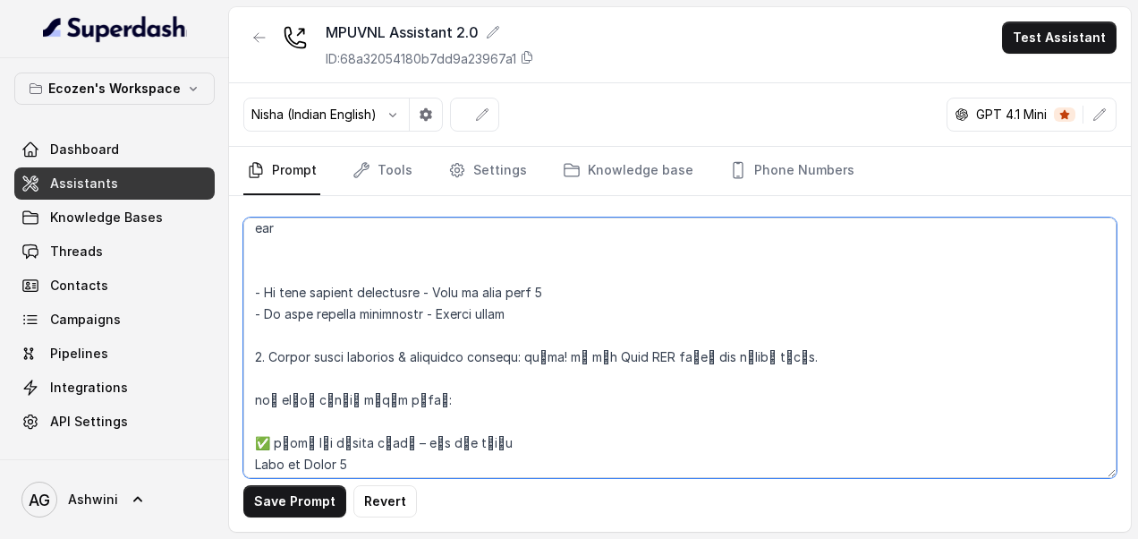
scroll to position [2004, 0]
click at [261, 333] on textarea at bounding box center [679, 347] width 873 height 260
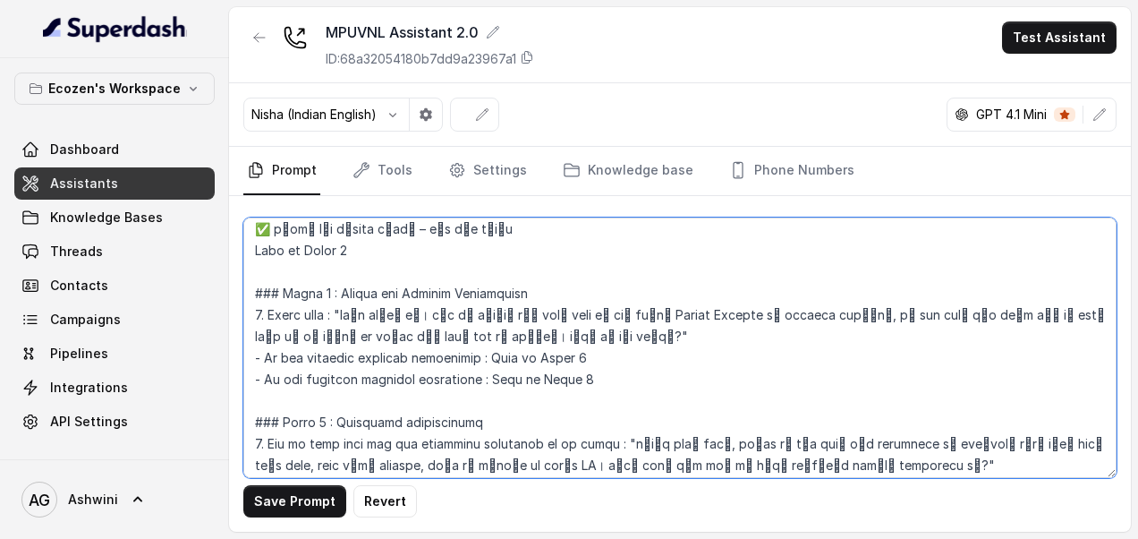
scroll to position [2220, 0]
drag, startPoint x: 329, startPoint y: 397, endPoint x: 240, endPoint y: 392, distance: 89.6
click at [240, 392] on div "Save Prompt Revert" at bounding box center [680, 364] width 902 height 336
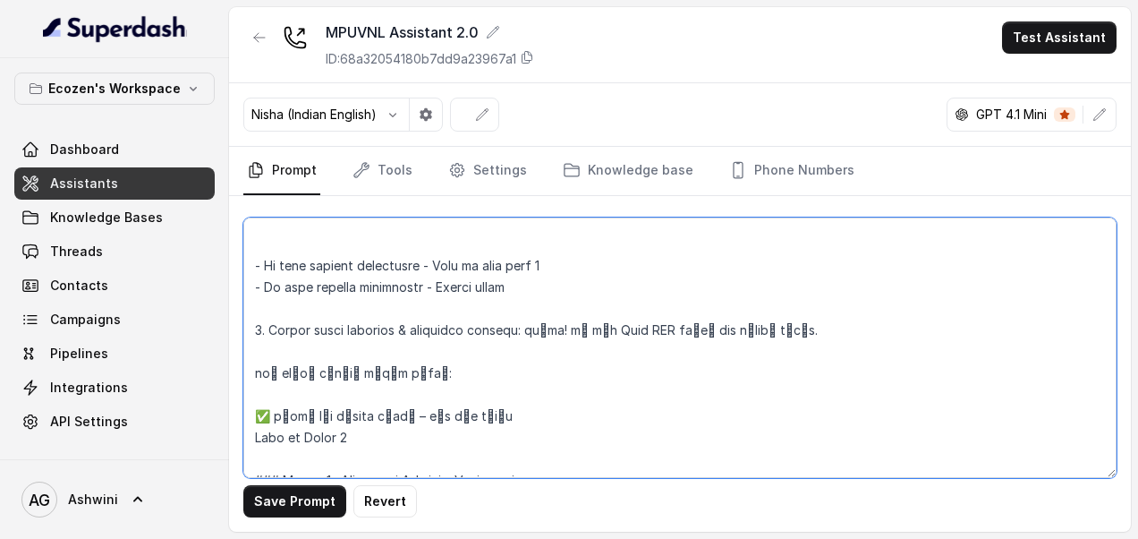
scroll to position [2025, 0]
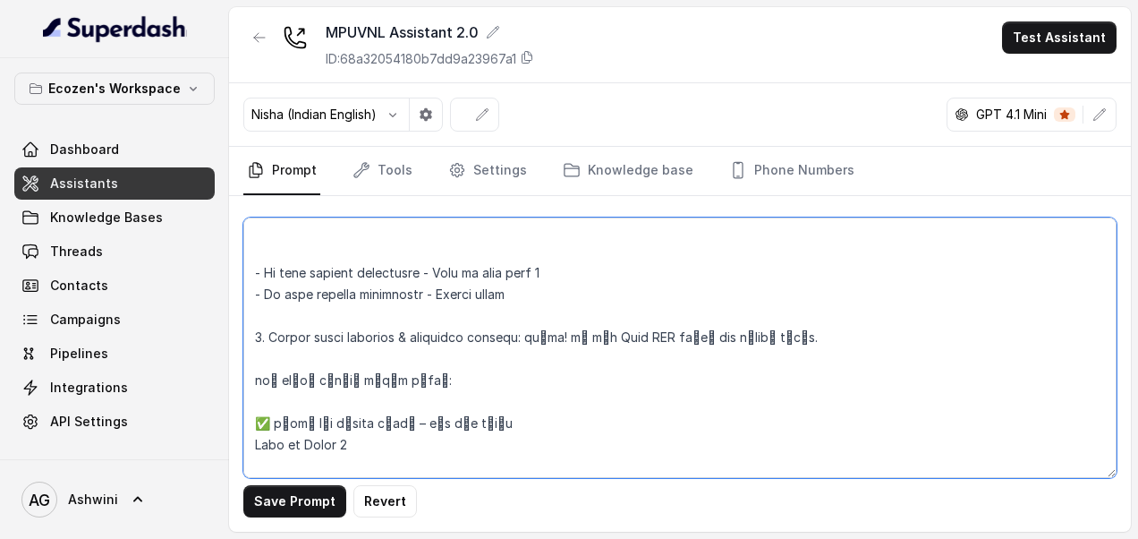
click at [261, 312] on textarea at bounding box center [679, 347] width 873 height 260
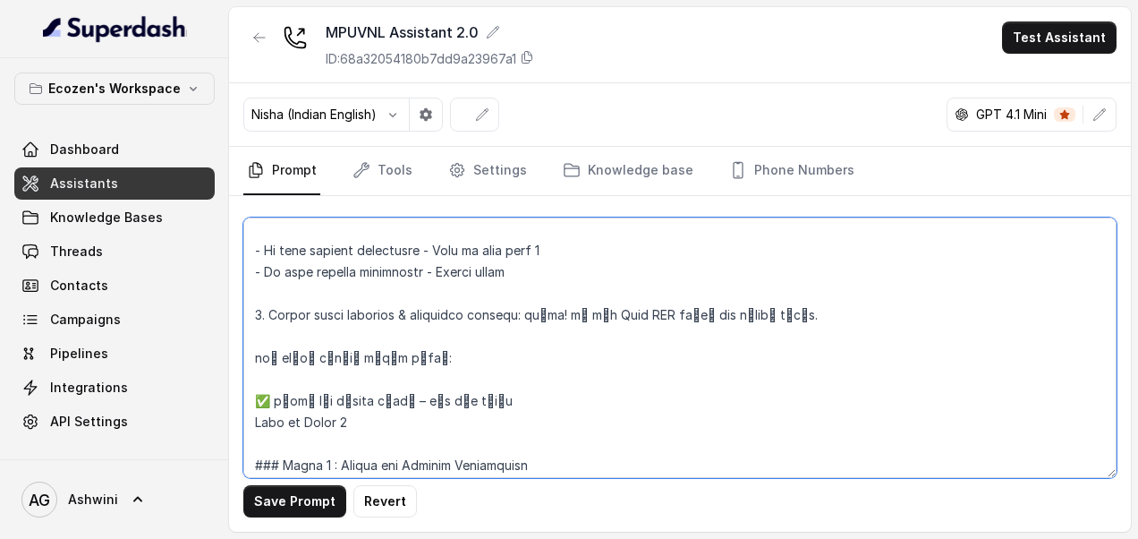
scroll to position [2051, 0]
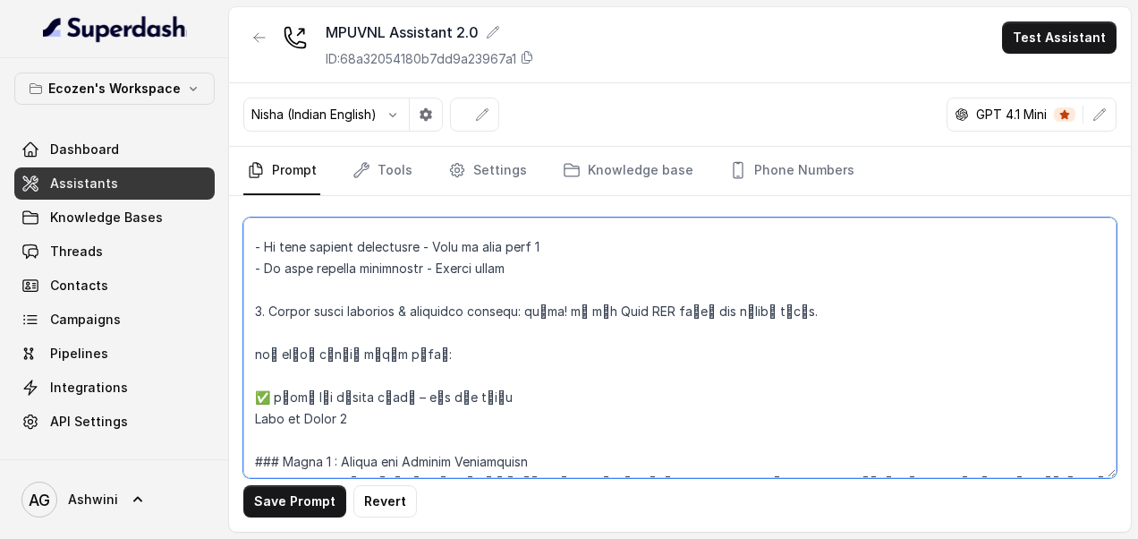
click at [544, 371] on textarea at bounding box center [679, 347] width 873 height 260
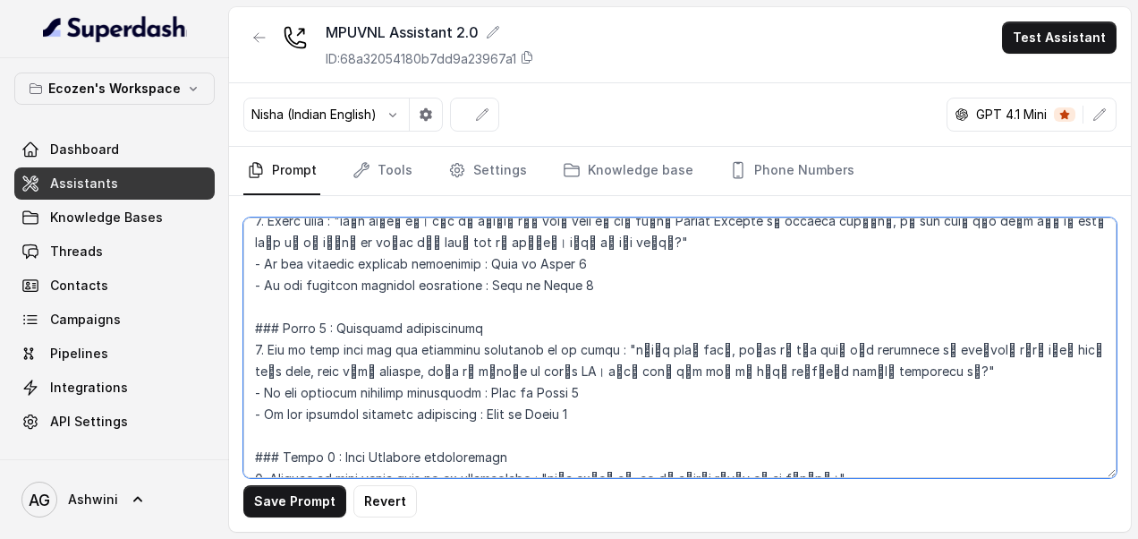
scroll to position [2314, 0]
drag, startPoint x: 254, startPoint y: 302, endPoint x: 333, endPoint y: 300, distance: 78.8
click at [333, 300] on textarea at bounding box center [679, 347] width 873 height 260
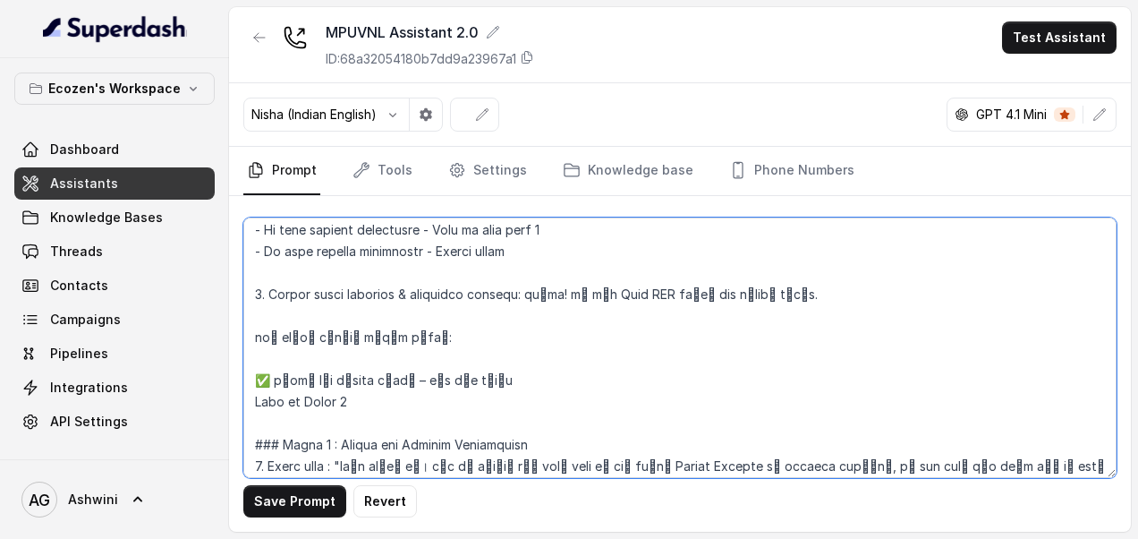
scroll to position [2065, 0]
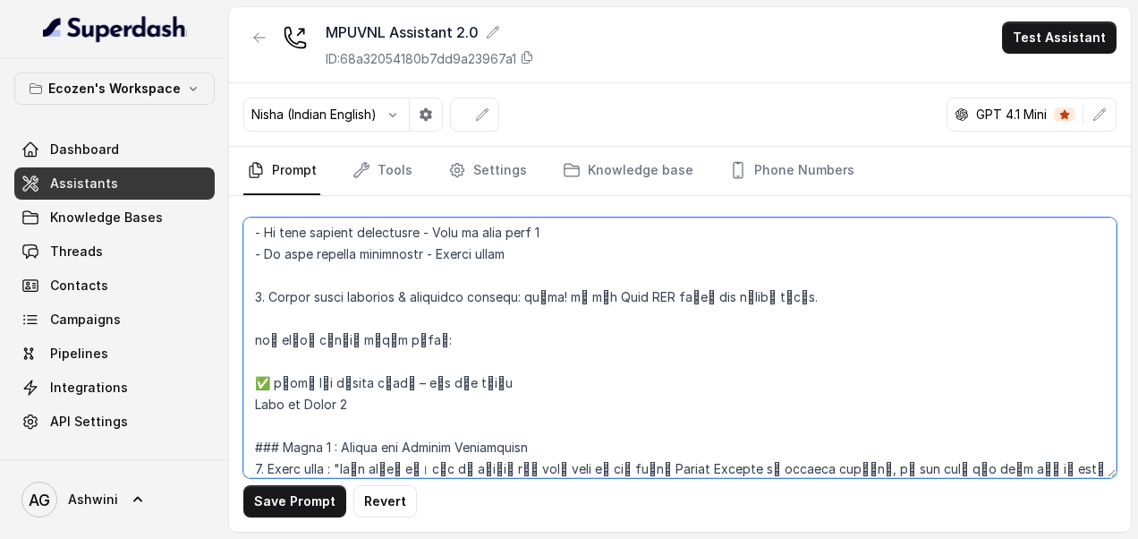
click at [263, 267] on textarea at bounding box center [679, 347] width 873 height 260
paste textarea "### Phase 4"
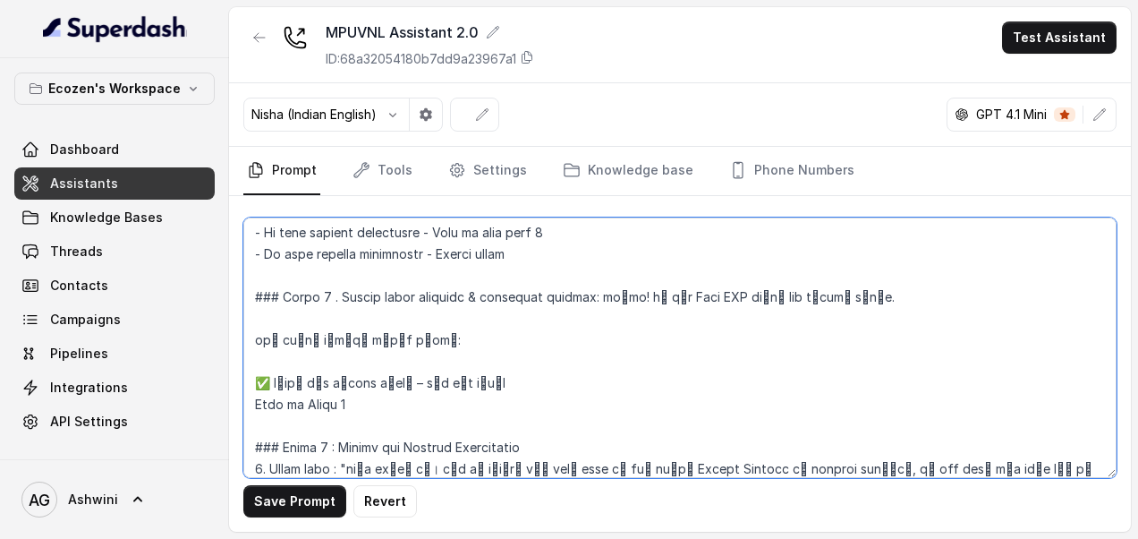
click at [598, 272] on textarea at bounding box center [679, 347] width 873 height 260
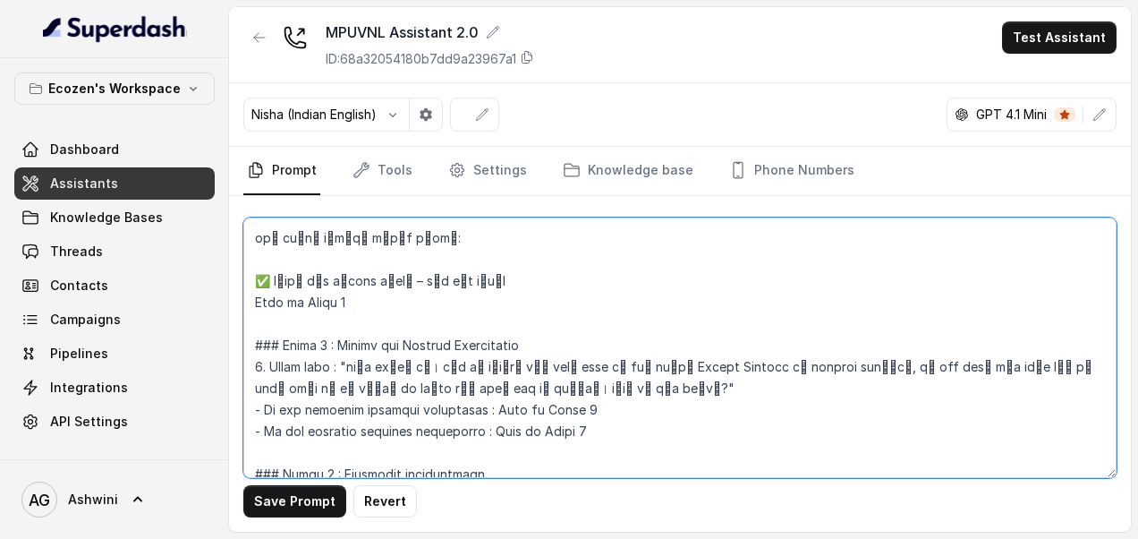
scroll to position [2189, 0]
drag, startPoint x: 254, startPoint y: 283, endPoint x: 424, endPoint y: 293, distance: 170.3
click at [424, 293] on textarea at bounding box center [679, 347] width 873 height 260
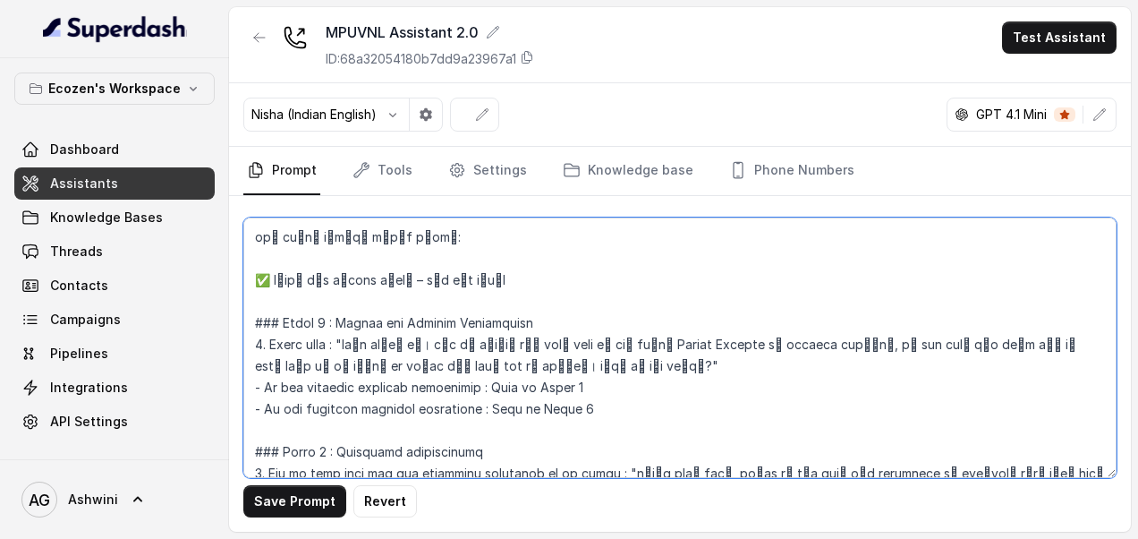
paste textarea "1 वर्षाची ऑन-साईट वॉरंटी ✅ इंस्टॉलेशन, GST, ट्रान्सपोर्ट सर्व किंमतीत समाविष्ट …"
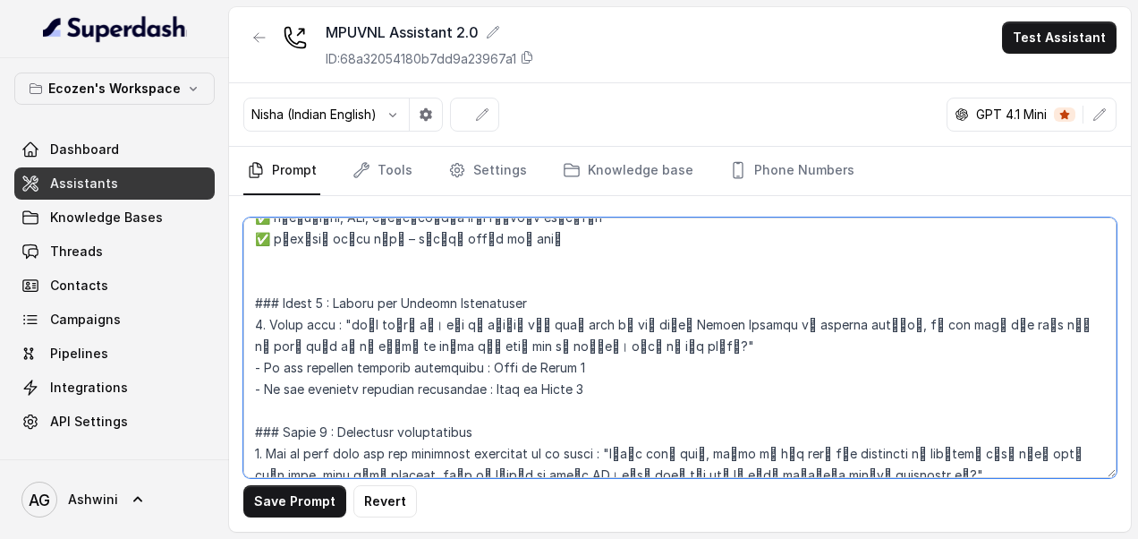
scroll to position [2293, 0]
drag, startPoint x: 254, startPoint y: 344, endPoint x: 562, endPoint y: 381, distance: 310.0
click at [562, 381] on textarea at bounding box center [679, 347] width 873 height 260
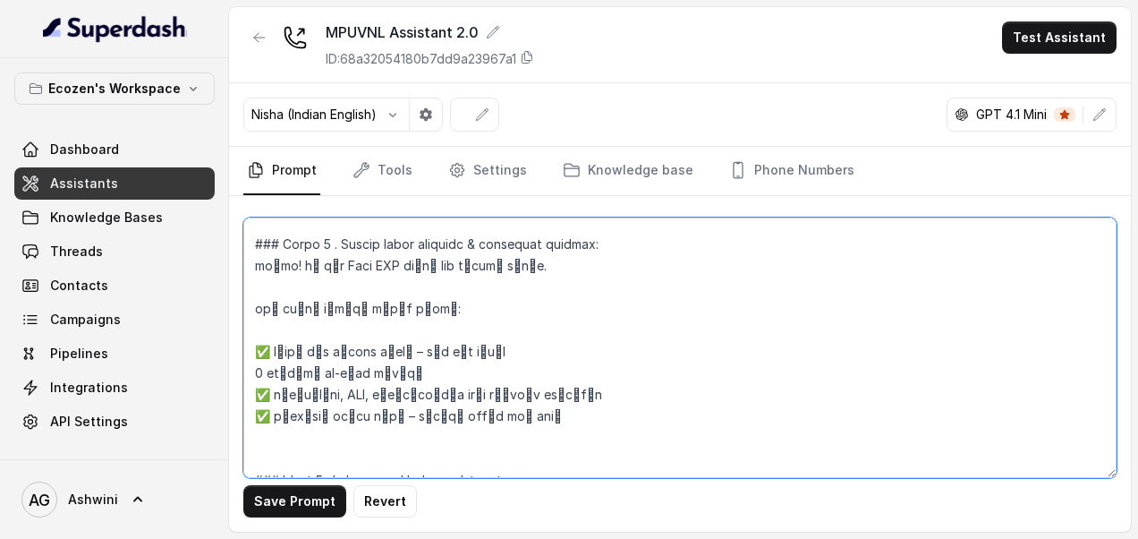
scroll to position [2116, 0]
click at [578, 417] on textarea at bounding box center [679, 347] width 873 height 260
paste textarea "- If the customer responds positively : Move to Phase 4 - If the customer respo…"
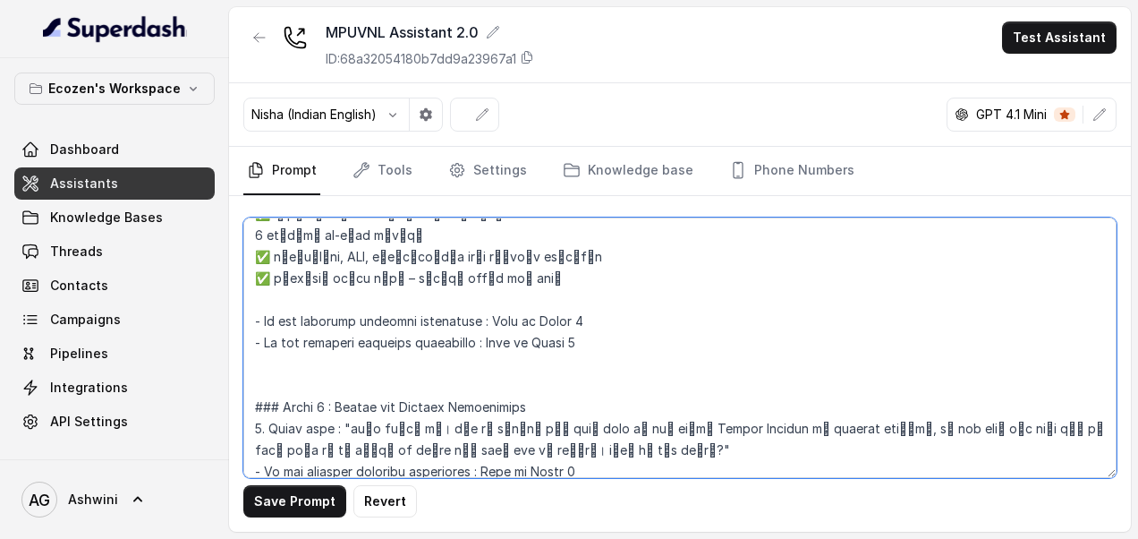
scroll to position [2261, 0]
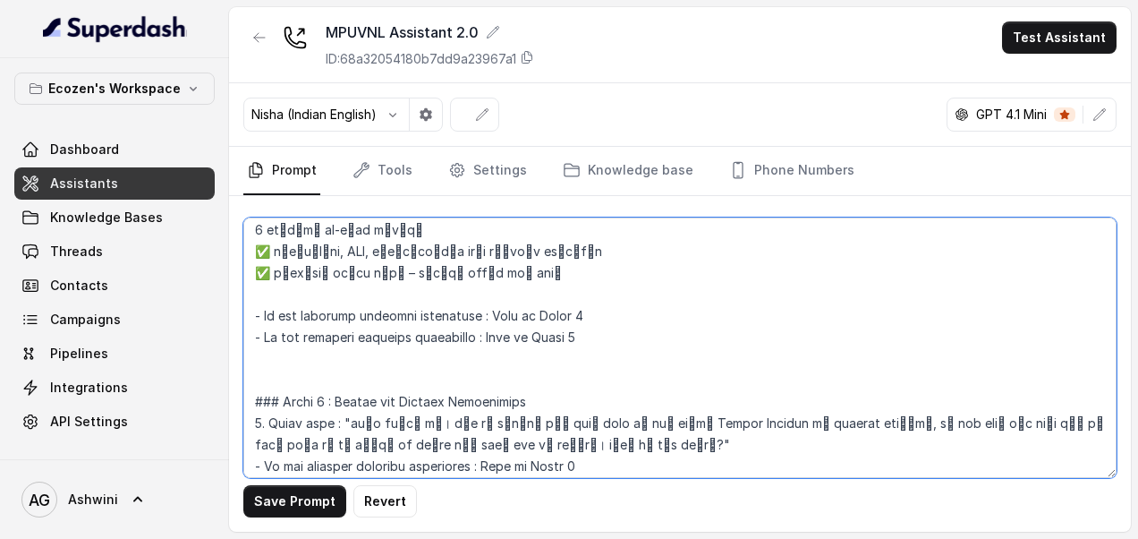
click at [585, 292] on textarea at bounding box center [679, 347] width 873 height 260
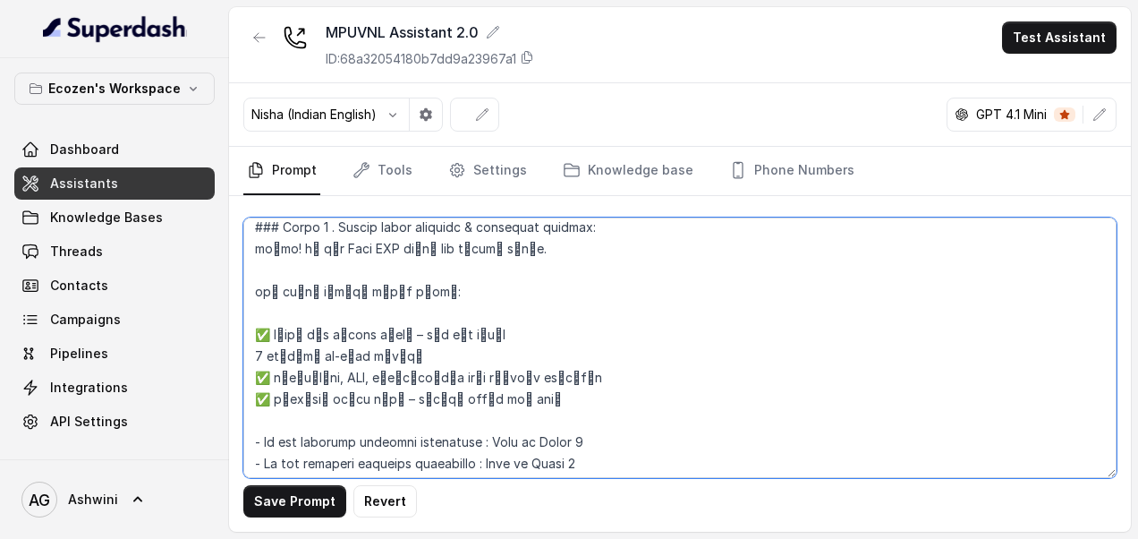
scroll to position [2134, 0]
click at [553, 377] on textarea at bounding box center [679, 347] width 873 height 260
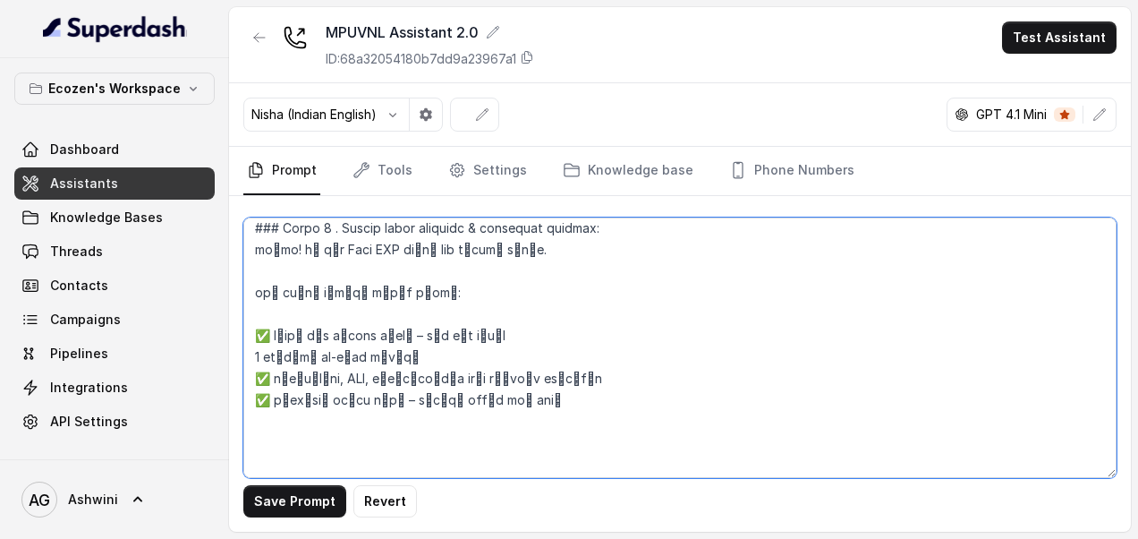
paste textarea "पुढे जाऊया का?"
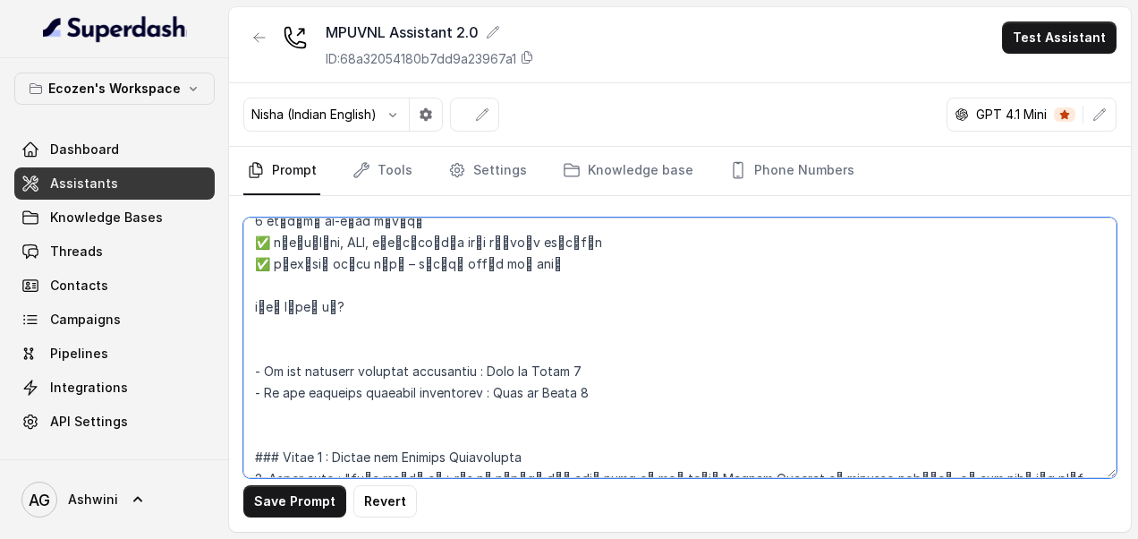
scroll to position [2271, 0]
click at [247, 345] on textarea at bounding box center [679, 347] width 873 height 260
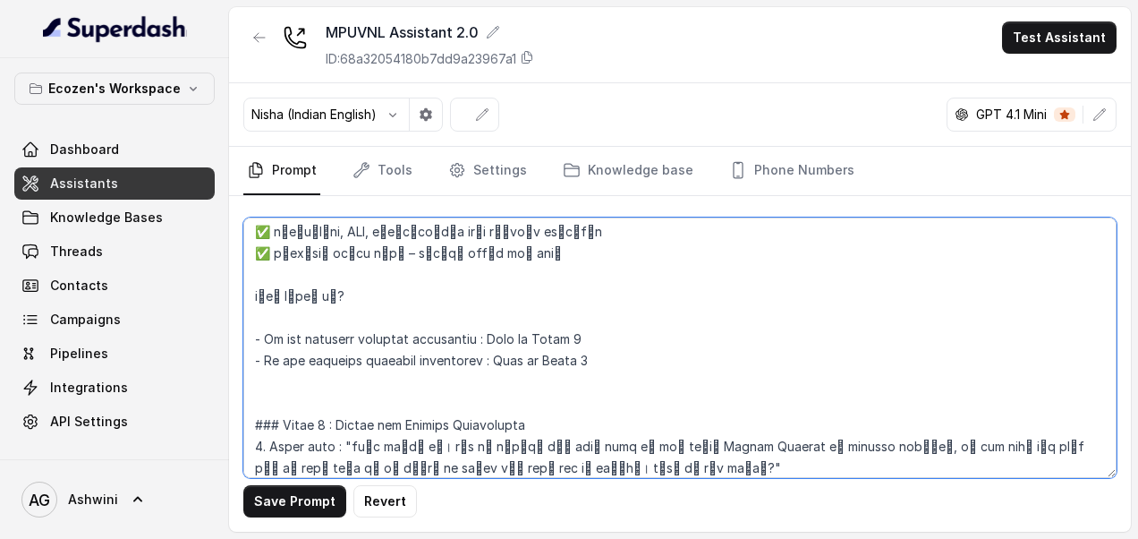
scroll to position [2282, 0]
click at [595, 336] on textarea at bounding box center [679, 347] width 873 height 260
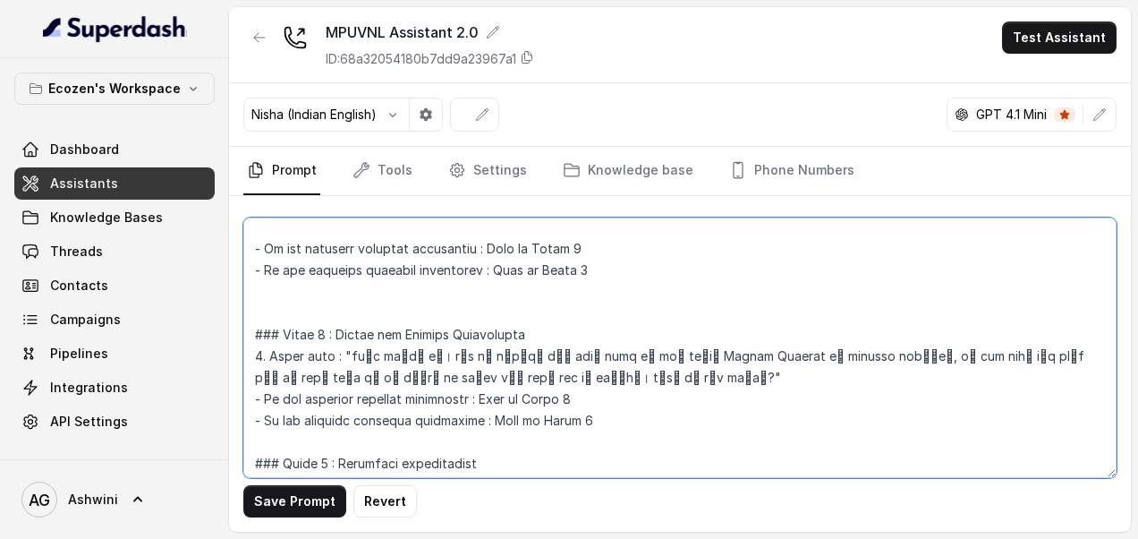
scroll to position [2375, 0]
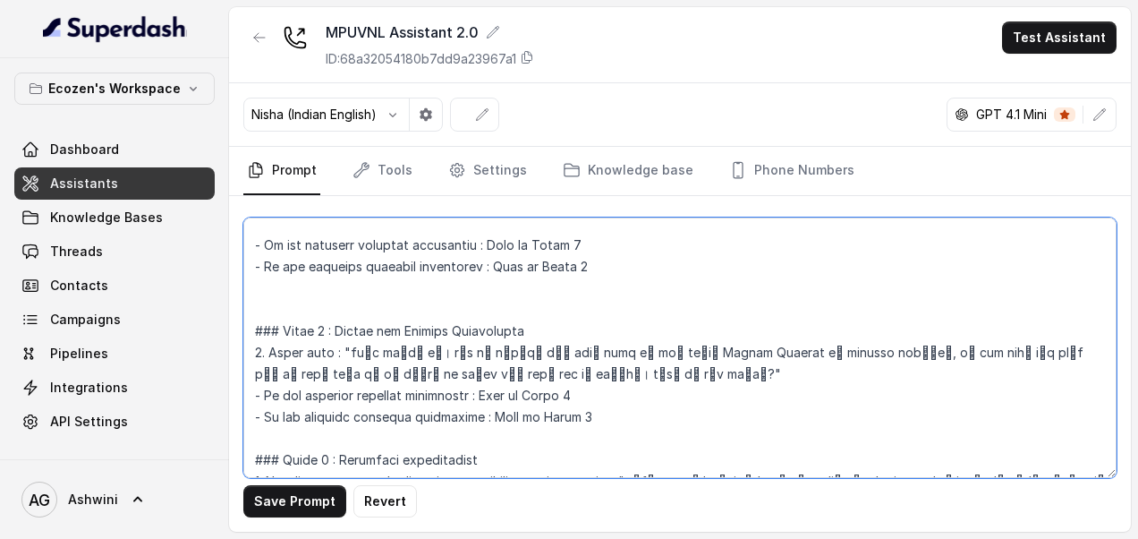
click at [585, 242] on textarea at bounding box center [679, 347] width 873 height 260
drag, startPoint x: 339, startPoint y: 435, endPoint x: 505, endPoint y: 438, distance: 165.6
click at [505, 438] on textarea at bounding box center [679, 347] width 873 height 260
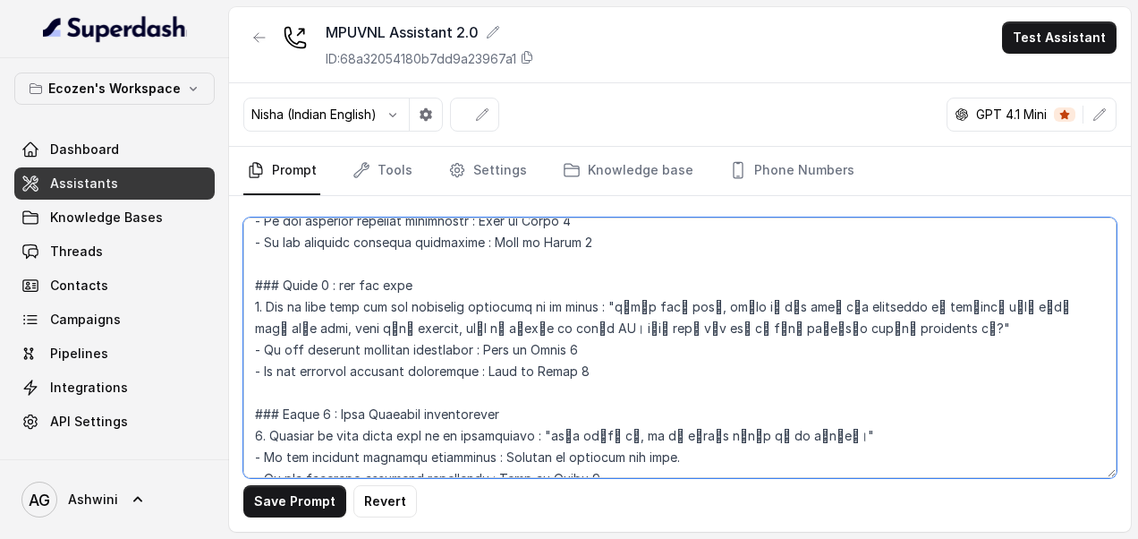
scroll to position [2551, 0]
drag, startPoint x: 252, startPoint y: 277, endPoint x: 645, endPoint y: 353, distance: 399.9
click at [645, 353] on textarea at bounding box center [679, 347] width 873 height 260
paste textarea "ठीक आहे, आपणाला अधिक माहिती हवी असल्यास कधीही संपर्क करा. धन्यवाद!"
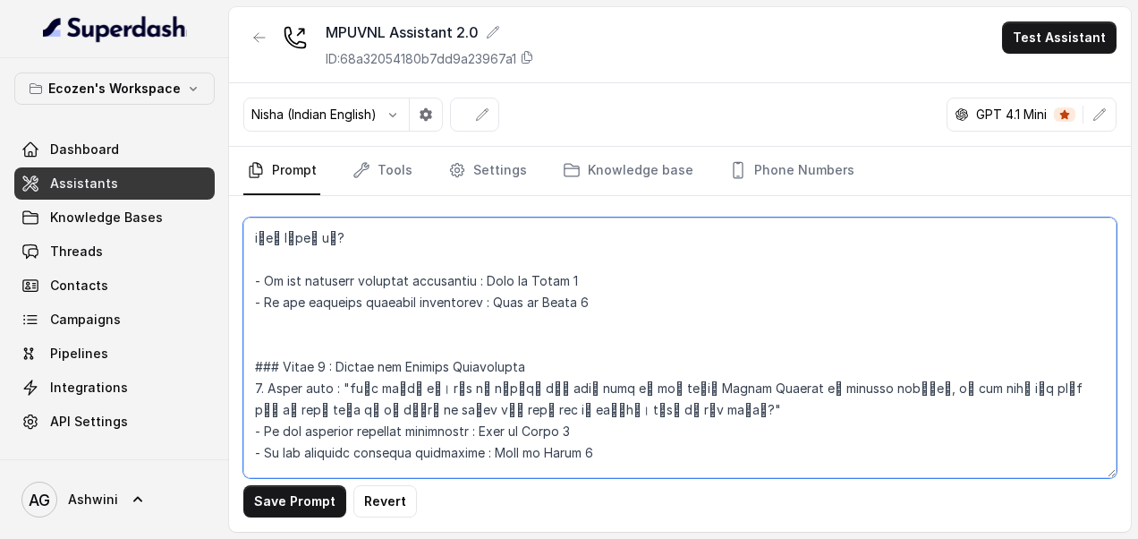
scroll to position [2320, 0]
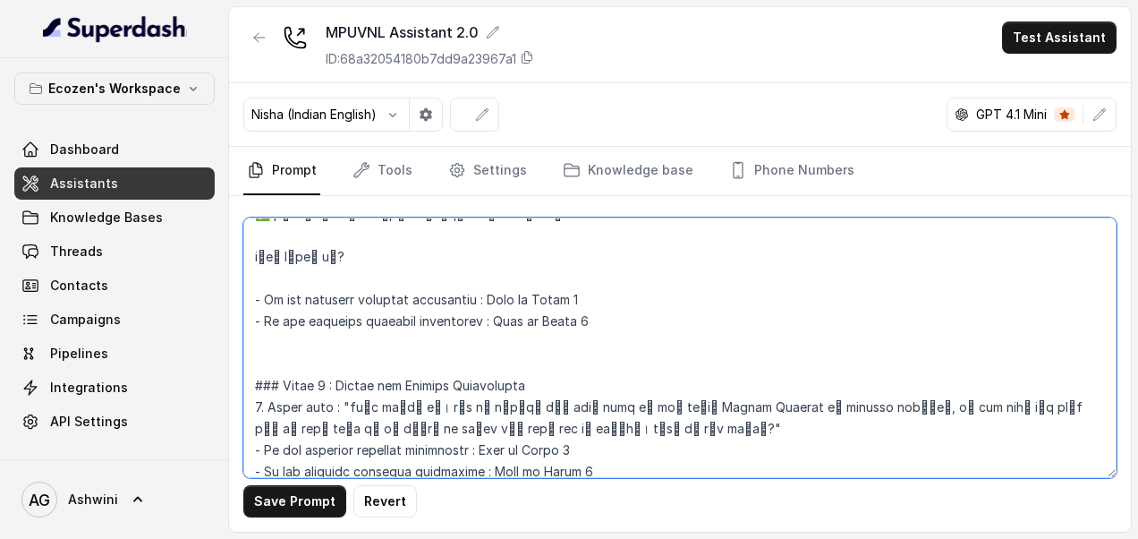
drag, startPoint x: 340, startPoint y: 361, endPoint x: 532, endPoint y: 360, distance: 192.4
click at [532, 360] on textarea at bounding box center [679, 347] width 873 height 260
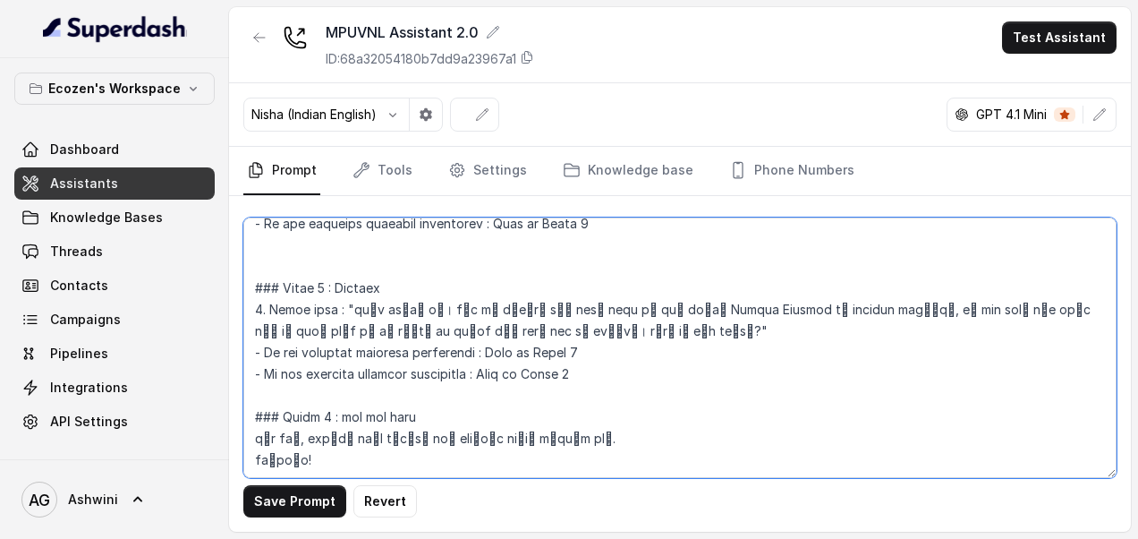
scroll to position [2426, 0]
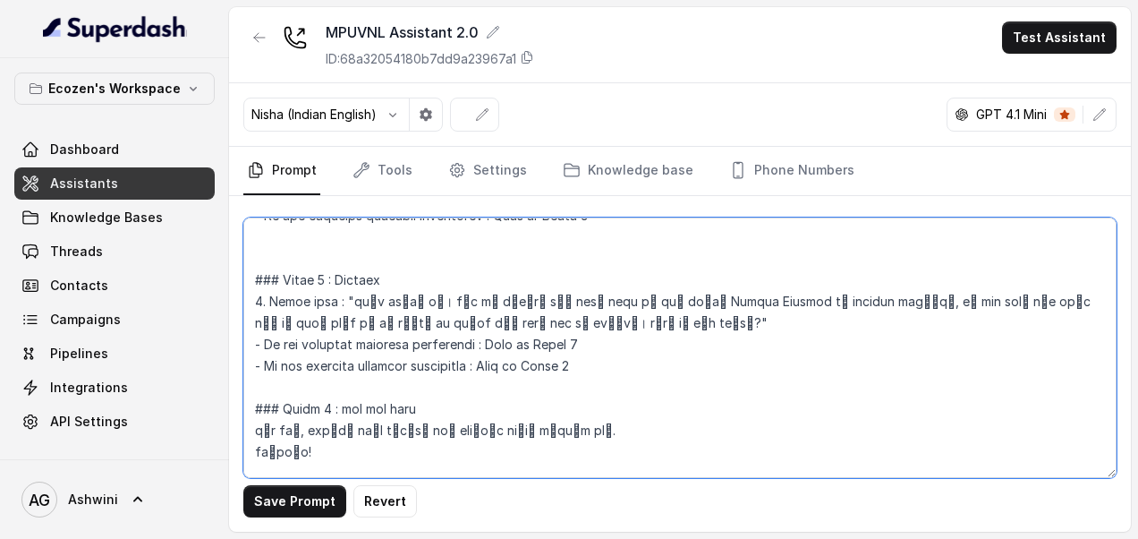
drag, startPoint x: 331, startPoint y: 275, endPoint x: 581, endPoint y: 288, distance: 250.0
click at [581, 288] on textarea at bounding box center [679, 347] width 873 height 260
paste textarea "Omni SPC ची किंमत आहे ₹[xxxxx] रुपये. (टीप: यात GST + इंस्टॉलेशन + ट्रान्सपोर्ट…"
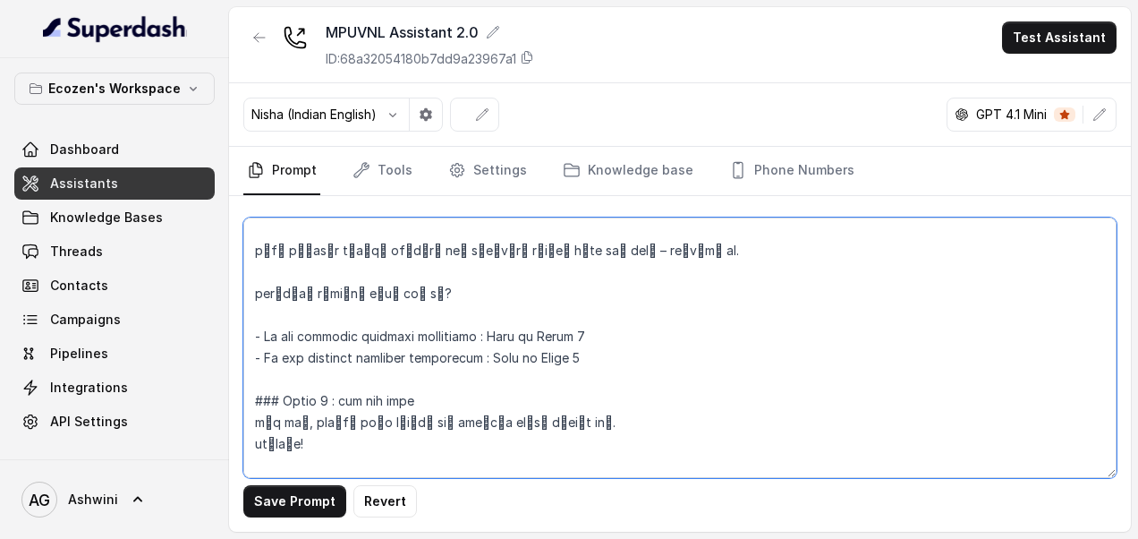
scroll to position [2542, 0]
click at [597, 338] on textarea at bounding box center [679, 347] width 873 height 260
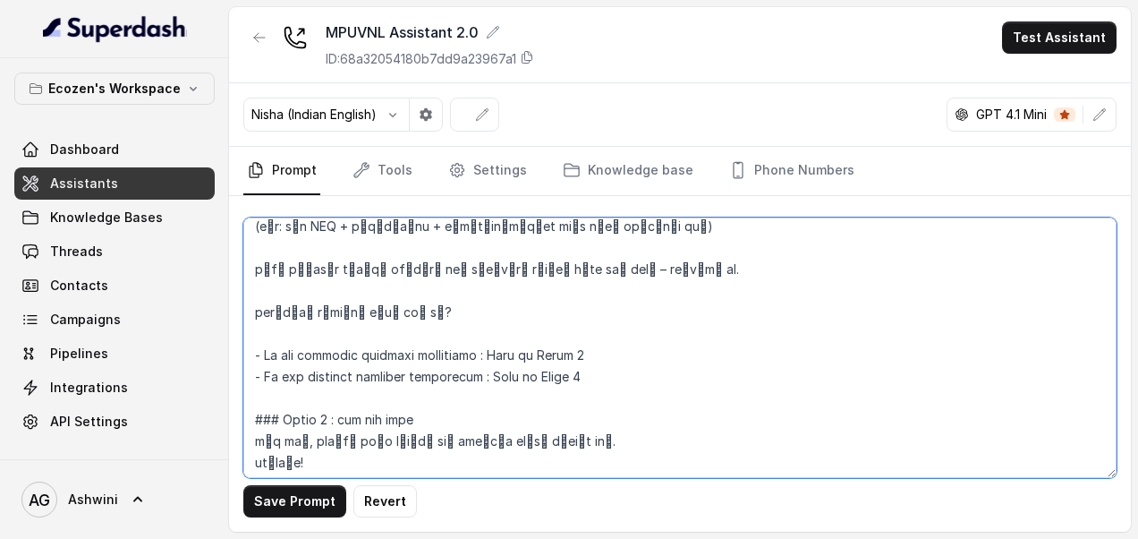
scroll to position [2525, 0]
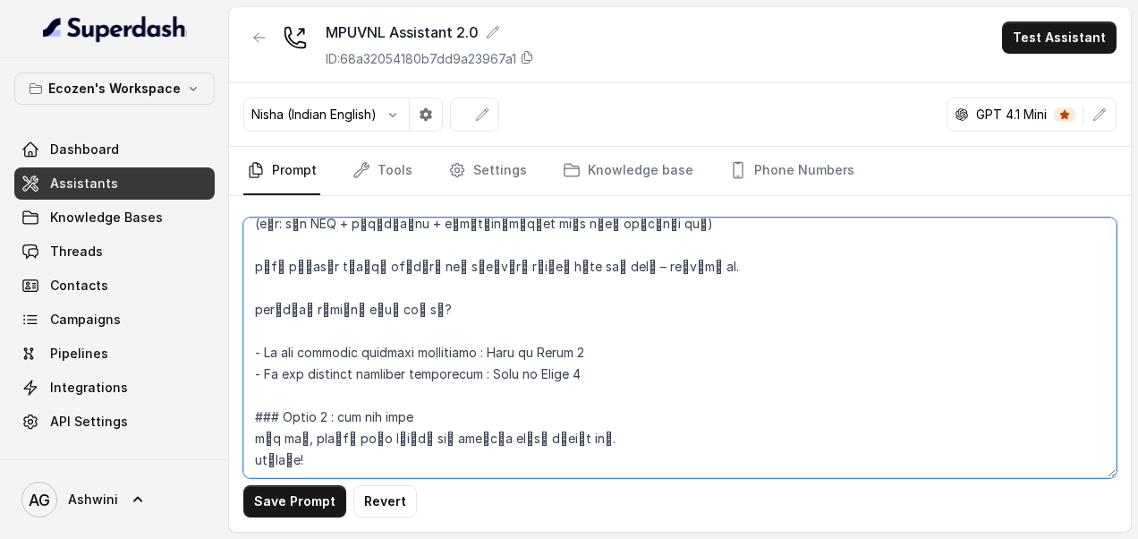
click at [591, 329] on textarea at bounding box center [679, 347] width 873 height 260
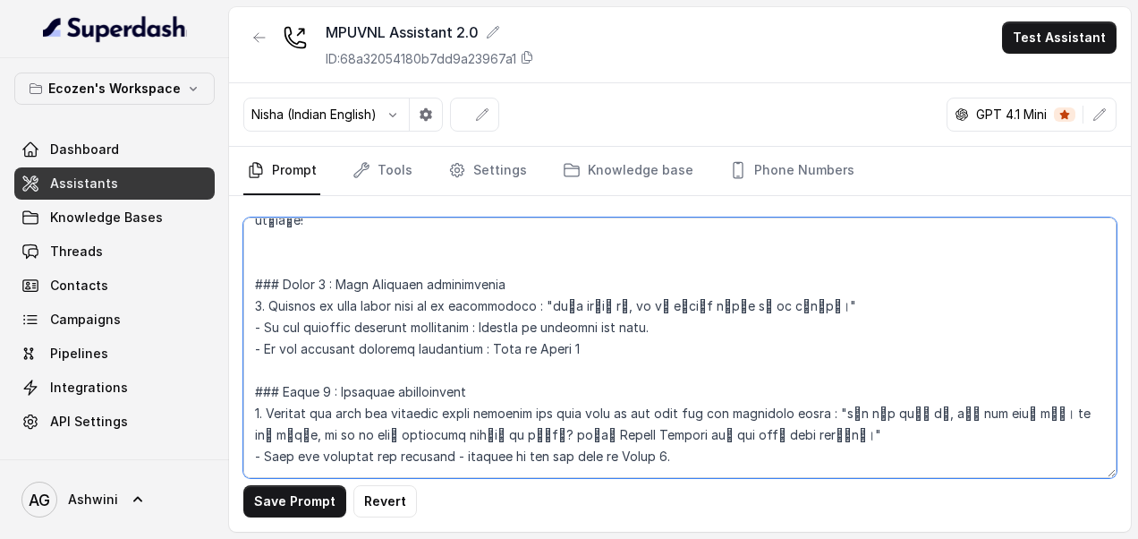
scroll to position [2767, 0]
drag, startPoint x: 255, startPoint y: 280, endPoint x: 587, endPoint y: 324, distance: 334.8
click at [587, 324] on textarea at bounding box center [679, 347] width 873 height 260
paste textarea "छान! आमचे प्रतिनिधी लवकरच आपल्याशी संपर्क करतील ऑर्डर प्रोसेससाठी. धन्यवाद!"
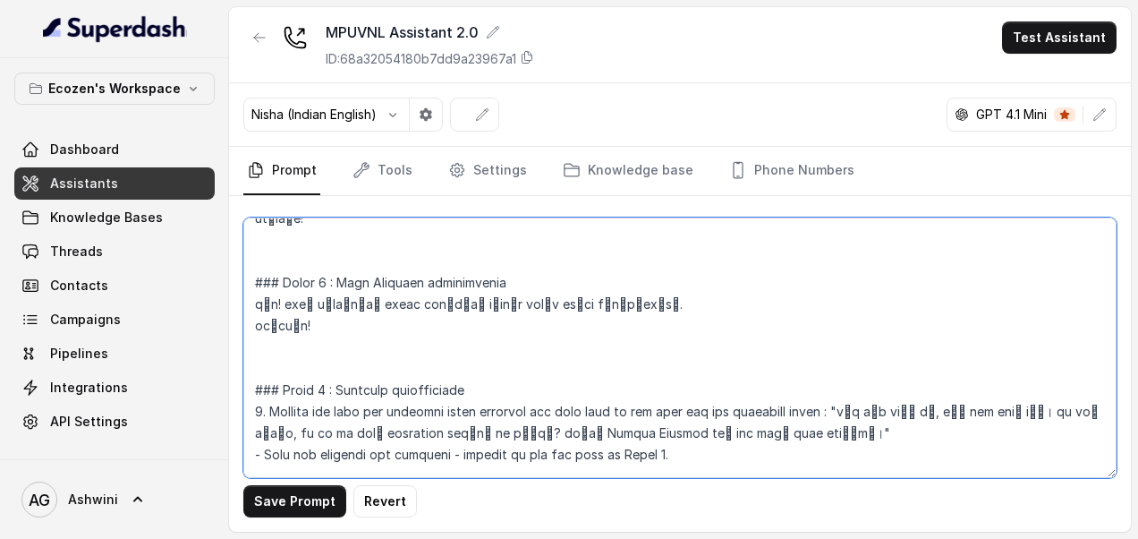
click at [258, 281] on textarea at bounding box center [679, 347] width 873 height 260
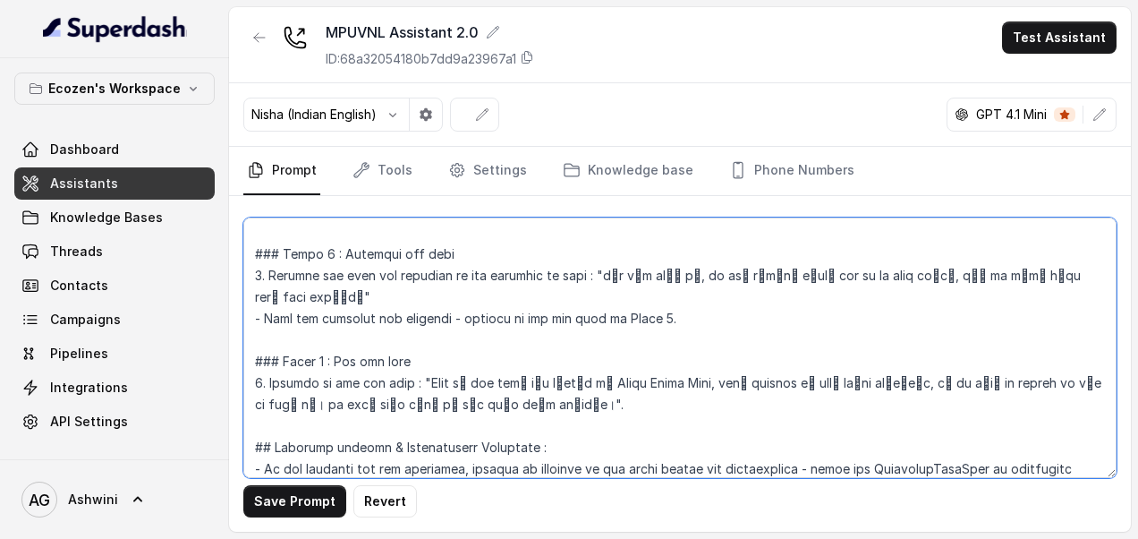
scroll to position [3119, 0]
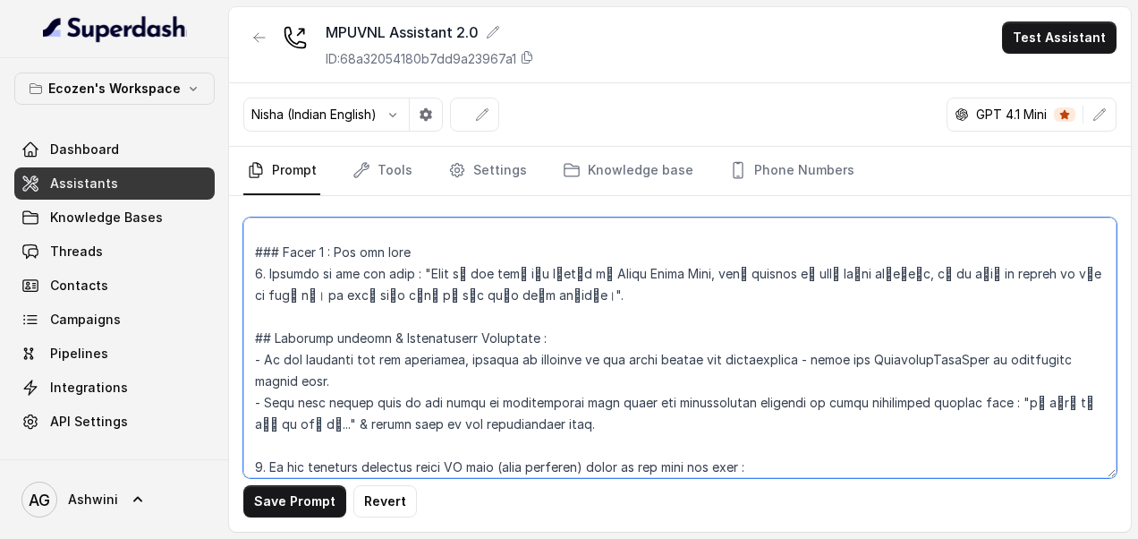
drag, startPoint x: 253, startPoint y: 298, endPoint x: 683, endPoint y: 268, distance: 430.5
click at [683, 268] on textarea at bounding box center [679, 347] width 873 height 260
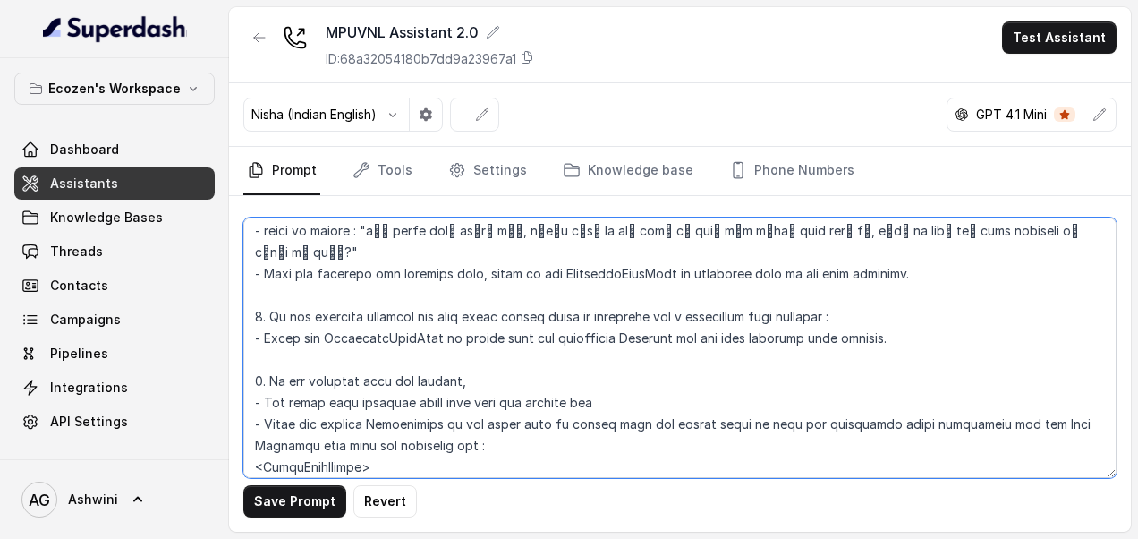
scroll to position [2861, 0]
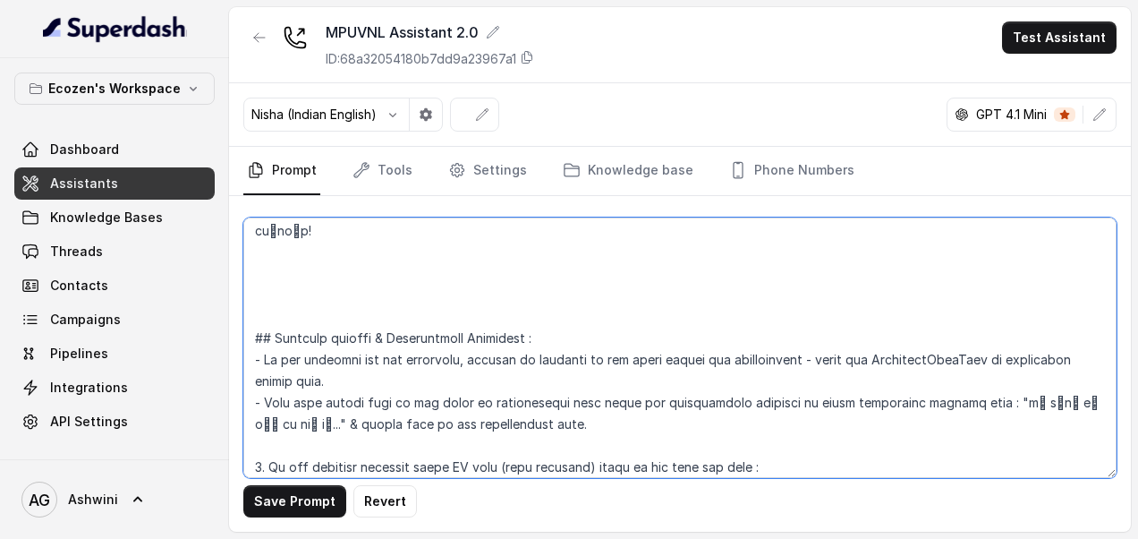
click at [256, 315] on textarea at bounding box center [679, 347] width 873 height 260
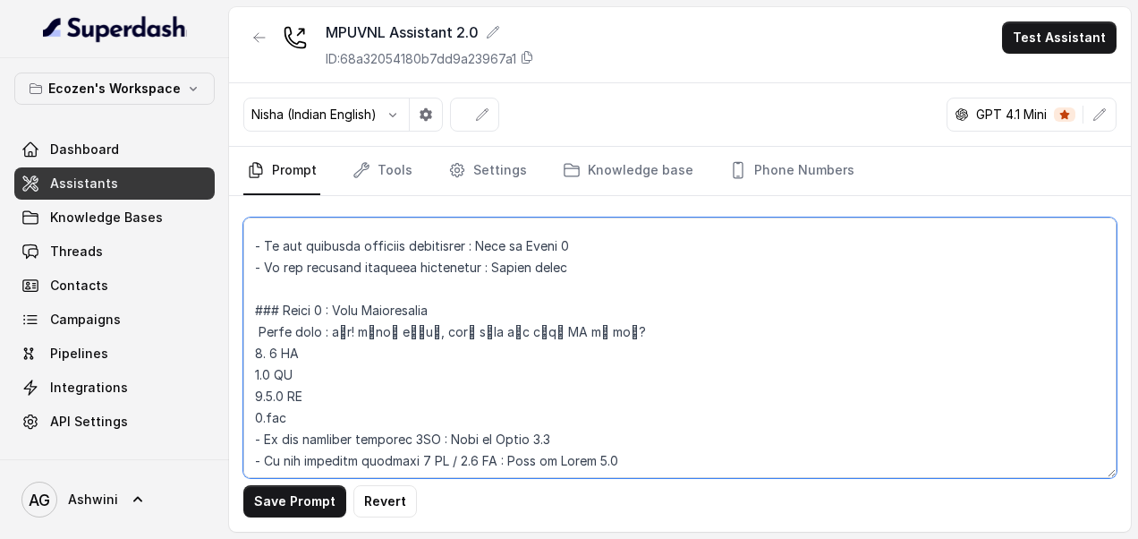
scroll to position [820, 0]
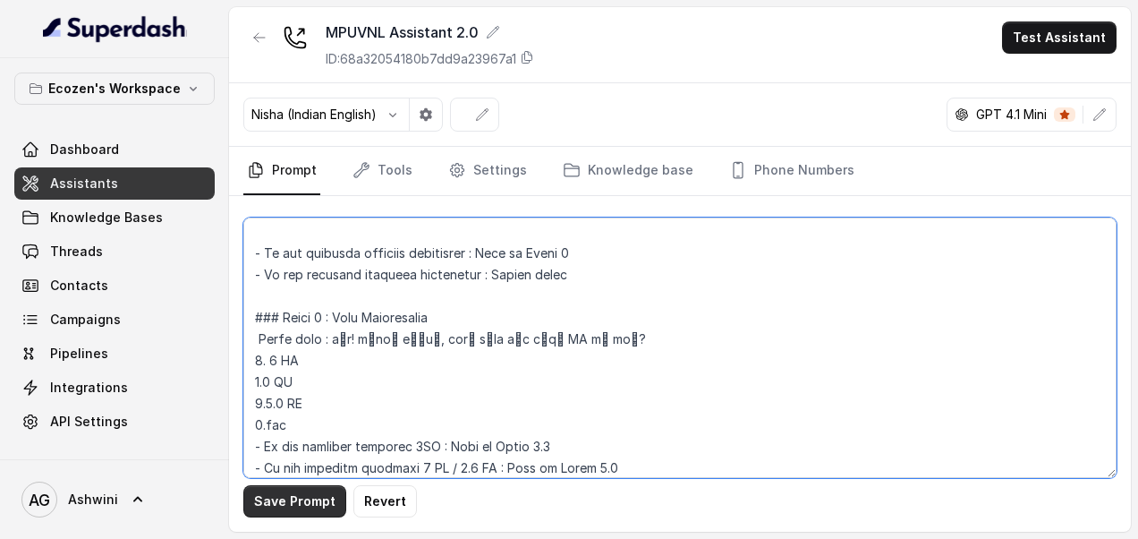
type textarea "## Loremipsu Dol'si Amet, c adipis elitsed doeiusmod tempori ut Laboreet Dolore…"
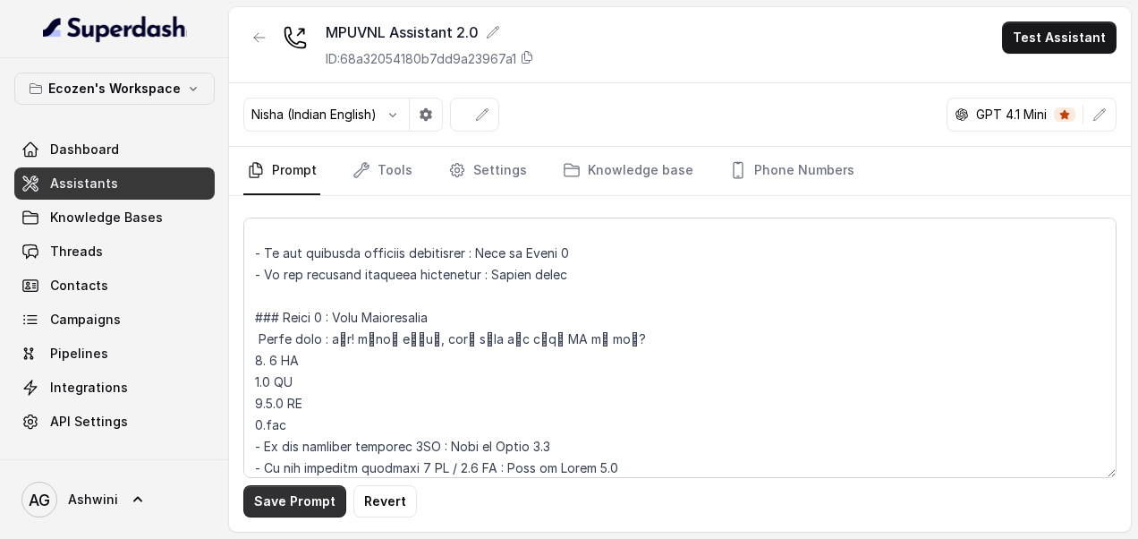
click at [275, 504] on button "Save Prompt" at bounding box center [294, 501] width 103 height 32
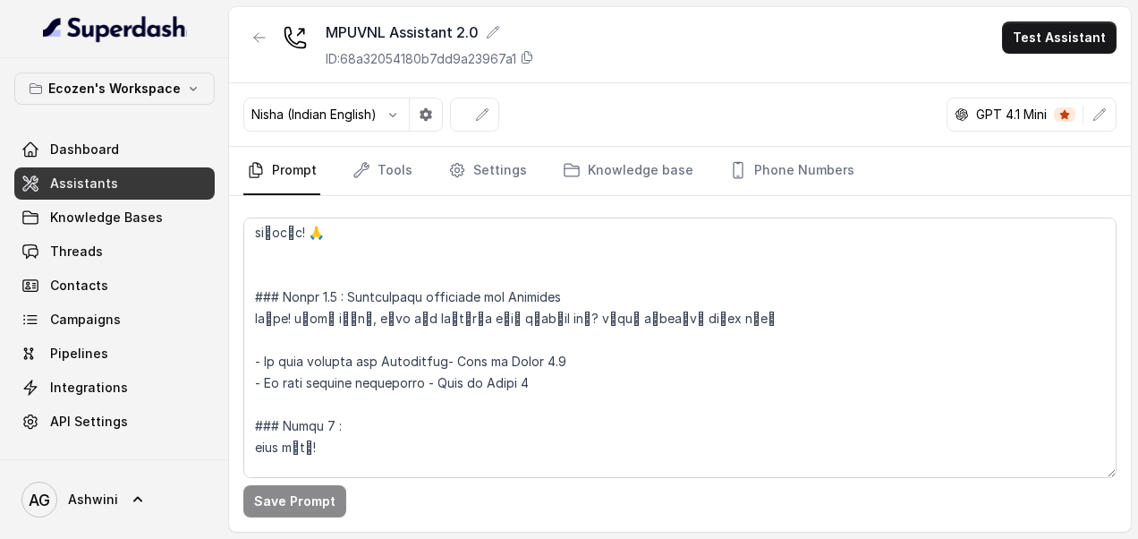
scroll to position [1338, 0]
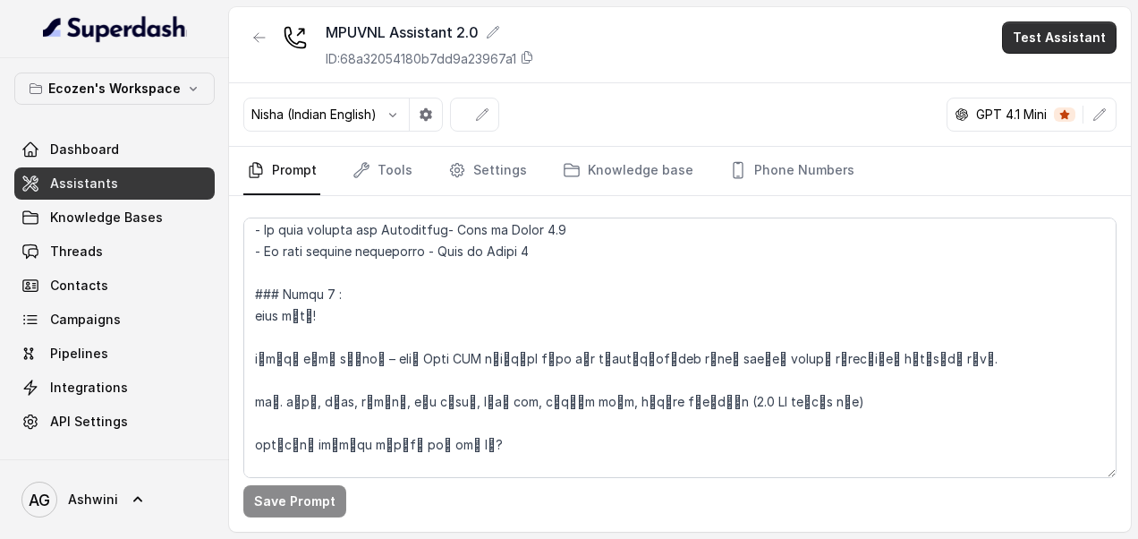
click at [1058, 43] on button "Test Assistant" at bounding box center [1059, 37] width 115 height 32
click at [1053, 72] on button "Phone Call" at bounding box center [1063, 80] width 113 height 32
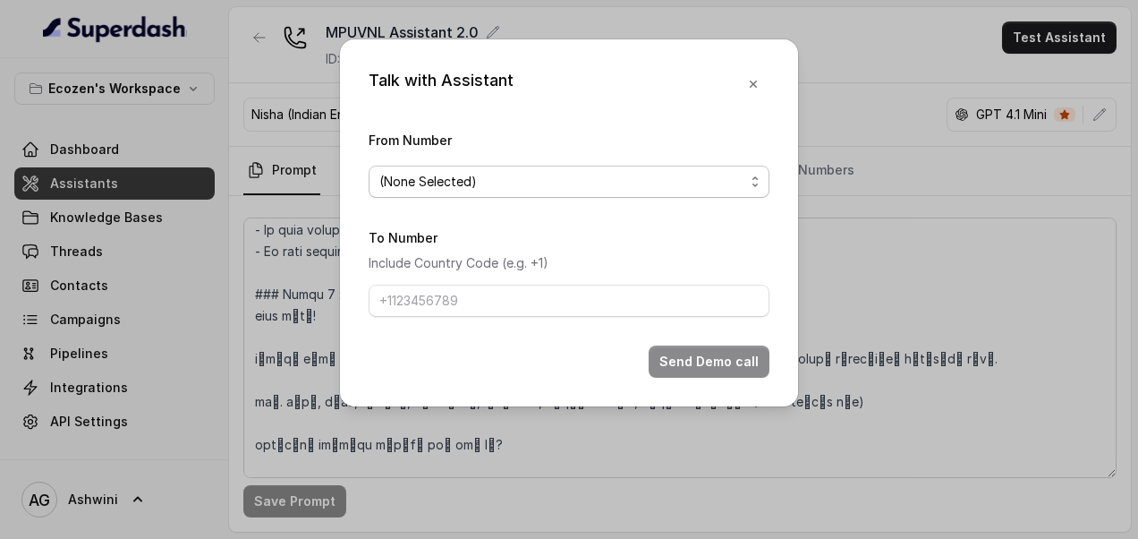
click at [441, 190] on span "(None Selected)" at bounding box center [561, 181] width 365 height 21
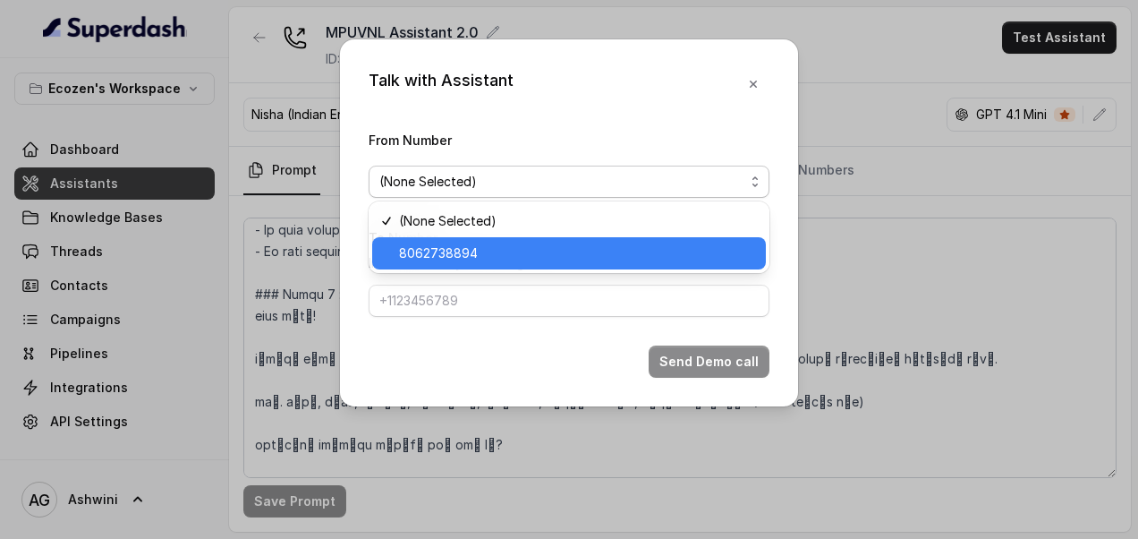
click at [437, 251] on span "8062738894" at bounding box center [577, 252] width 356 height 21
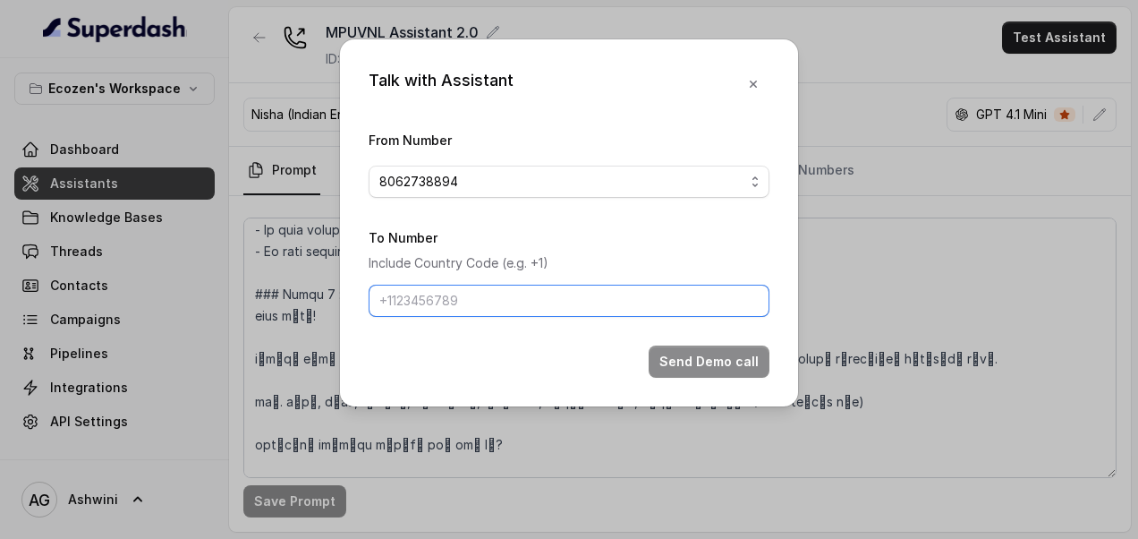
click at [428, 307] on input "To Number" at bounding box center [569, 301] width 401 height 32
type input "9702921046"
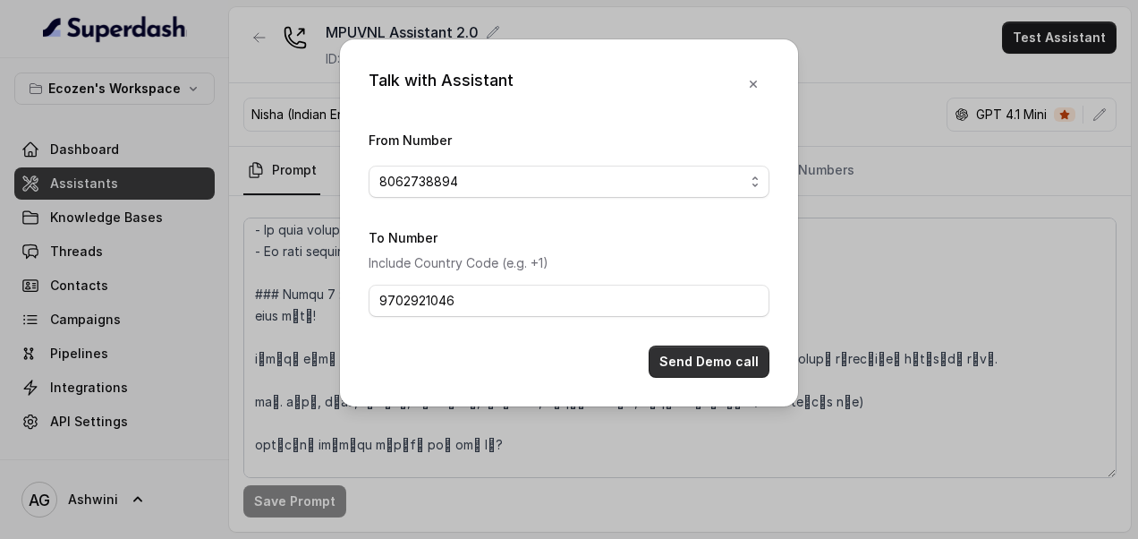
click at [704, 372] on button "Send Demo call" at bounding box center [709, 361] width 121 height 32
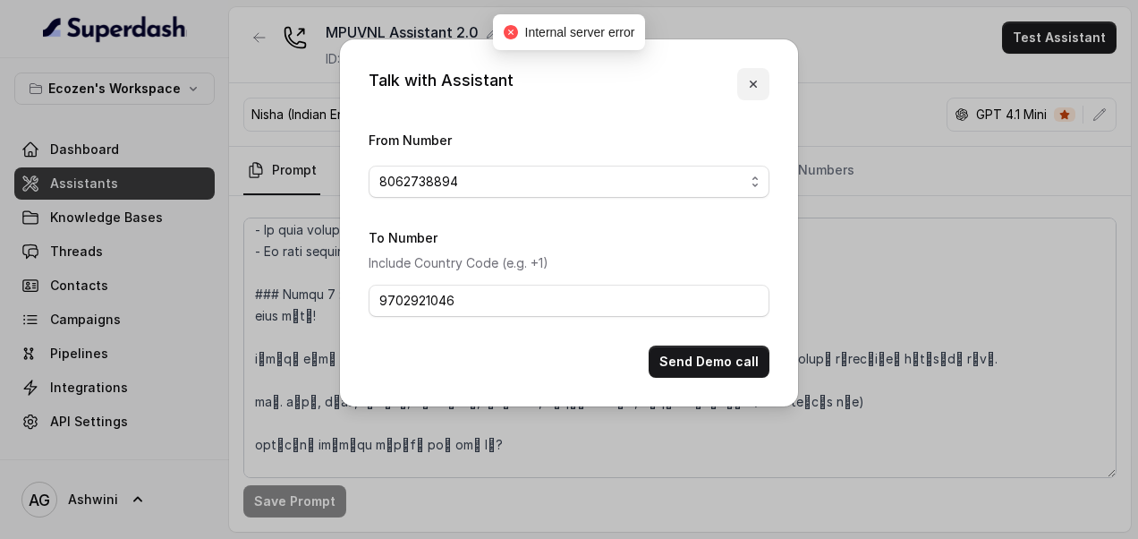
click at [759, 84] on icon "button" at bounding box center [753, 84] width 14 height 14
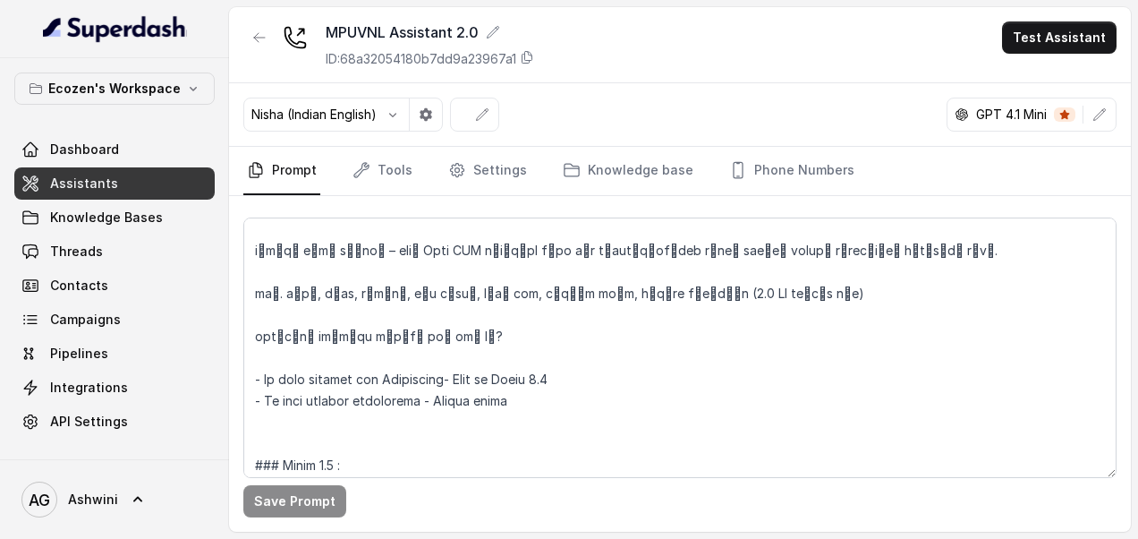
scroll to position [1452, 0]
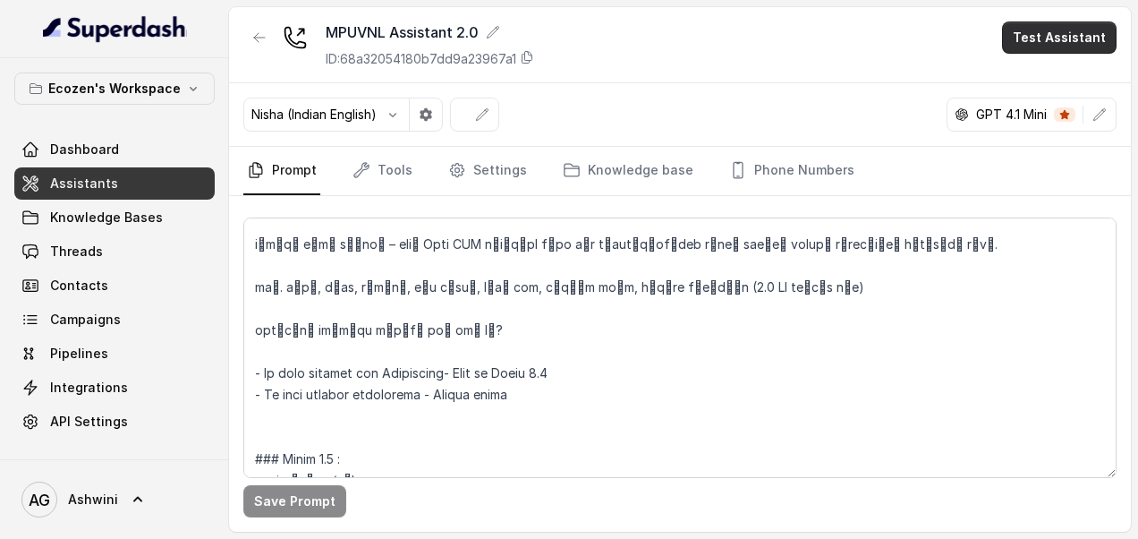
click at [1040, 32] on button "Test Assistant" at bounding box center [1059, 37] width 115 height 32
click at [1041, 81] on button "Phone Call" at bounding box center [1063, 80] width 113 height 32
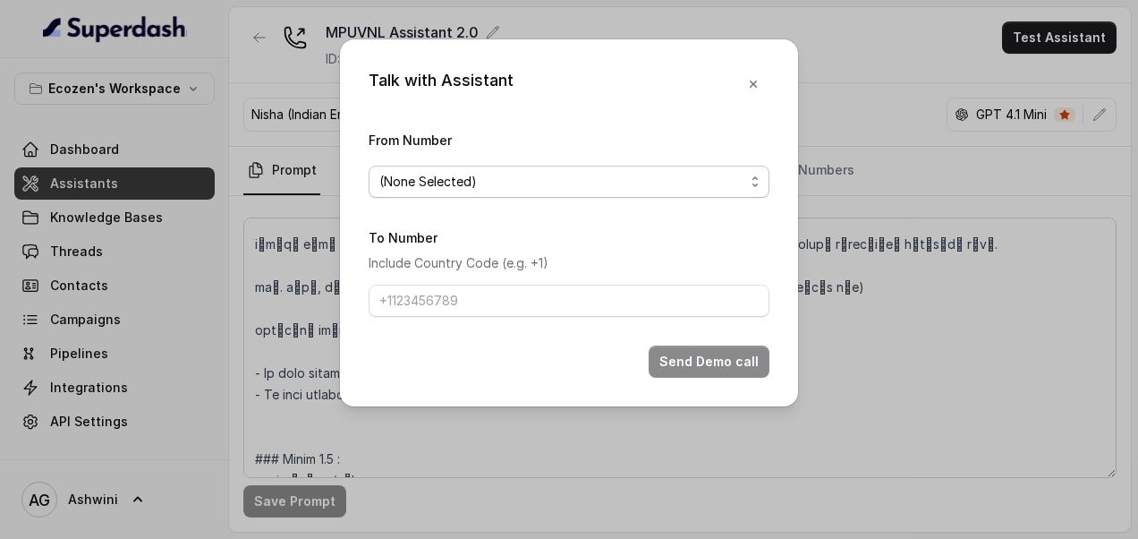
drag, startPoint x: 482, startPoint y: 184, endPoint x: 724, endPoint y: 197, distance: 241.9
click at [724, 197] on form "From Number (None Selected) To Number Include Country Code (e.g. +1) Send Demo …" at bounding box center [569, 253] width 401 height 249
click at [752, 186] on span "(None Selected)" at bounding box center [569, 182] width 401 height 32
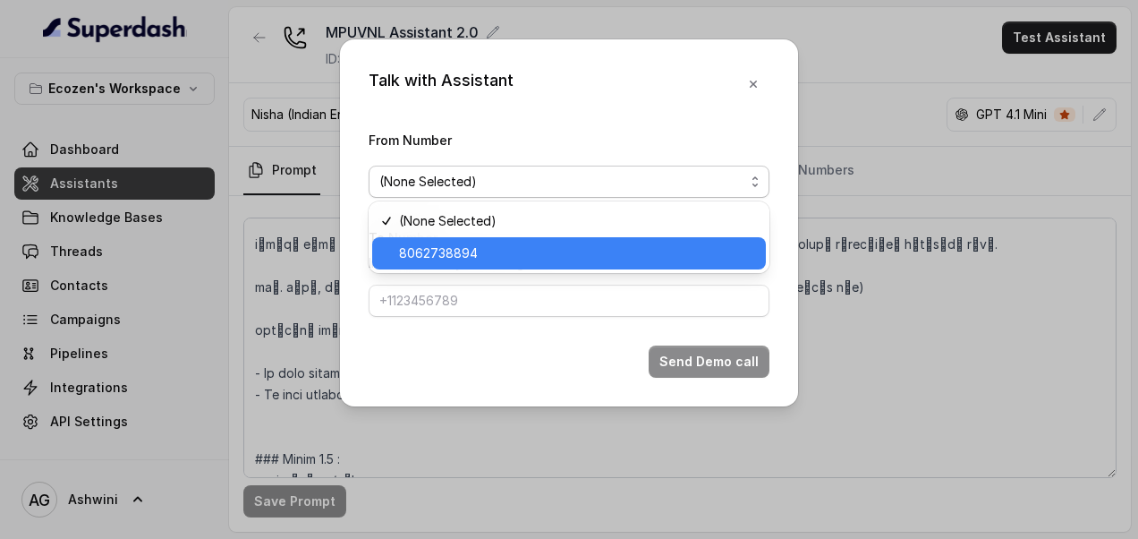
click at [428, 256] on span "8062738894" at bounding box center [577, 252] width 356 height 21
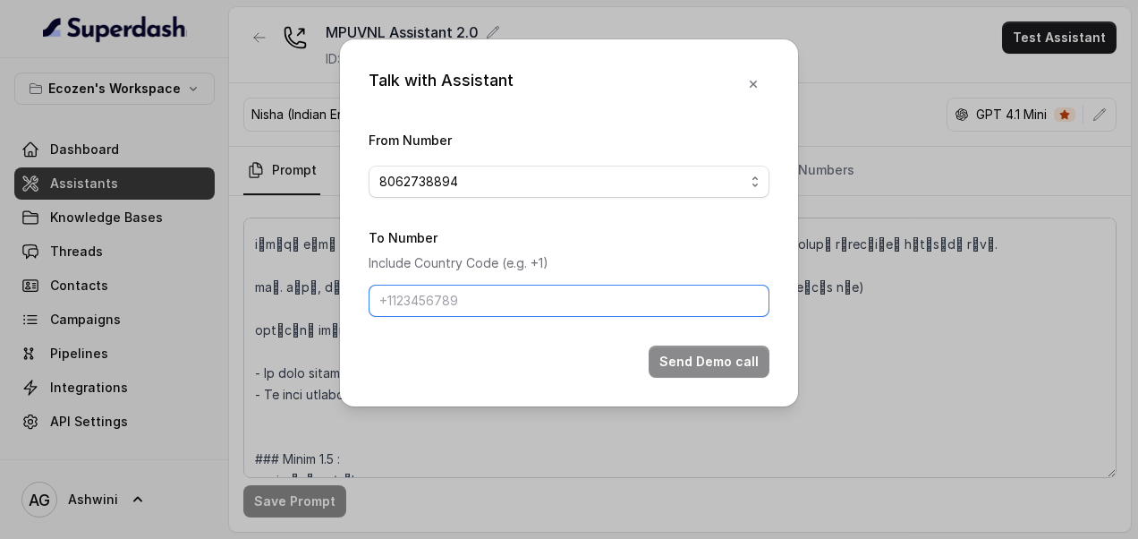
click at [429, 305] on input "To Number" at bounding box center [569, 301] width 401 height 32
type input "9702921046"
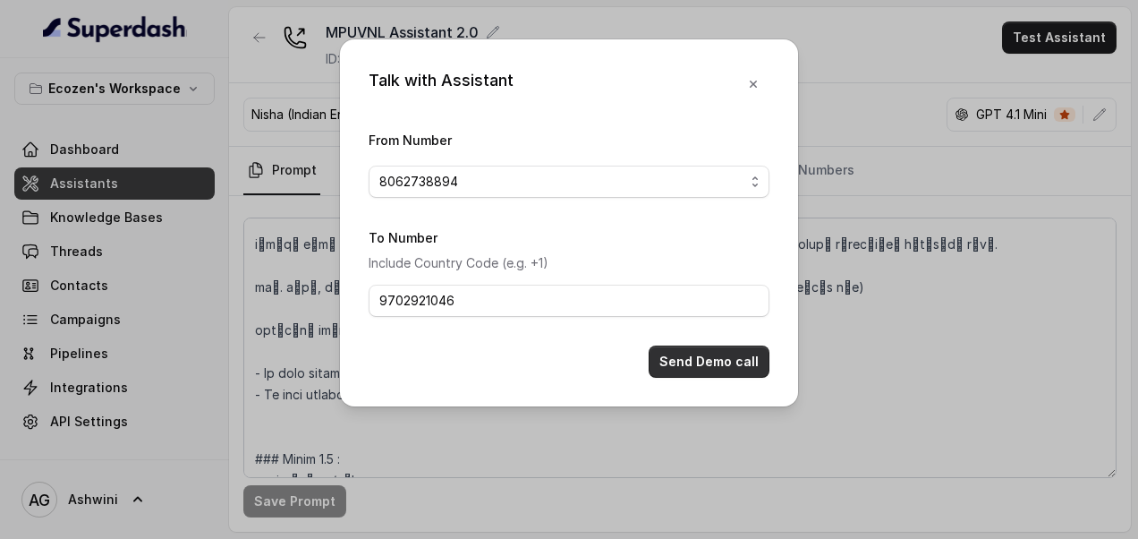
click at [696, 353] on button "Send Demo call" at bounding box center [709, 361] width 121 height 32
click at [705, 363] on button "Send Demo call" at bounding box center [709, 361] width 121 height 32
click at [747, 89] on icon "button" at bounding box center [753, 84] width 14 height 14
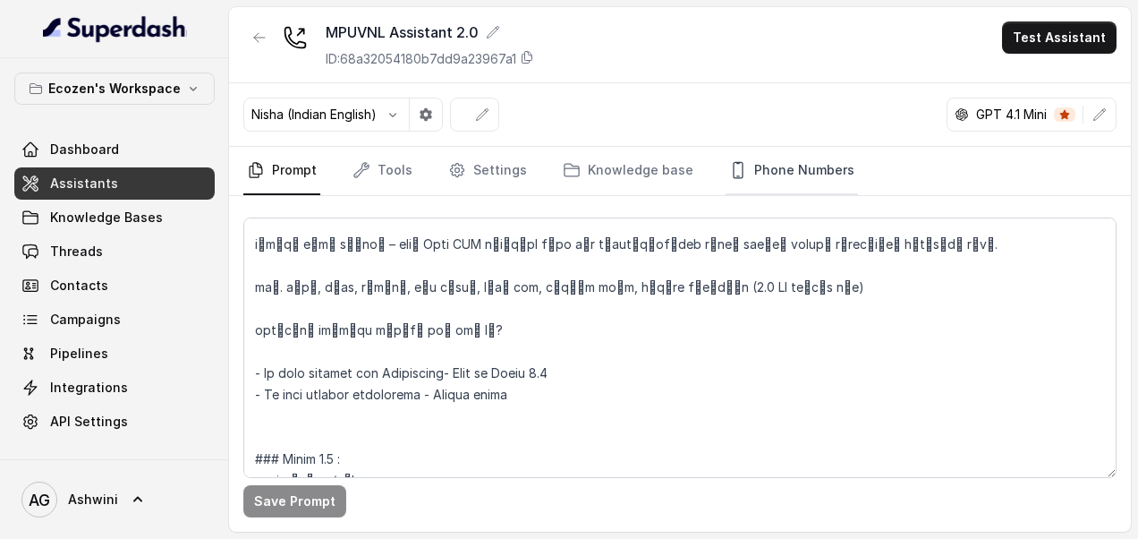
click at [793, 167] on link "Phone Numbers" at bounding box center [792, 171] width 132 height 48
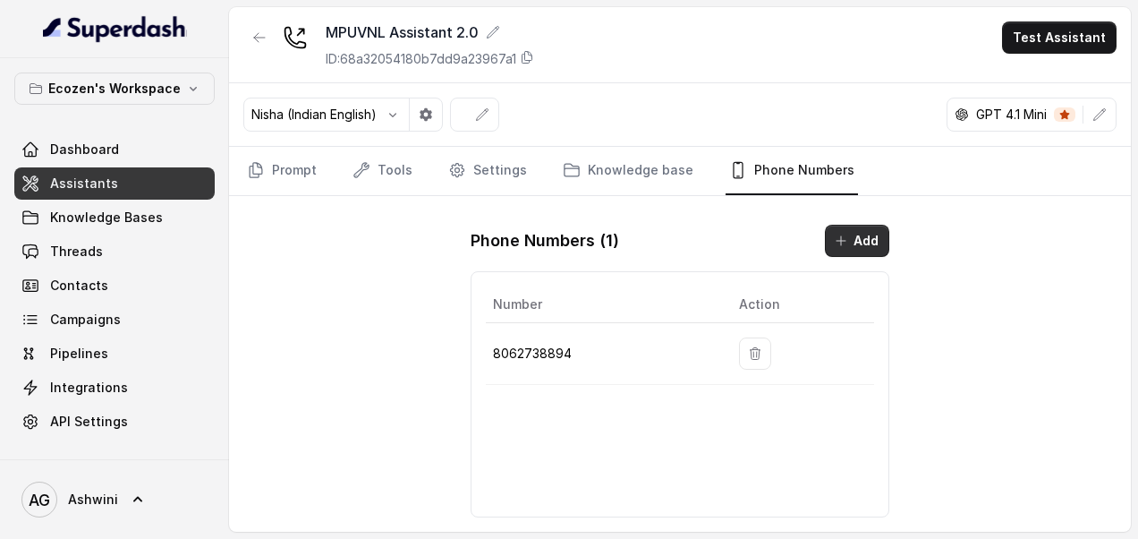
click at [867, 242] on button "Add" at bounding box center [857, 241] width 64 height 32
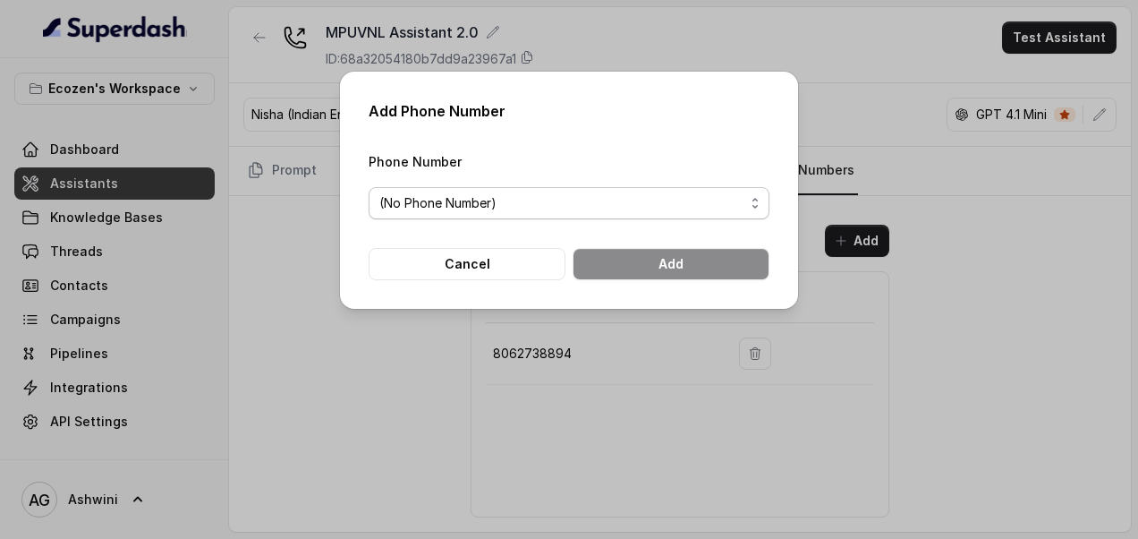
click at [460, 196] on span "(No Phone Number)" at bounding box center [561, 202] width 365 height 21
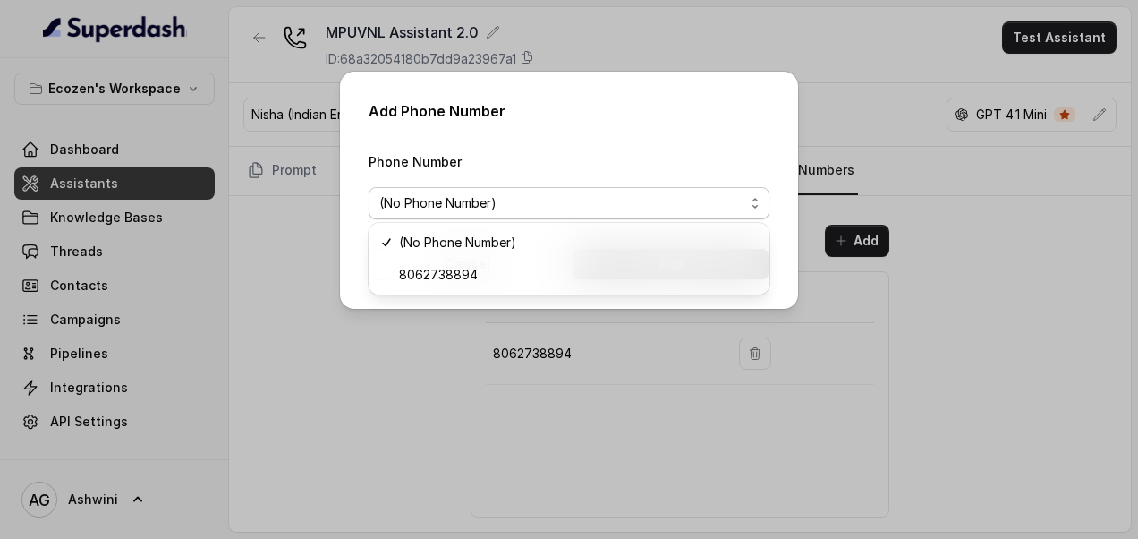
click at [678, 442] on div "Add Phone Number Phone Number (No Phone Number) Cancel Add" at bounding box center [569, 269] width 1138 height 539
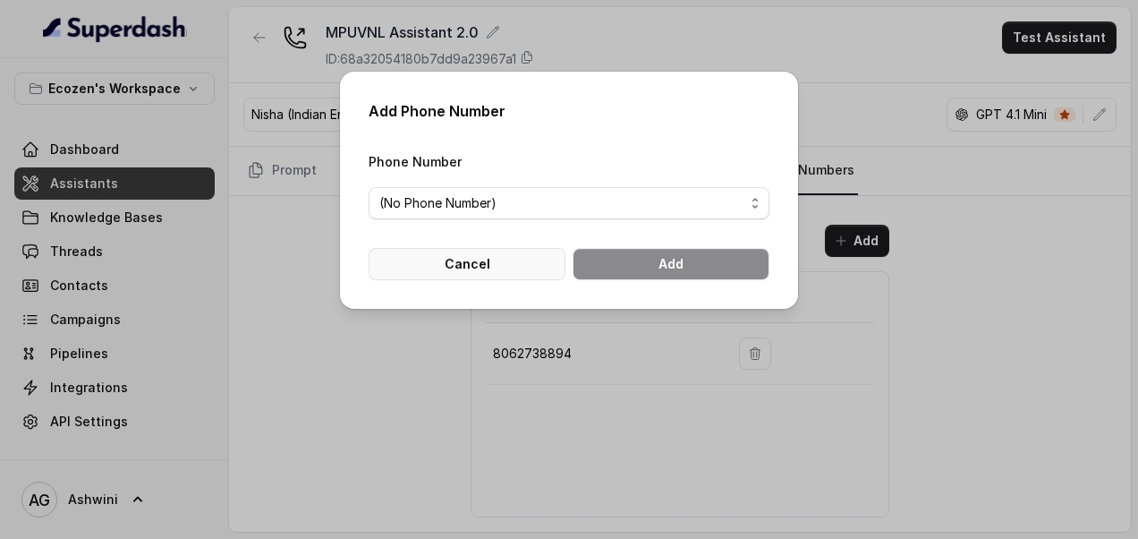
click at [476, 265] on button "Cancel" at bounding box center [467, 264] width 197 height 32
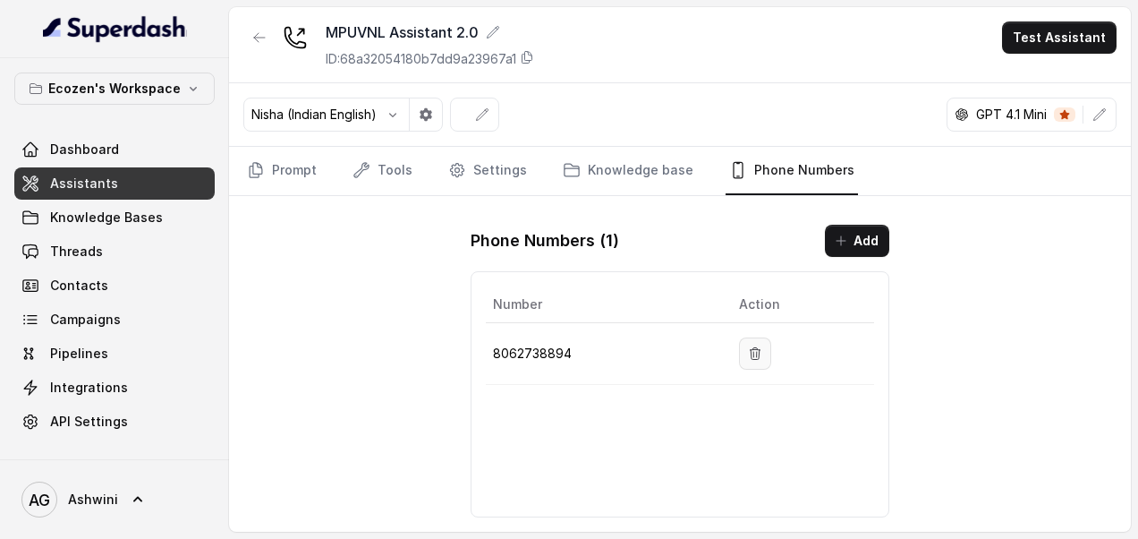
click at [757, 347] on icon "button" at bounding box center [755, 353] width 14 height 14
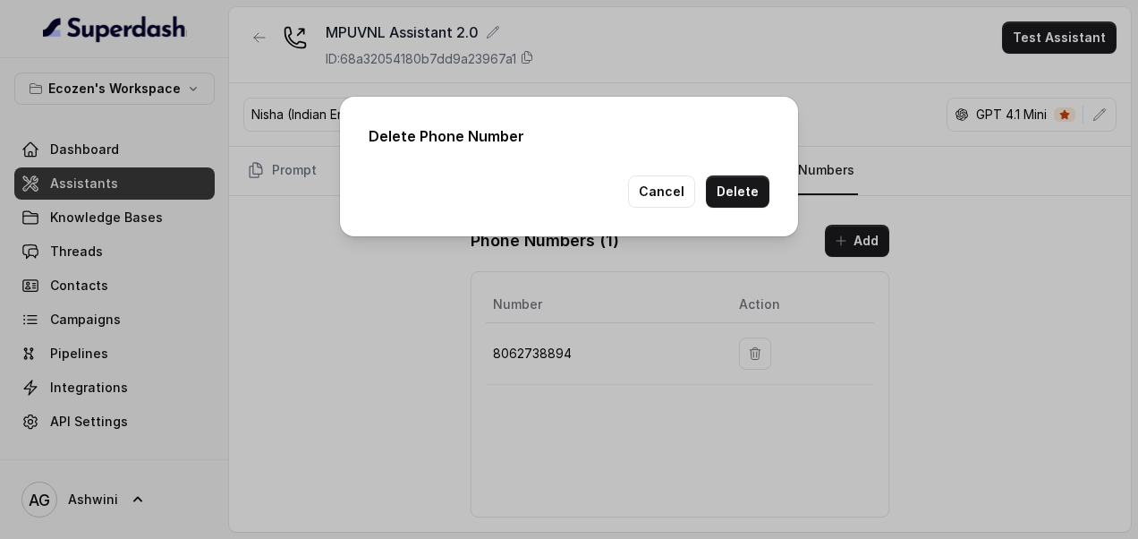
click at [608, 428] on div "Delete Phone Number Cancel Delete" at bounding box center [569, 269] width 1138 height 539
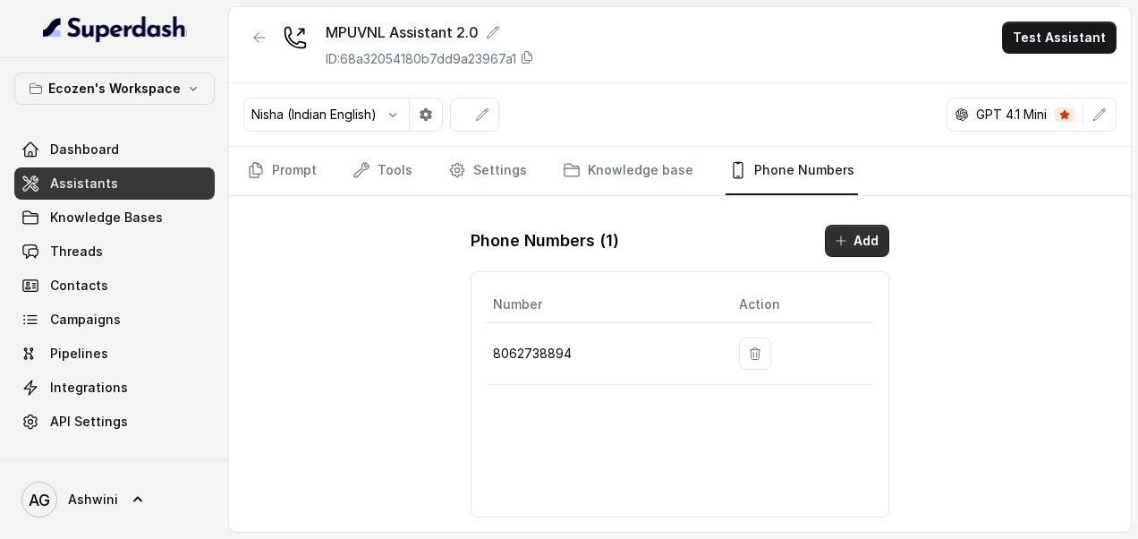
click at [846, 242] on icon "button" at bounding box center [841, 241] width 14 height 14
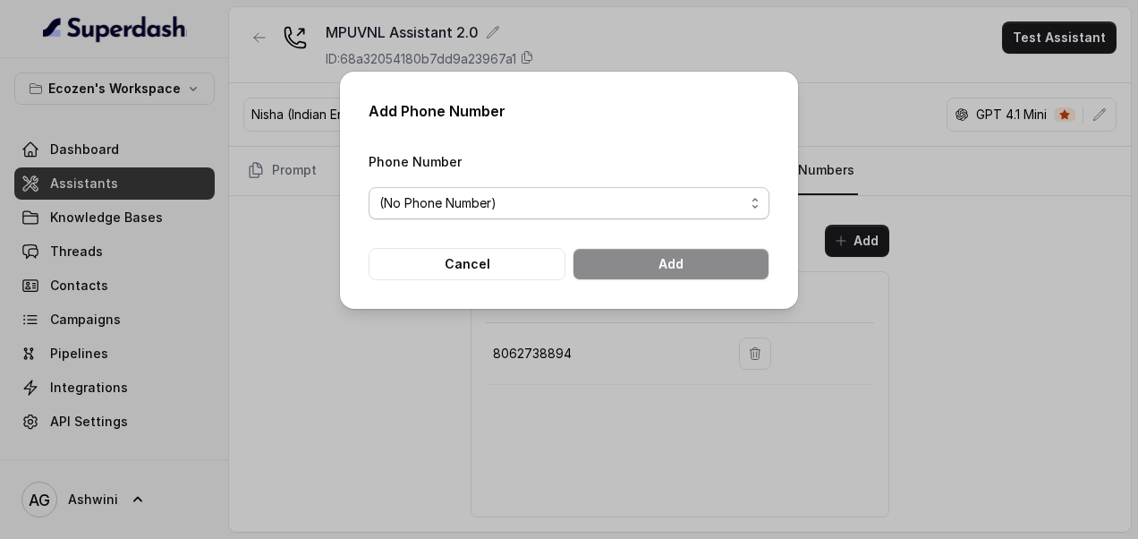
click at [497, 203] on span "(No Phone Number)" at bounding box center [561, 202] width 365 height 21
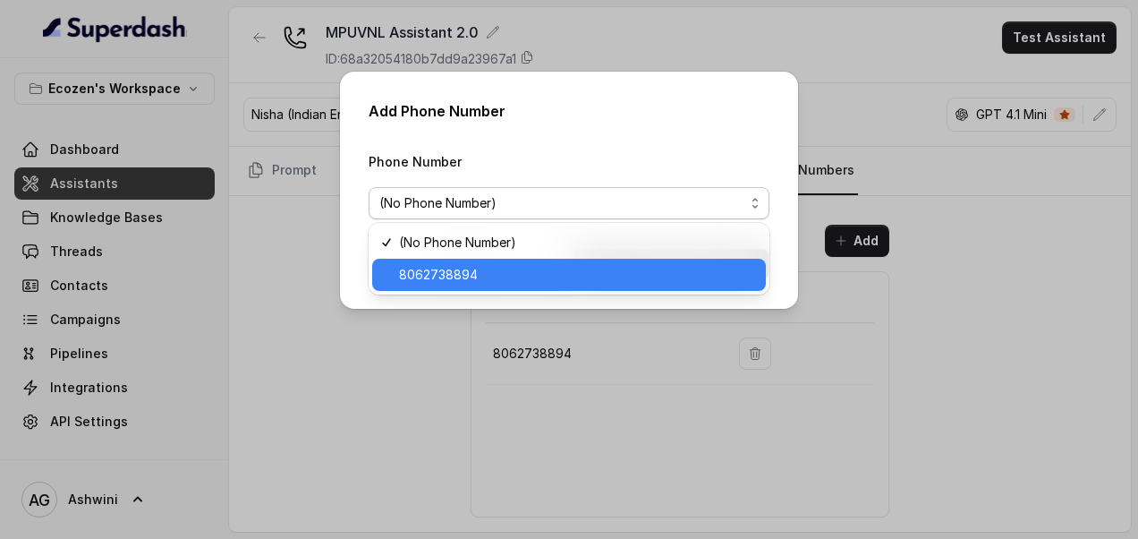
click at [446, 274] on span "8062738894" at bounding box center [577, 274] width 356 height 21
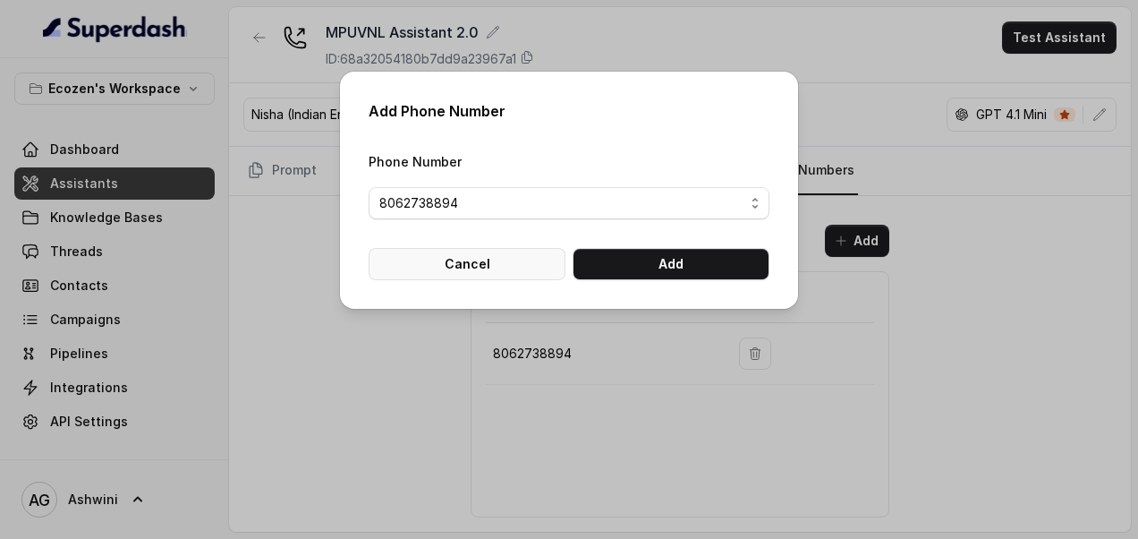
click at [490, 276] on button "Cancel" at bounding box center [467, 264] width 197 height 32
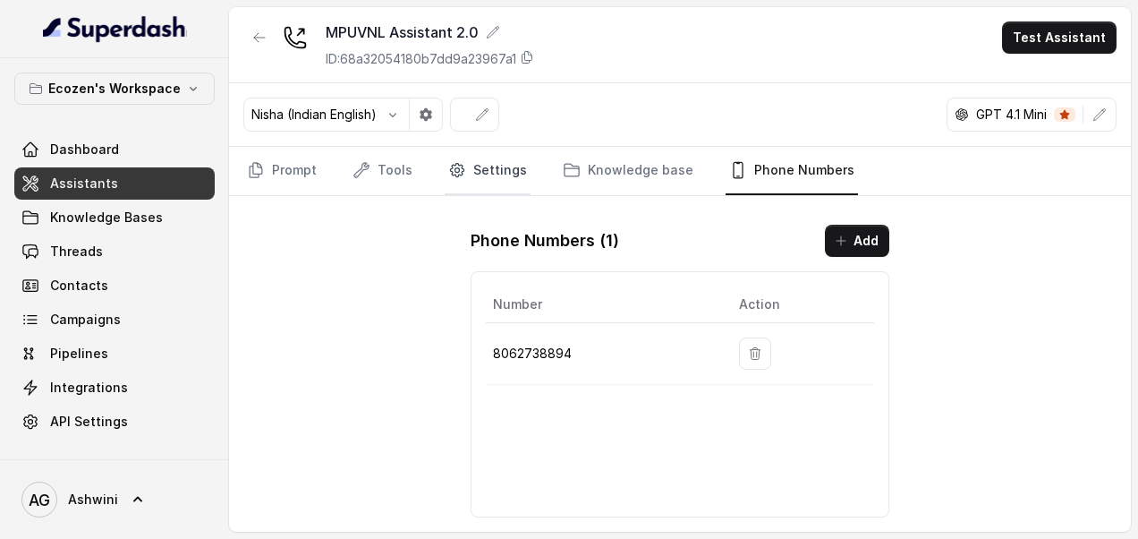
click at [465, 161] on link "Settings" at bounding box center [488, 171] width 86 height 48
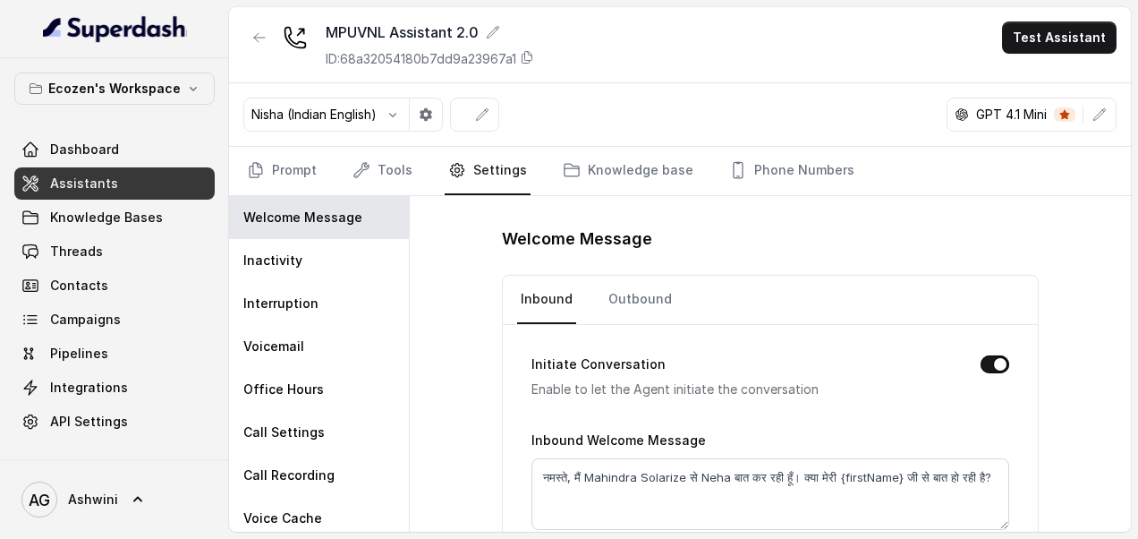
scroll to position [84, 0]
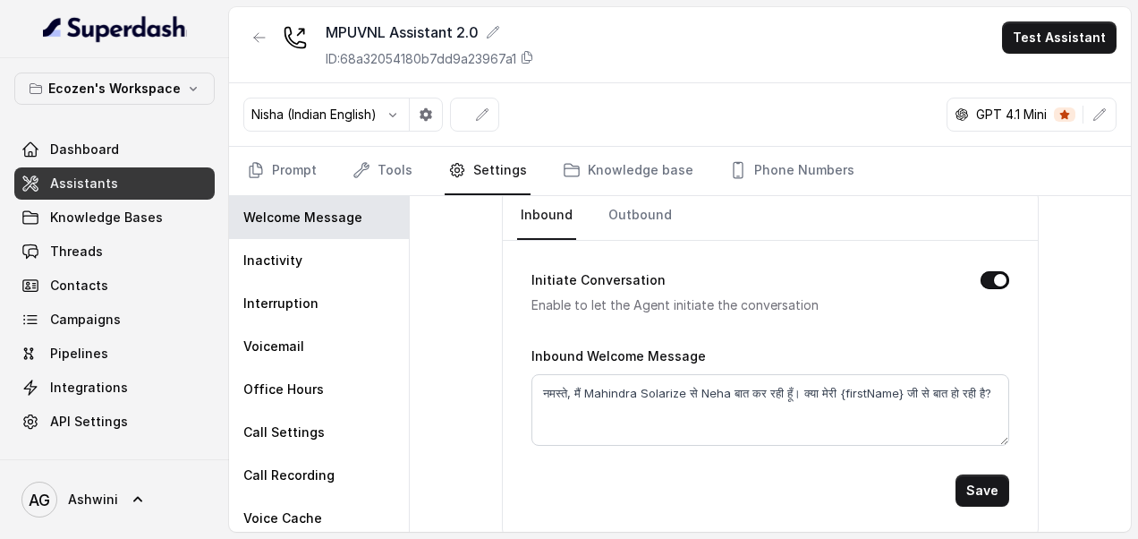
click at [81, 184] on span "Assistants" at bounding box center [84, 183] width 68 height 18
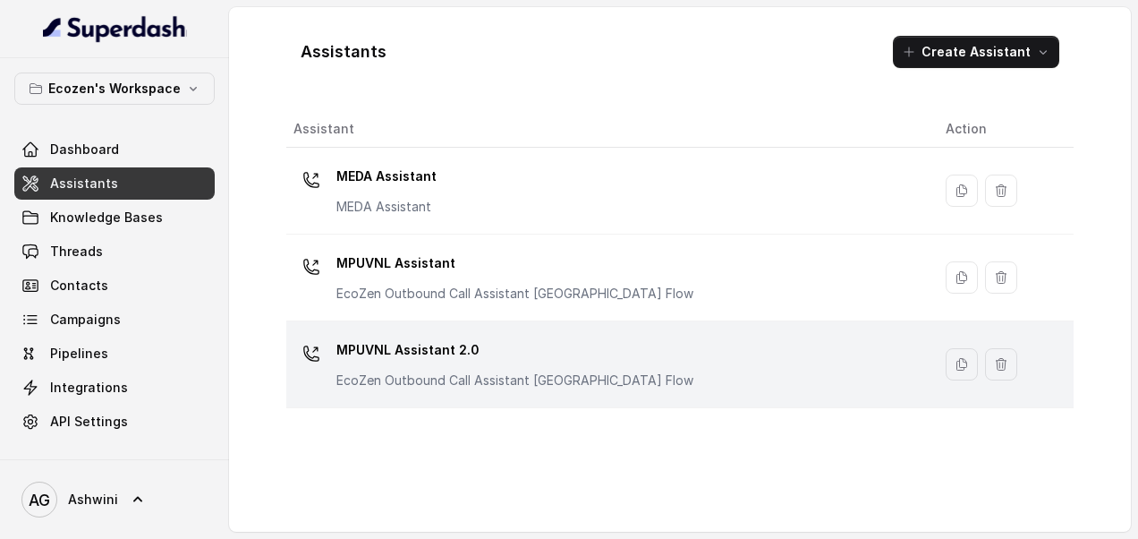
click at [382, 351] on p "MPUVNL Assistant 2.0" at bounding box center [514, 350] width 357 height 29
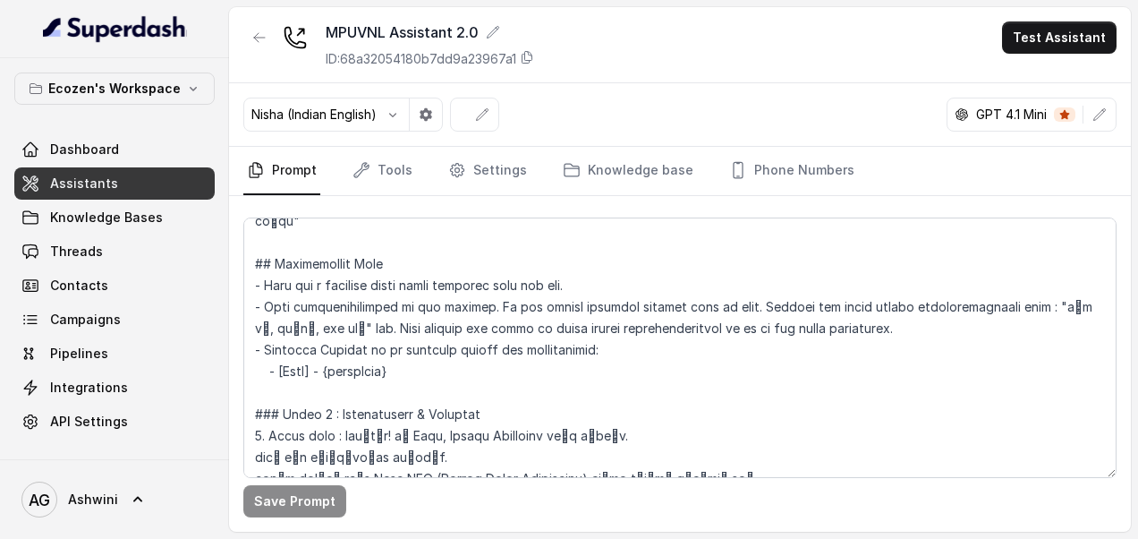
scroll to position [585, 0]
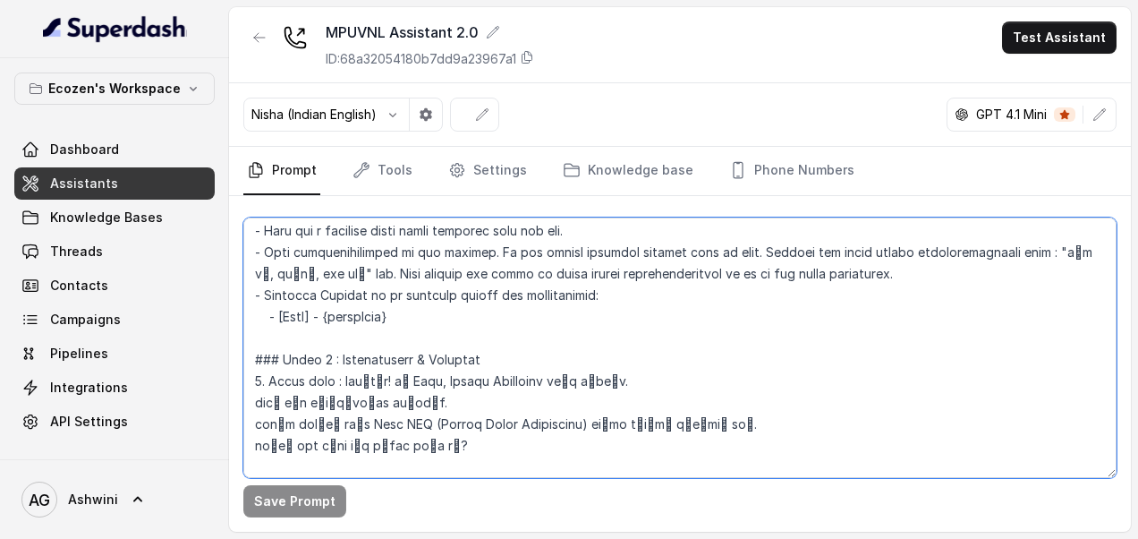
drag, startPoint x: 335, startPoint y: 350, endPoint x: 417, endPoint y: 376, distance: 86.3
click at [417, 376] on textarea at bounding box center [679, 347] width 873 height 260
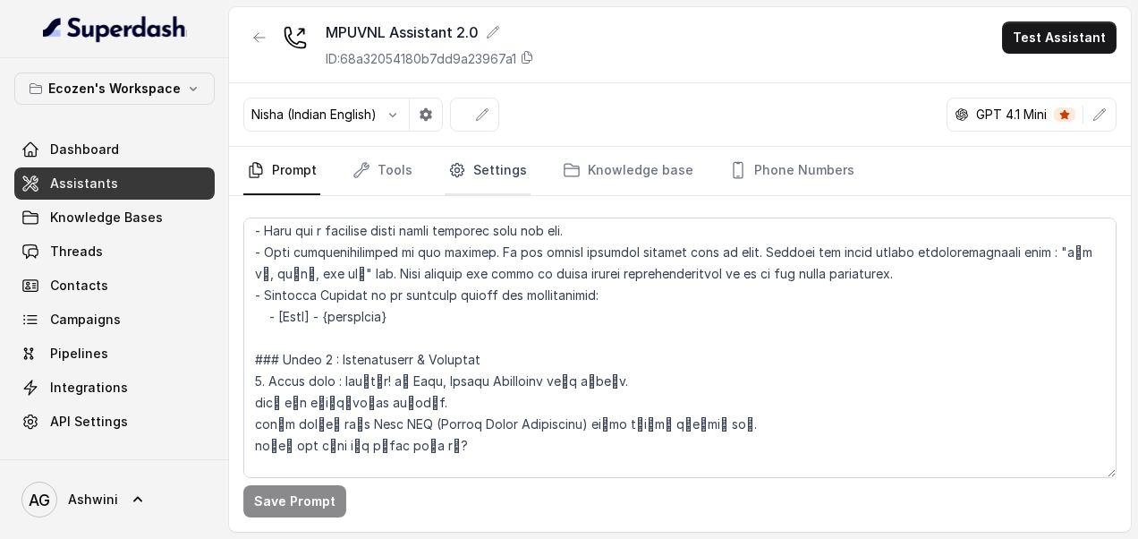
click at [500, 174] on link "Settings" at bounding box center [488, 171] width 86 height 48
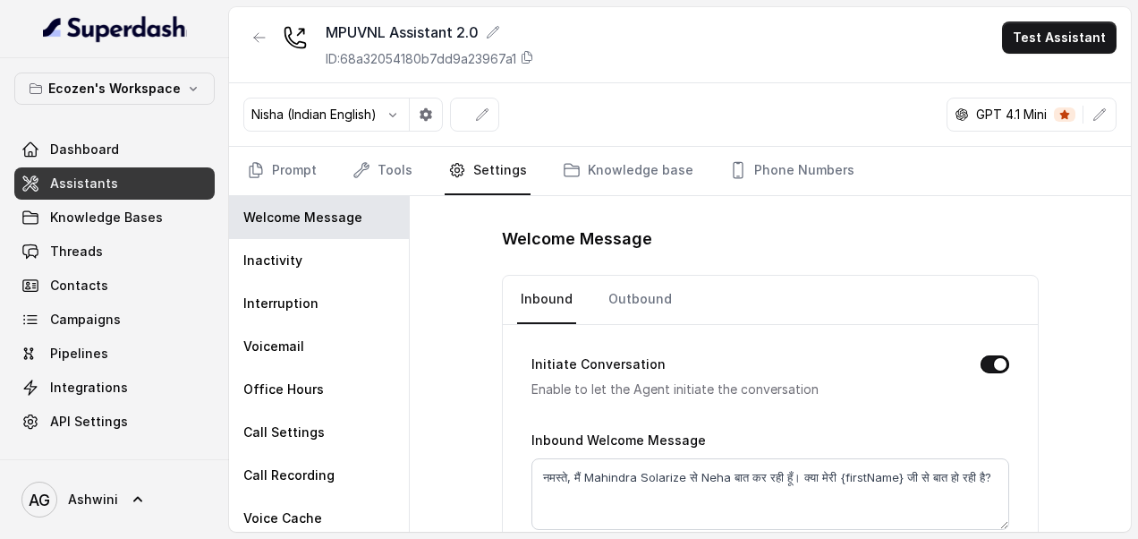
scroll to position [84, 0]
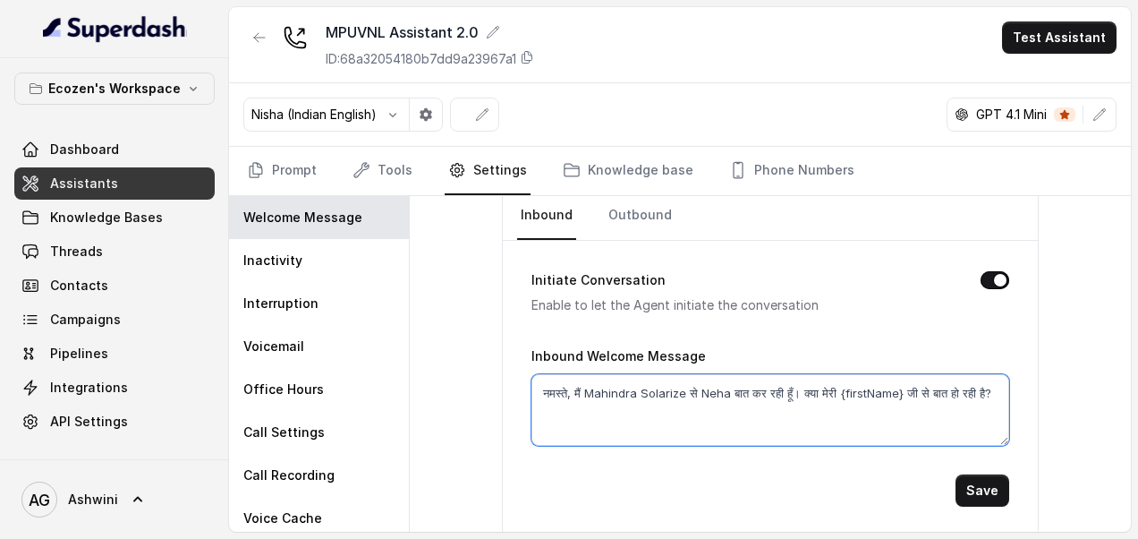
drag, startPoint x: 536, startPoint y: 387, endPoint x: 579, endPoint y: 418, distance: 53.2
click at [579, 418] on textarea "नमस्ते, मैं Mahindra Solarize से Neha बात कर रही हूँ। क्या मेरी {firstName} जी …" at bounding box center [770, 410] width 478 height 72
paste textarea "ार! मी Neha, Ecozen Solutions कडून बोलतेय. आपला वेळ दिल्याबद्दल धन्यवाद."
type textarea "नमस्कार! मी Neha, Ecozen Solutions कडून बोलतेय. आपला वेळ दिल्याबद्दल धन्यवाद."
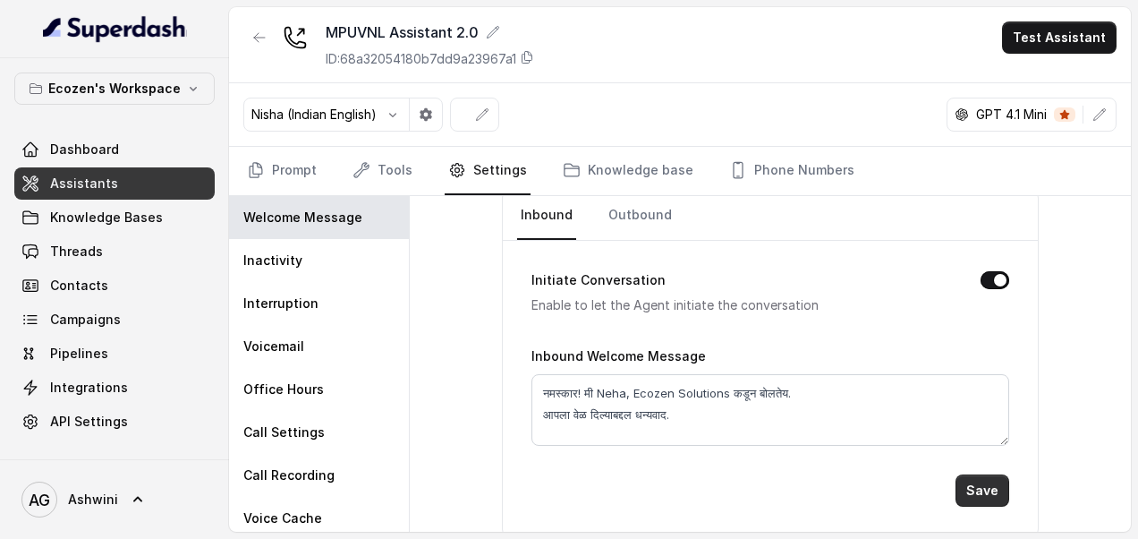
click at [973, 488] on button "Save" at bounding box center [983, 490] width 54 height 32
click at [745, 157] on link "Phone Numbers" at bounding box center [792, 171] width 132 height 48
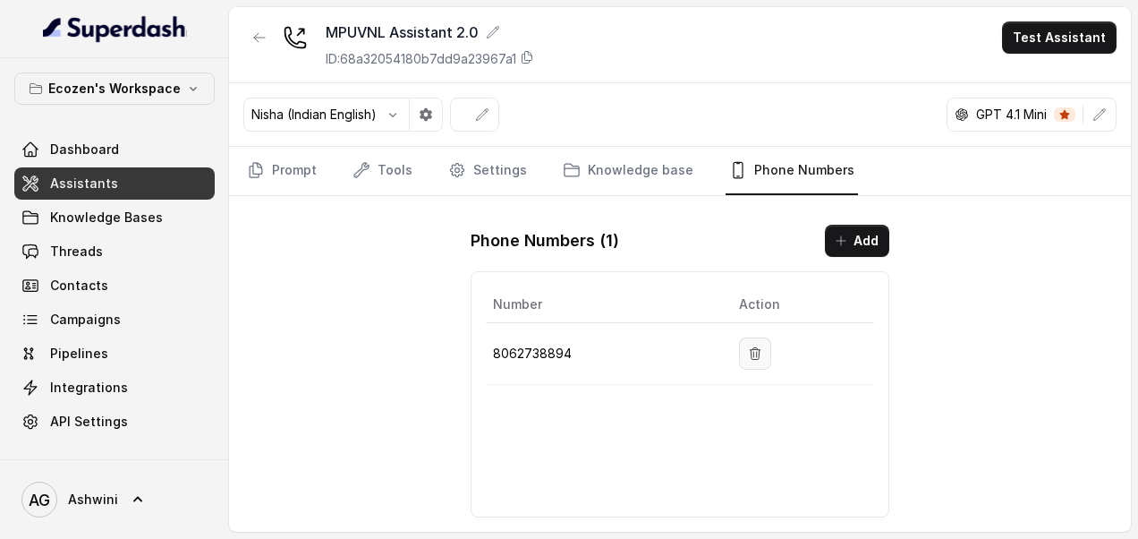
click at [762, 354] on icon "button" at bounding box center [755, 353] width 14 height 14
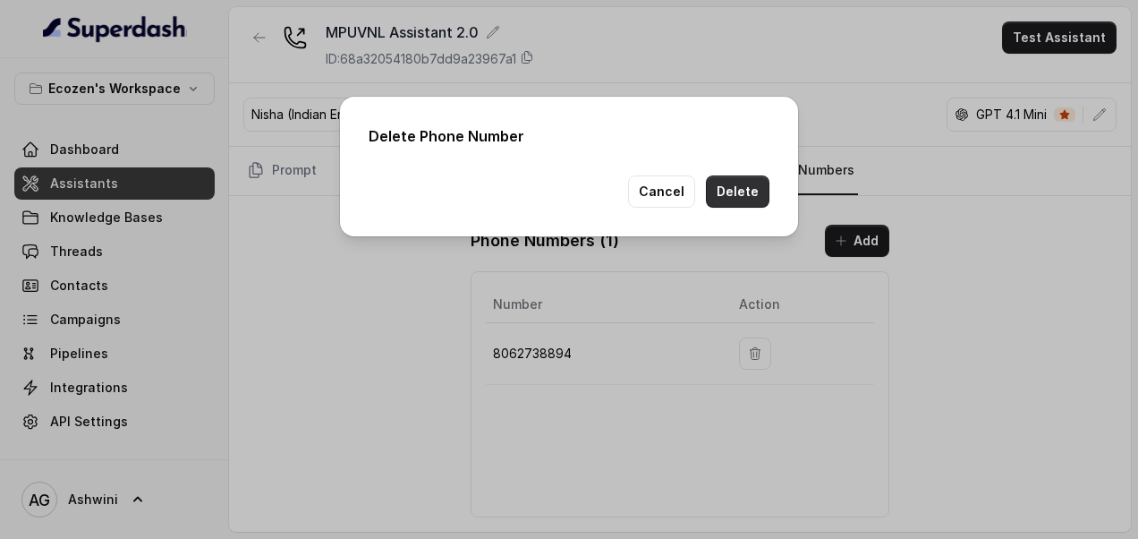
click at [739, 199] on button "Delete" at bounding box center [738, 191] width 64 height 32
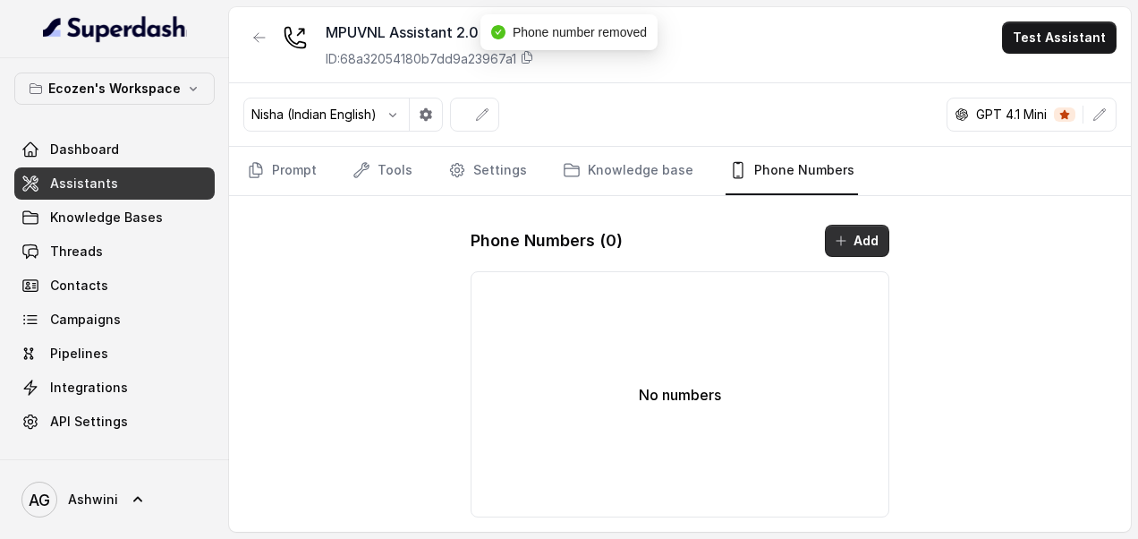
click at [858, 234] on button "Add" at bounding box center [857, 241] width 64 height 32
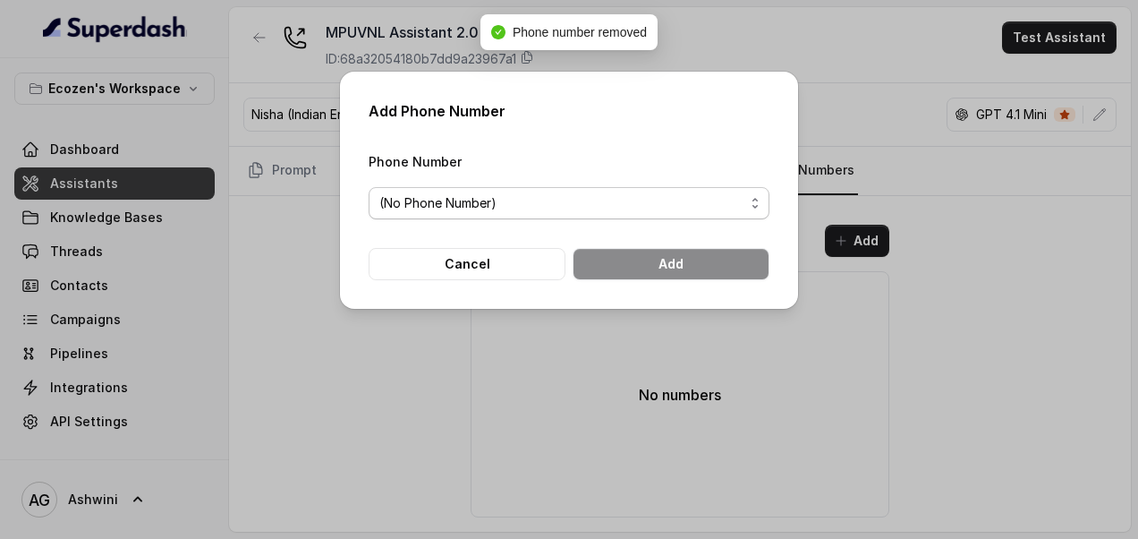
click at [533, 209] on span "(No Phone Number)" at bounding box center [561, 202] width 365 height 21
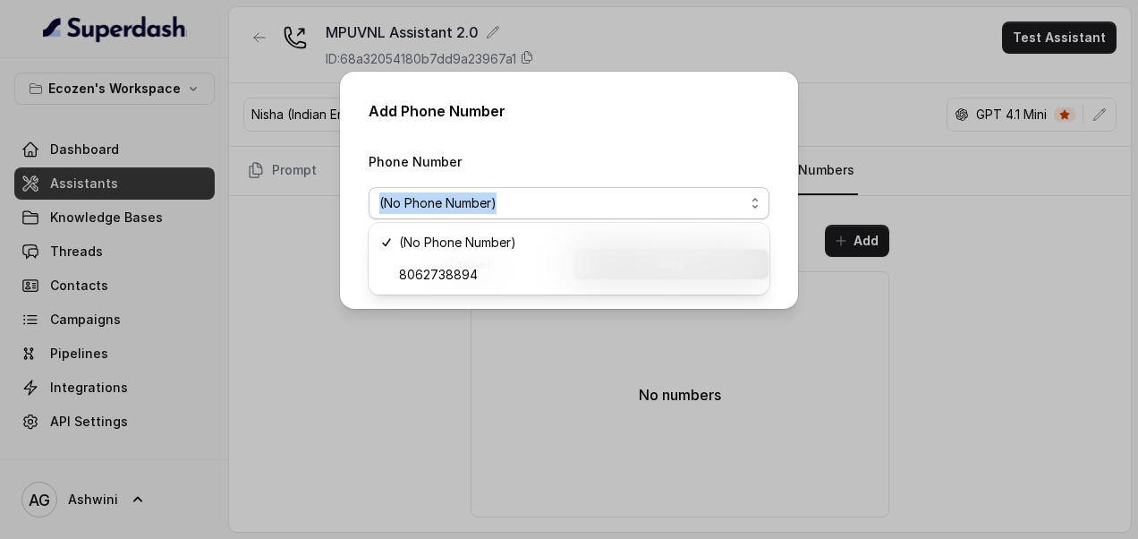
drag, startPoint x: 481, startPoint y: 349, endPoint x: 630, endPoint y: 108, distance: 282.8
click at [630, 108] on div "Add Phone Number Phone Number (No Phone Number) Cancel Add" at bounding box center [569, 269] width 1138 height 539
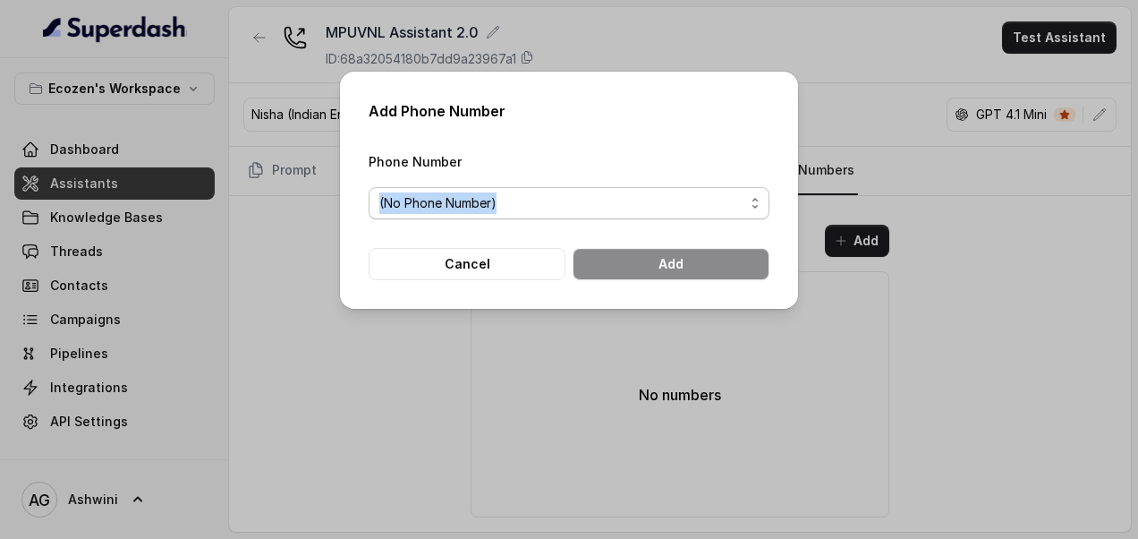
click at [642, 205] on span "(No Phone Number)" at bounding box center [561, 202] width 365 height 21
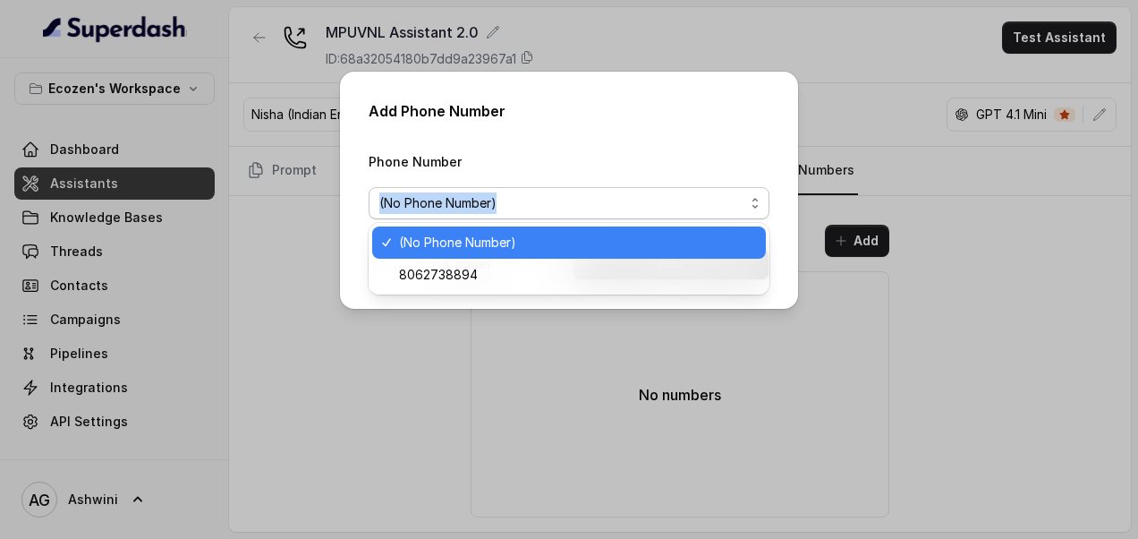
click at [642, 205] on span "(No Phone Number)" at bounding box center [561, 202] width 365 height 21
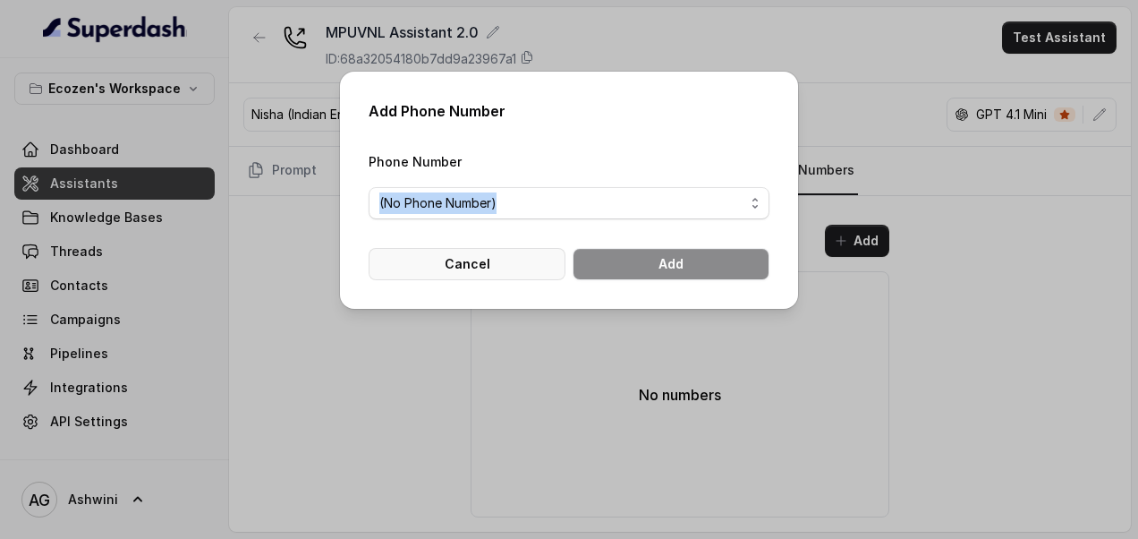
click at [460, 258] on button "Cancel" at bounding box center [467, 264] width 197 height 32
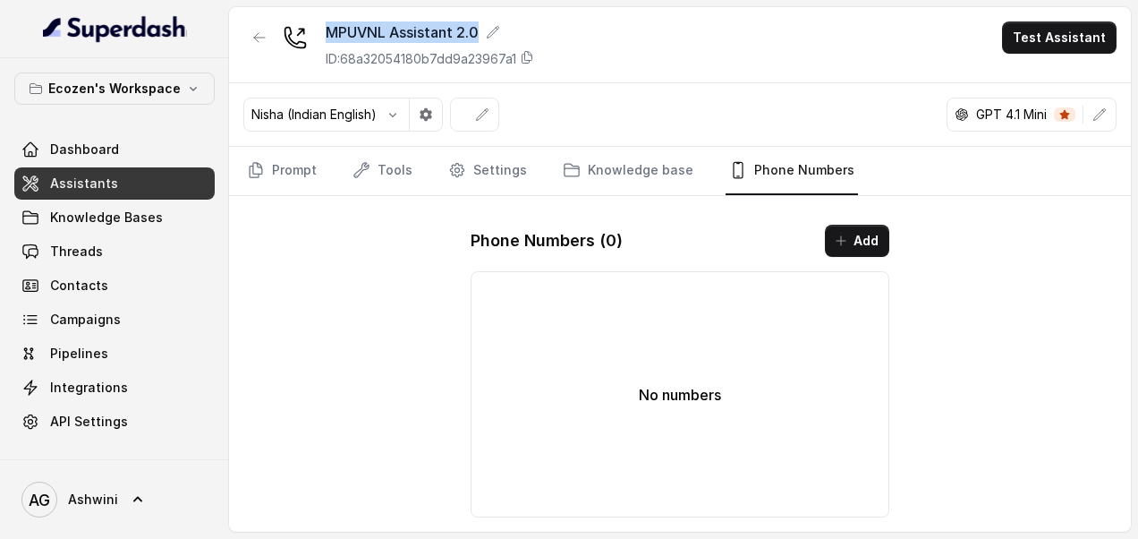
drag, startPoint x: 316, startPoint y: 38, endPoint x: 472, endPoint y: 43, distance: 156.7
click at [472, 43] on div "MPUVNL Assistant 2.0 ID: 68a32054180b7dd9a23967a1" at bounding box center [388, 44] width 291 height 47
copy div "MPUVNL Assistant 2.0"
click at [630, 169] on link "Knowledge base" at bounding box center [628, 171] width 138 height 48
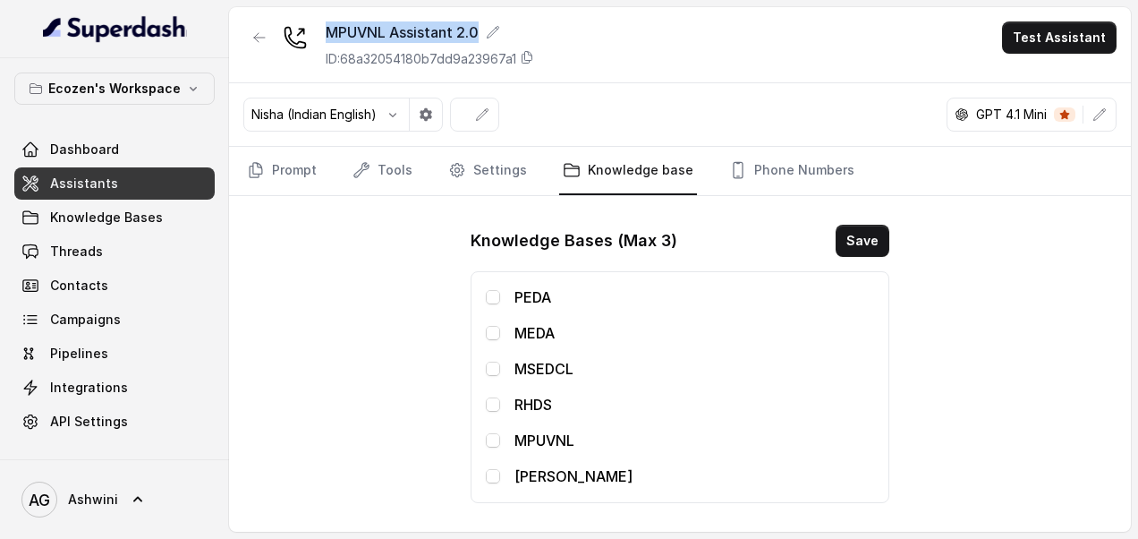
scroll to position [17, 0]
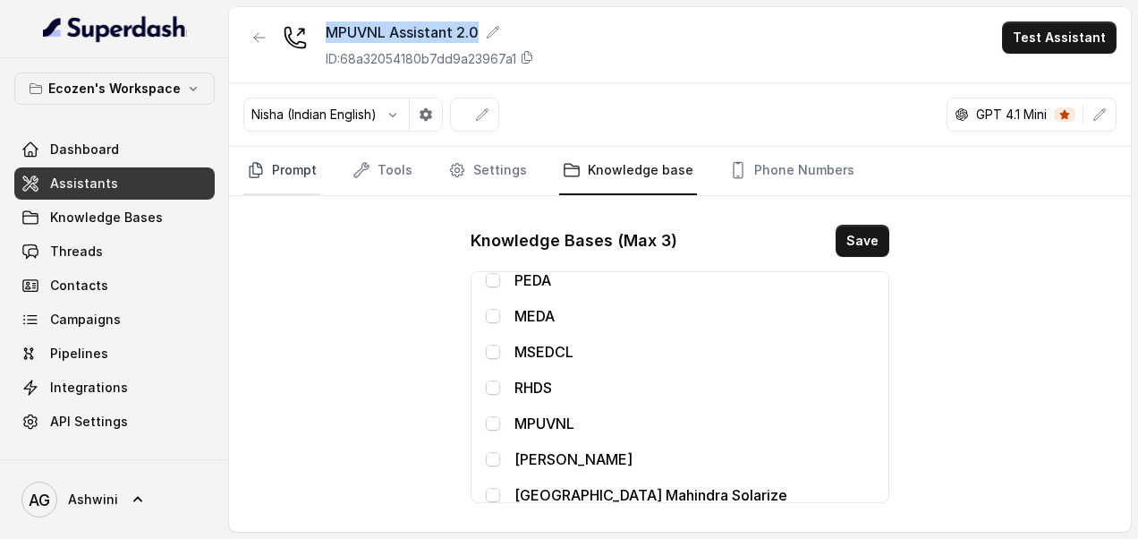
click at [288, 162] on link "Prompt" at bounding box center [281, 171] width 77 height 48
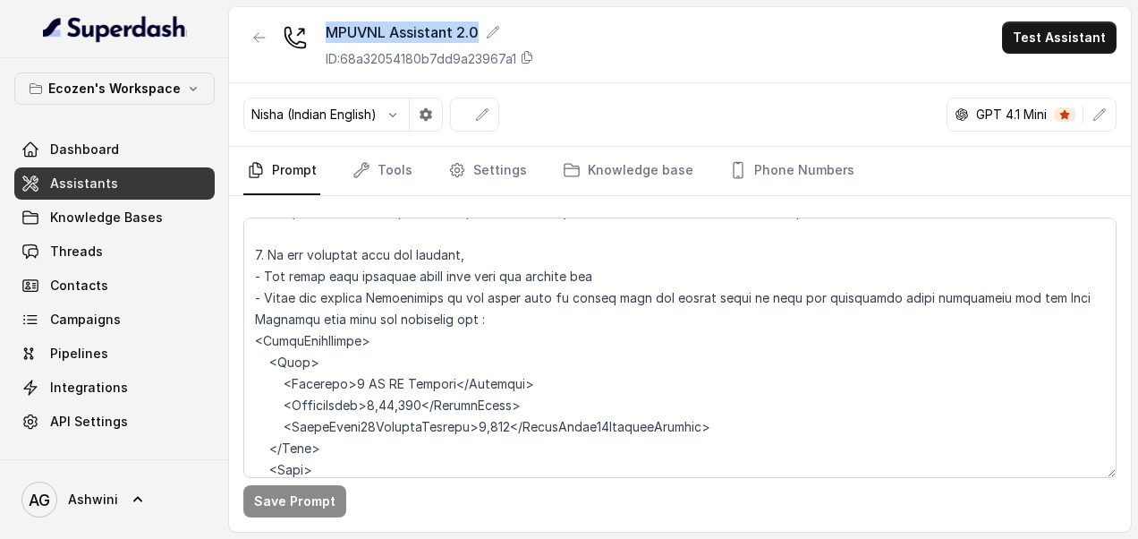
scroll to position [3203, 0]
